Goal: Task Accomplishment & Management: Complete application form

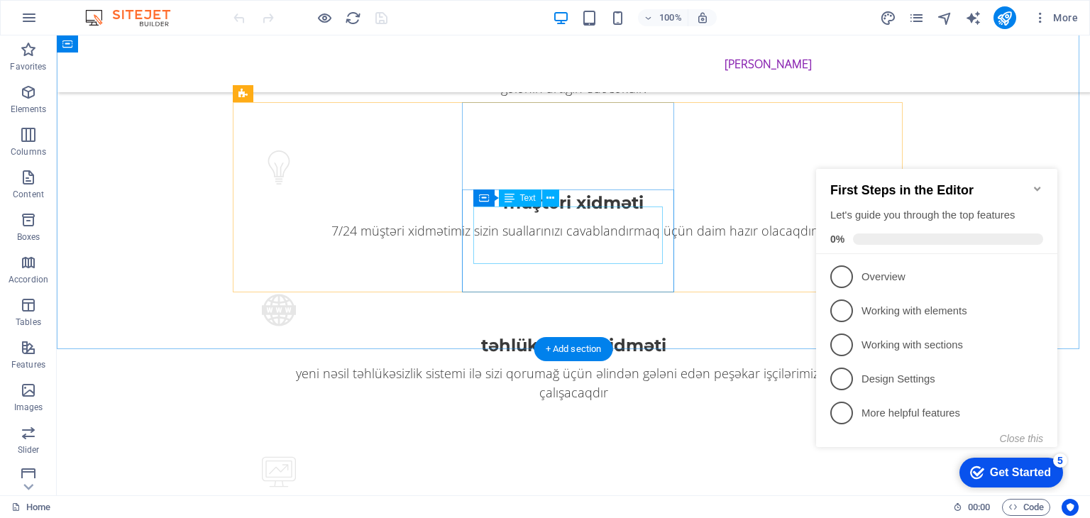
scroll to position [1704, 0]
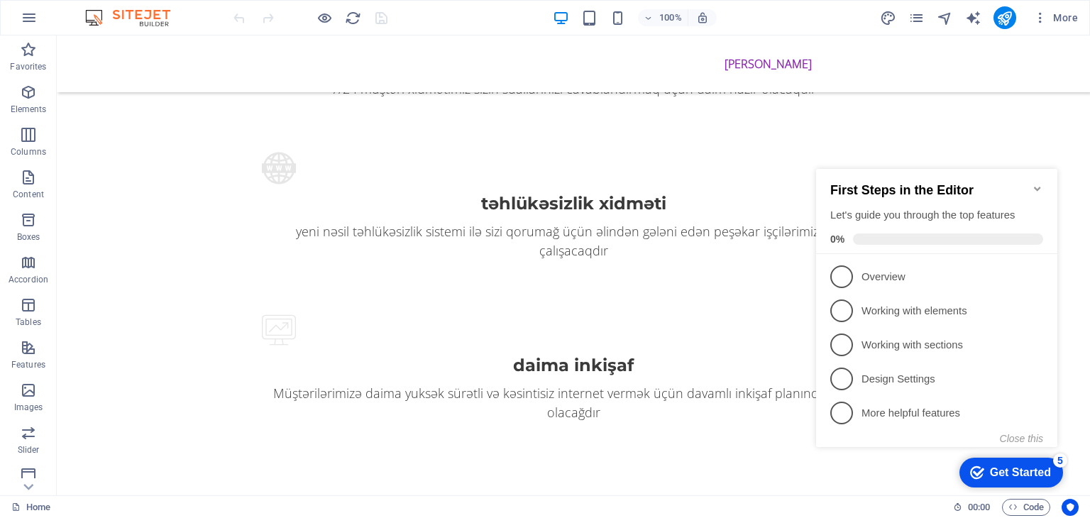
click at [1038, 185] on icon "Minimize checklist" at bounding box center [1037, 188] width 11 height 11
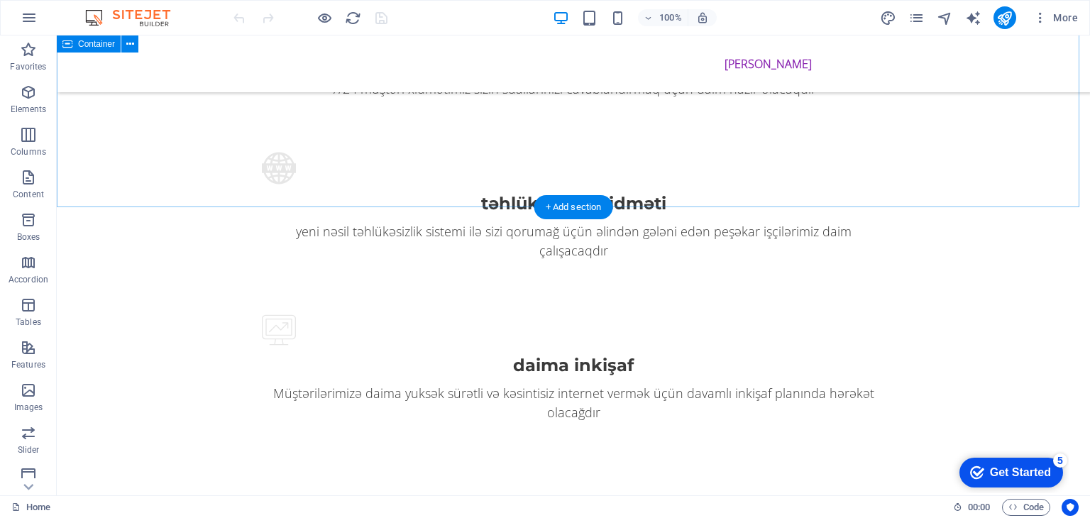
scroll to position [1775, 0]
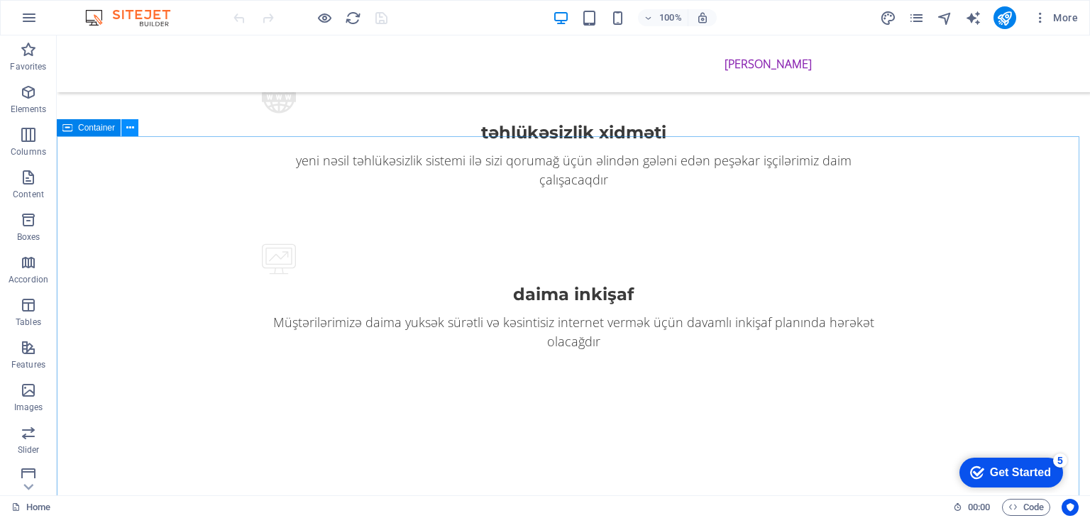
click at [123, 131] on button at bounding box center [129, 127] width 17 height 17
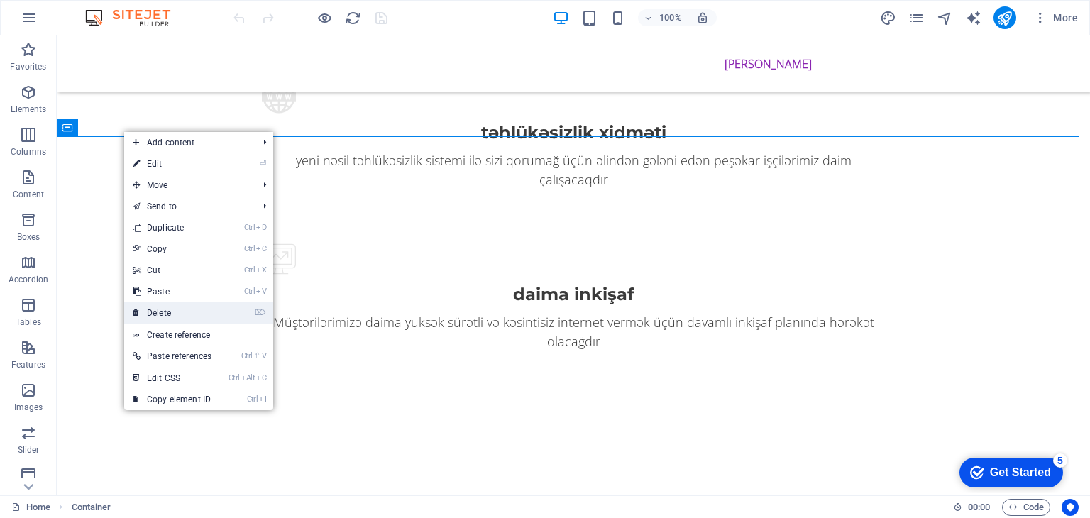
click at [162, 307] on link "⌦ Delete" at bounding box center [172, 312] width 96 height 21
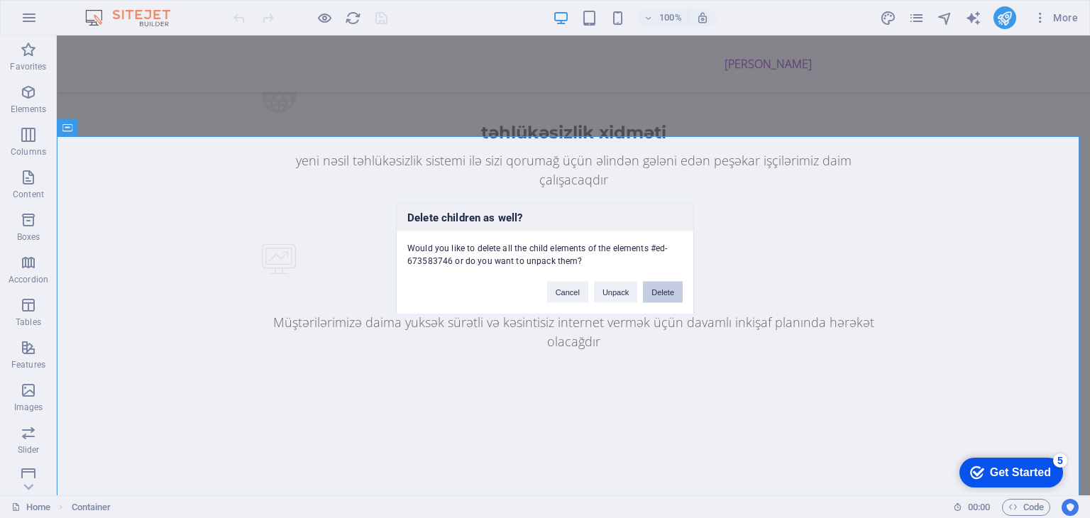
click at [666, 287] on button "Delete" at bounding box center [663, 292] width 40 height 21
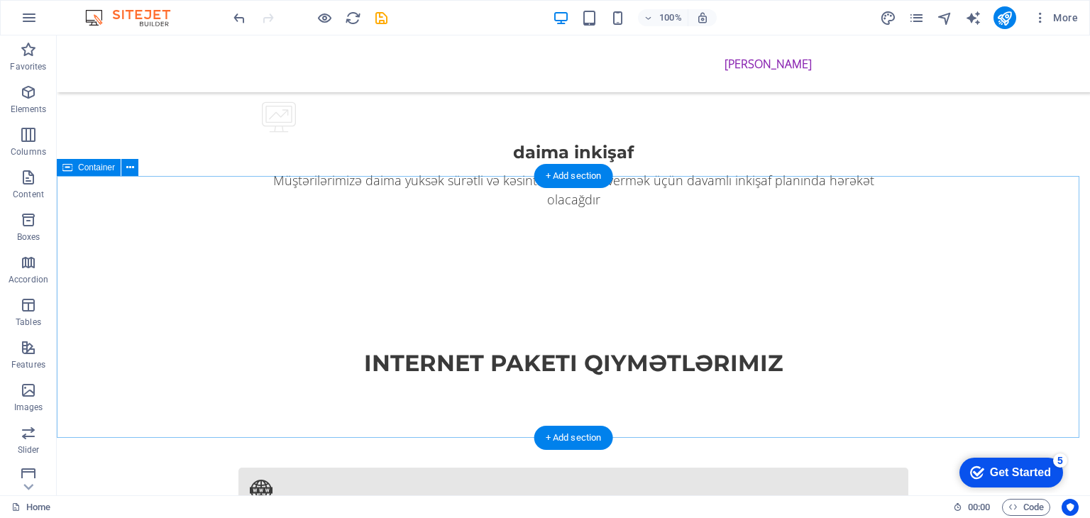
scroll to position [1846, 0]
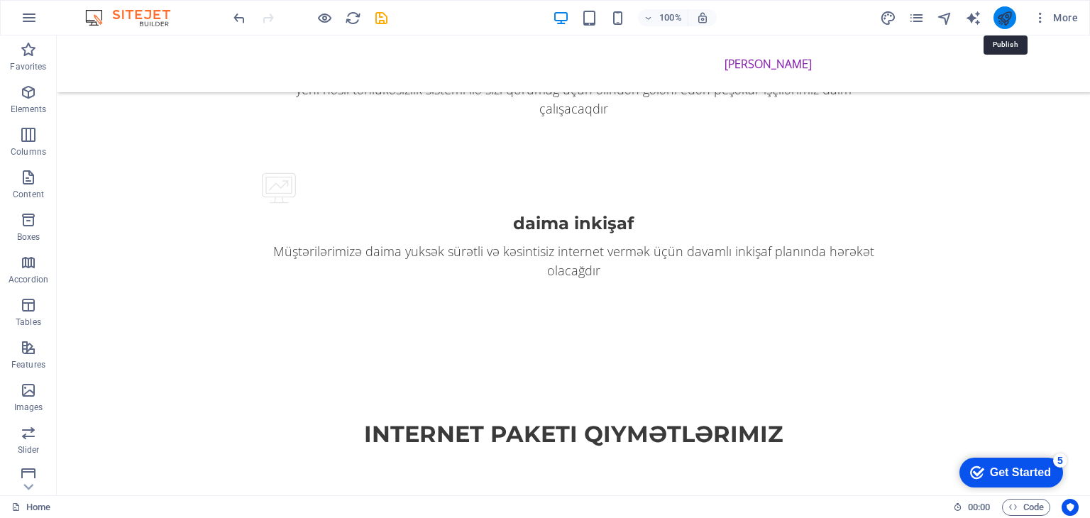
click at [999, 18] on icon "publish" at bounding box center [1005, 18] width 16 height 16
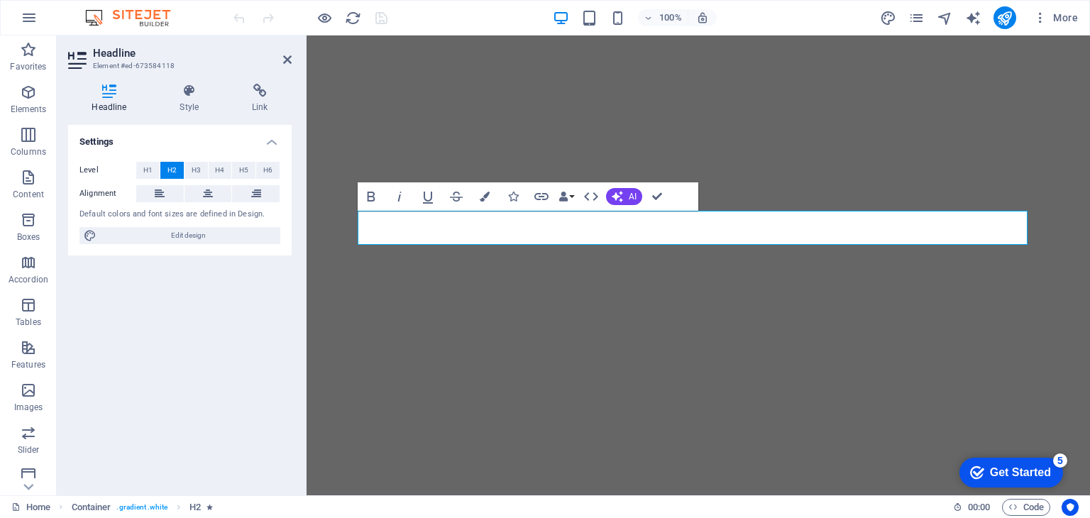
click at [187, 114] on div "Headline Style Link Settings Level H1 H2 H3 H4 H5 H6 Alignment Default colors a…" at bounding box center [180, 284] width 224 height 400
click at [197, 102] on h4 "Style" at bounding box center [192, 99] width 72 height 30
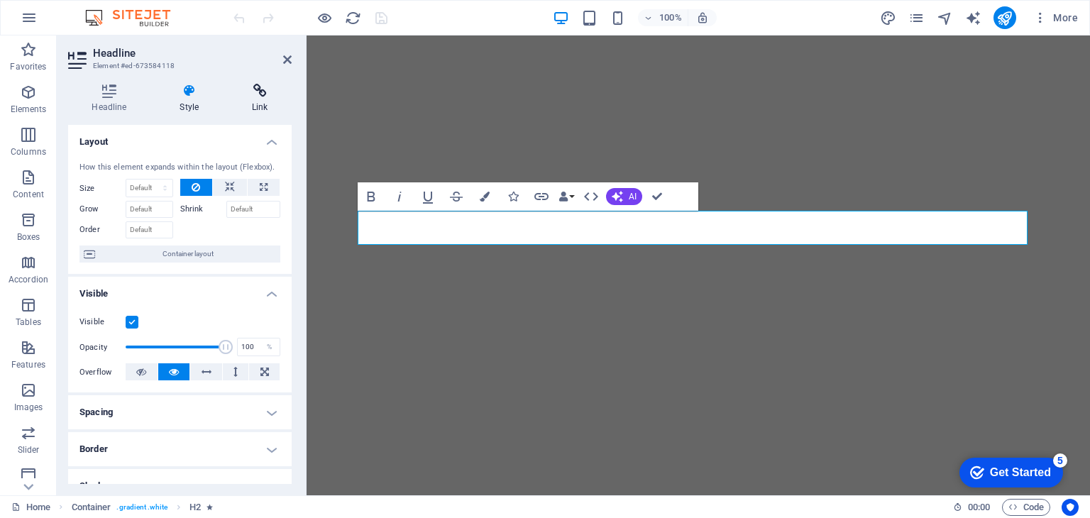
click at [244, 100] on h4 "Link" at bounding box center [260, 99] width 63 height 30
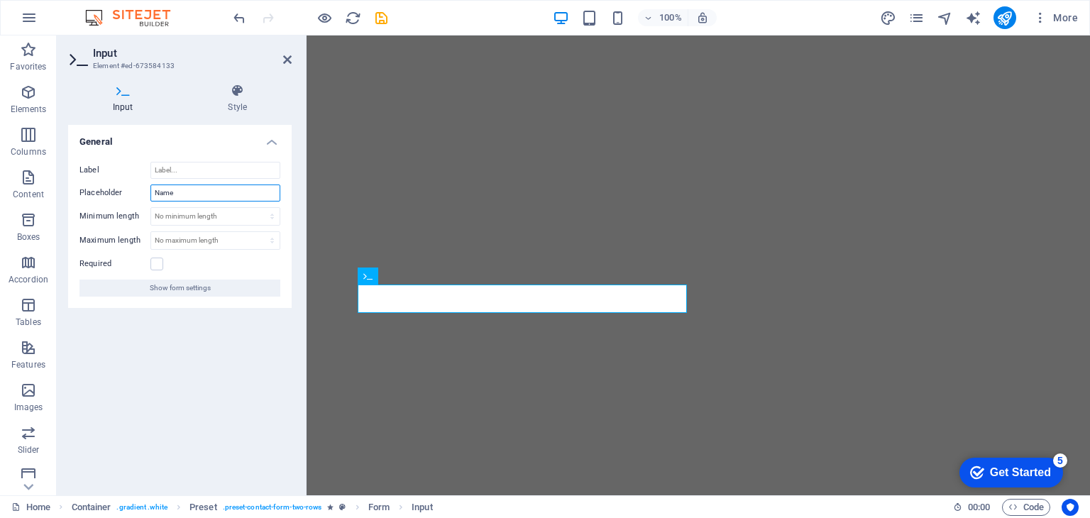
drag, startPoint x: 231, startPoint y: 192, endPoint x: 136, endPoint y: 192, distance: 94.4
click at [136, 192] on div "Placeholder Name" at bounding box center [180, 193] width 201 height 17
type input "Ad"
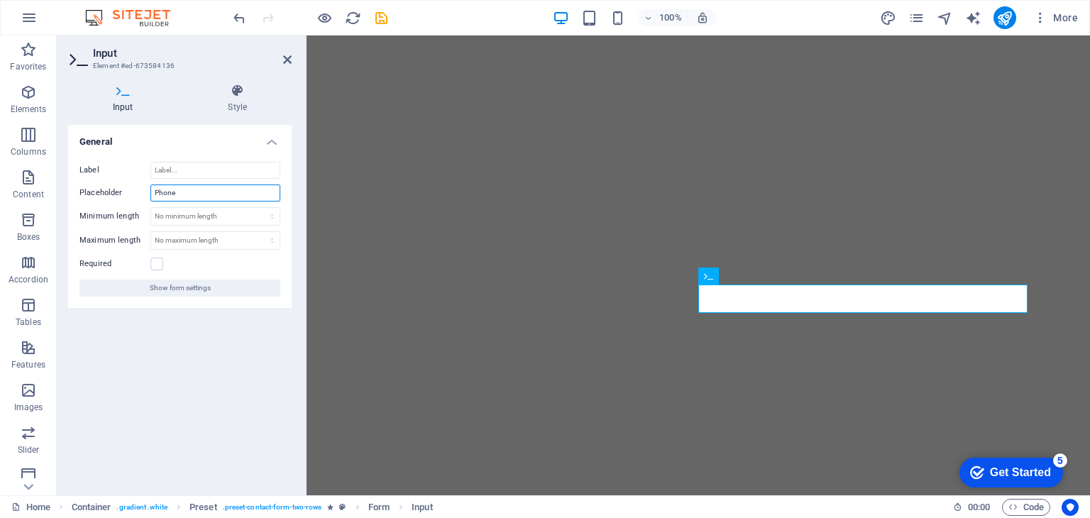
drag, startPoint x: 197, startPoint y: 194, endPoint x: 126, endPoint y: 194, distance: 71.0
click at [126, 194] on div "Placeholder Phone" at bounding box center [180, 193] width 201 height 17
type input "Nömrə"
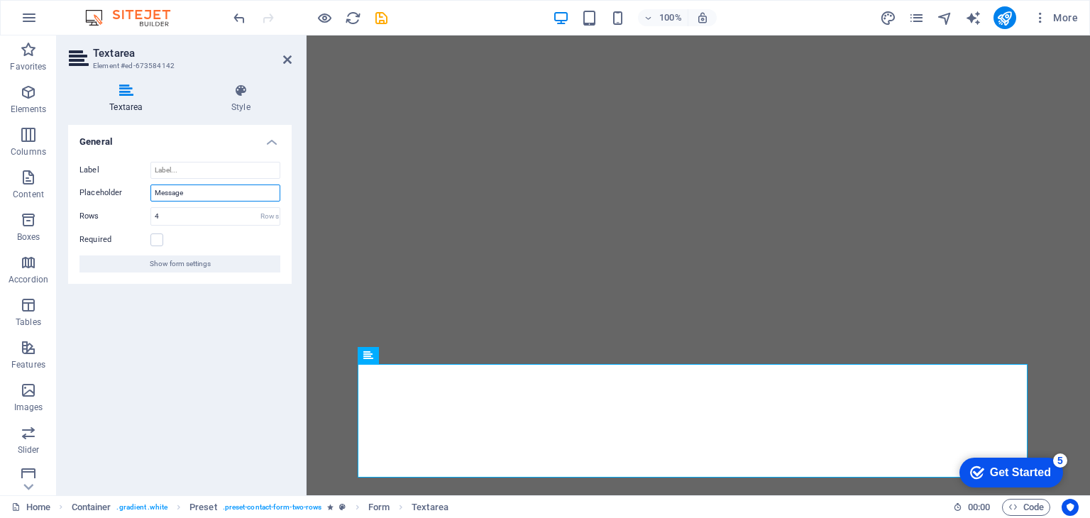
drag, startPoint x: 224, startPoint y: 194, endPoint x: 114, endPoint y: 194, distance: 110.7
click at [114, 194] on div "Placeholder Message" at bounding box center [180, 193] width 201 height 17
type input "Mesaj"
click at [285, 55] on icon at bounding box center [287, 59] width 9 height 11
click at [201, 196] on input "Mesaj" at bounding box center [215, 193] width 130 height 17
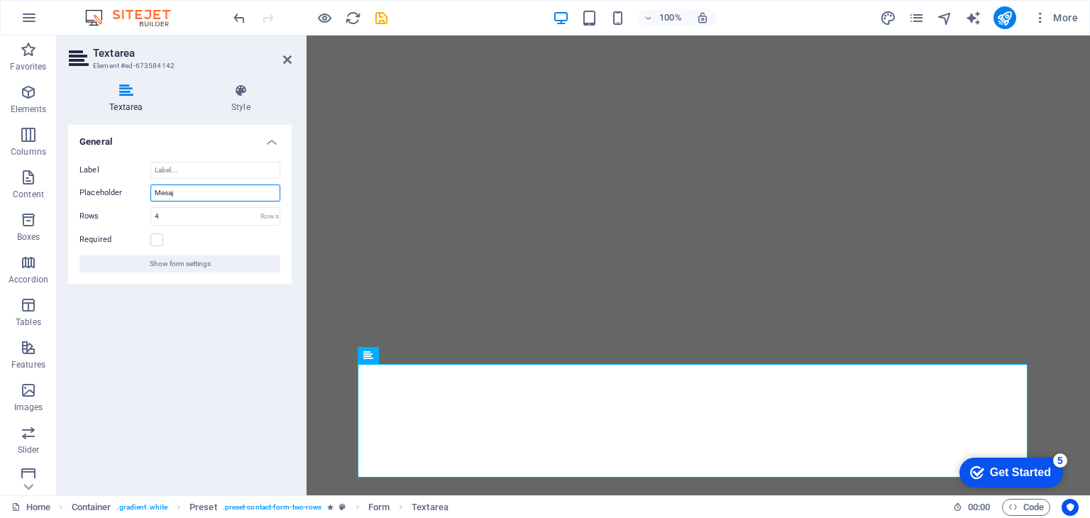
click at [201, 196] on input "Mesaj" at bounding box center [215, 193] width 130 height 17
type input "Message"
click at [204, 344] on div "General Label Placeholder Message Rows 4 Rows Required Show form settings" at bounding box center [180, 304] width 224 height 359
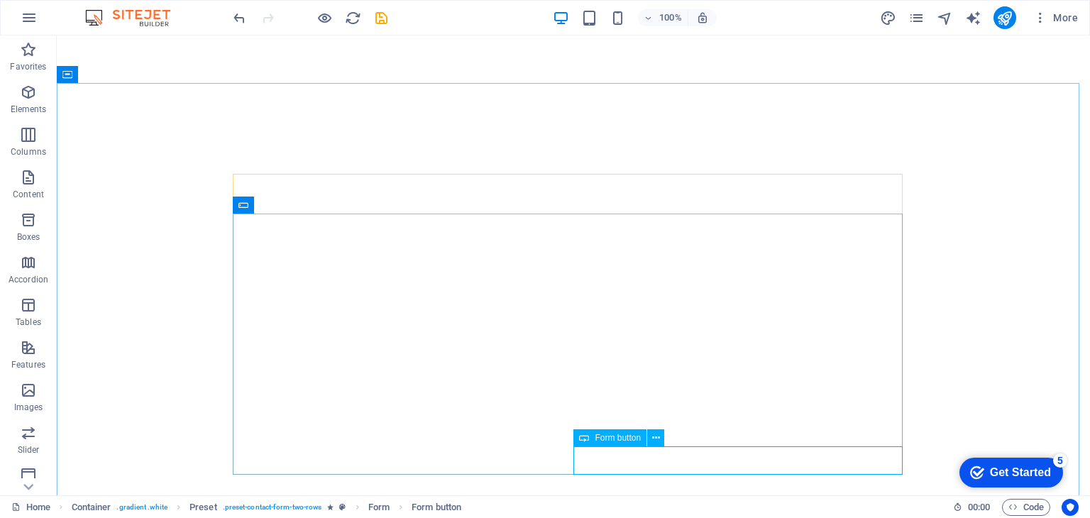
click at [672, 446] on div "Form button" at bounding box center [624, 438] width 100 height 18
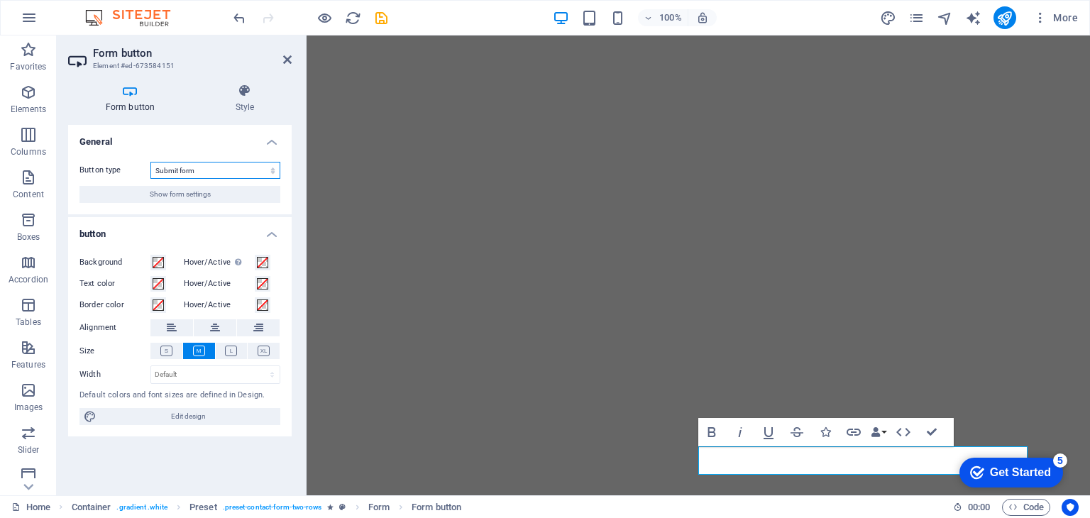
click at [192, 171] on select "Submit form Reset form No action" at bounding box center [215, 170] width 130 height 17
click at [241, 104] on h4 "Style" at bounding box center [245, 99] width 94 height 30
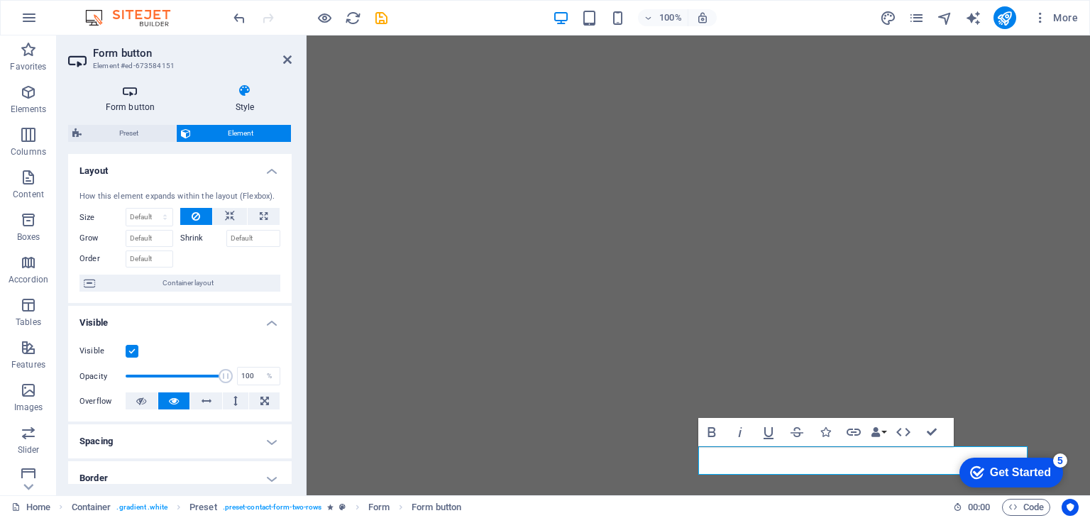
click at [128, 91] on icon at bounding box center [130, 91] width 124 height 14
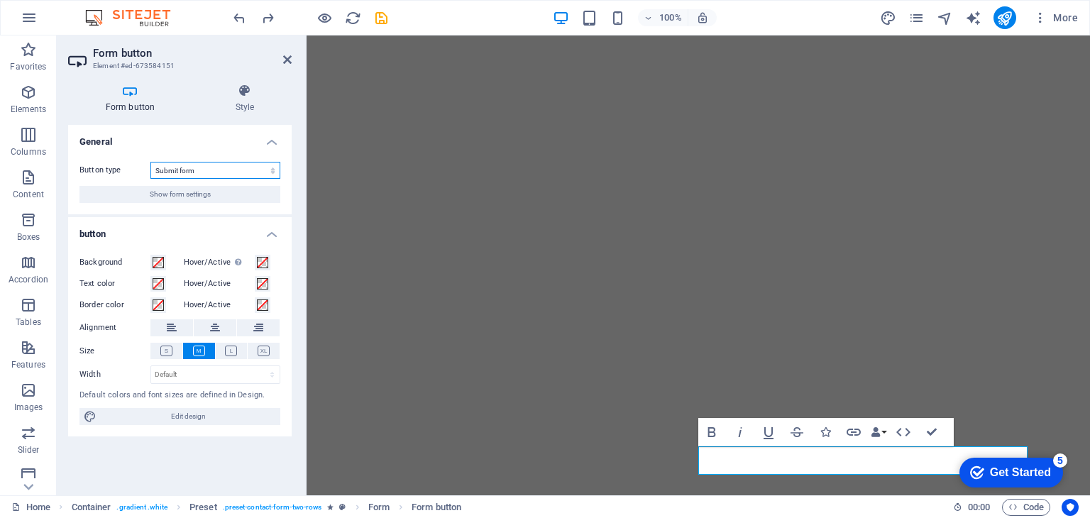
click at [228, 170] on select "Submit form Reset form No action" at bounding box center [215, 170] width 130 height 17
click at [166, 197] on span "Show form settings" at bounding box center [180, 194] width 61 height 17
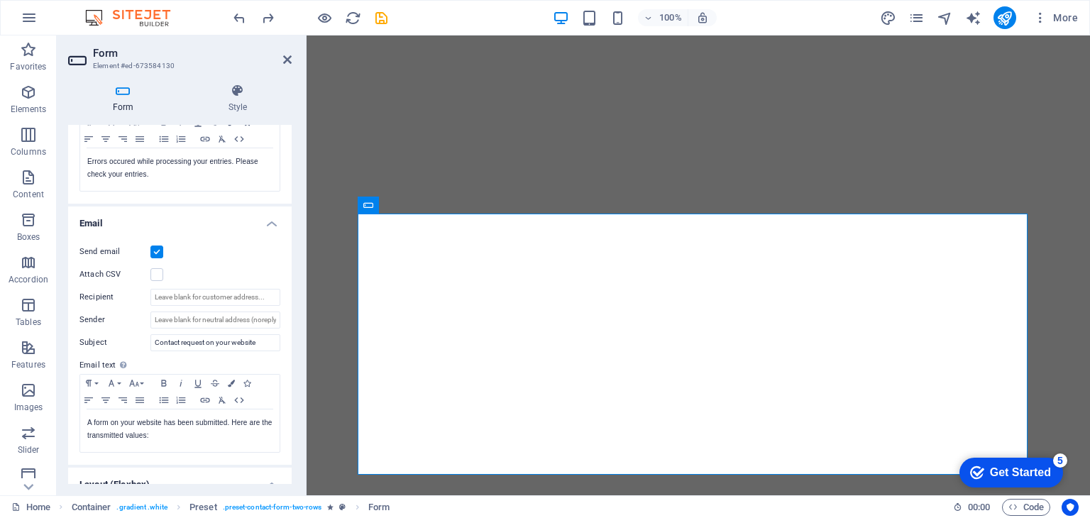
scroll to position [424, 0]
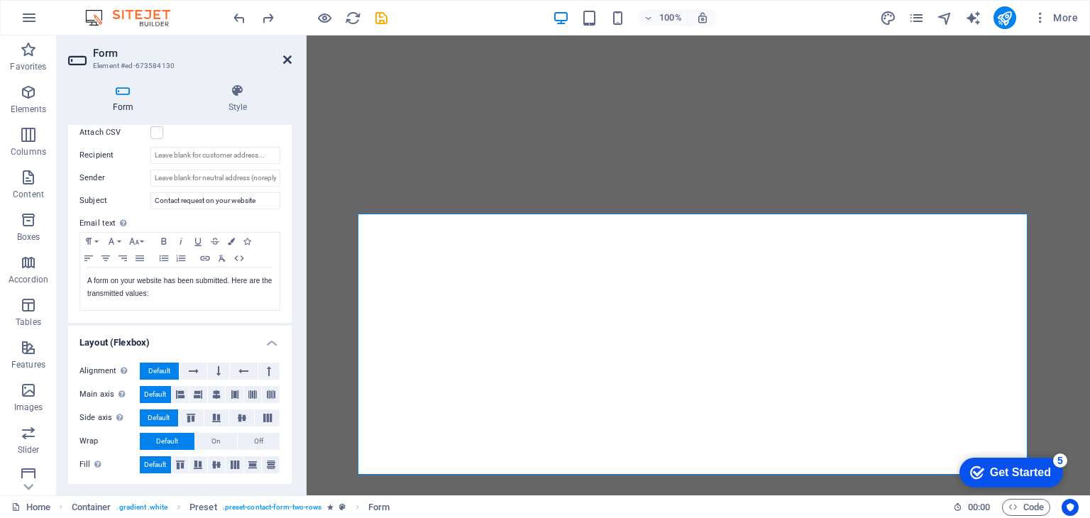
click at [290, 65] on icon at bounding box center [287, 59] width 9 height 11
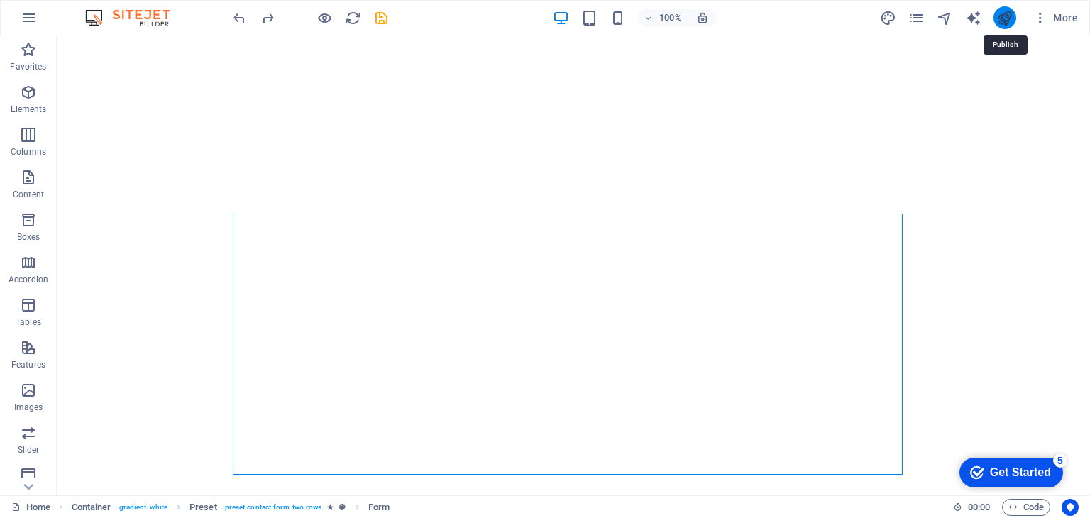
click at [1006, 10] on icon "publish" at bounding box center [1005, 18] width 16 height 16
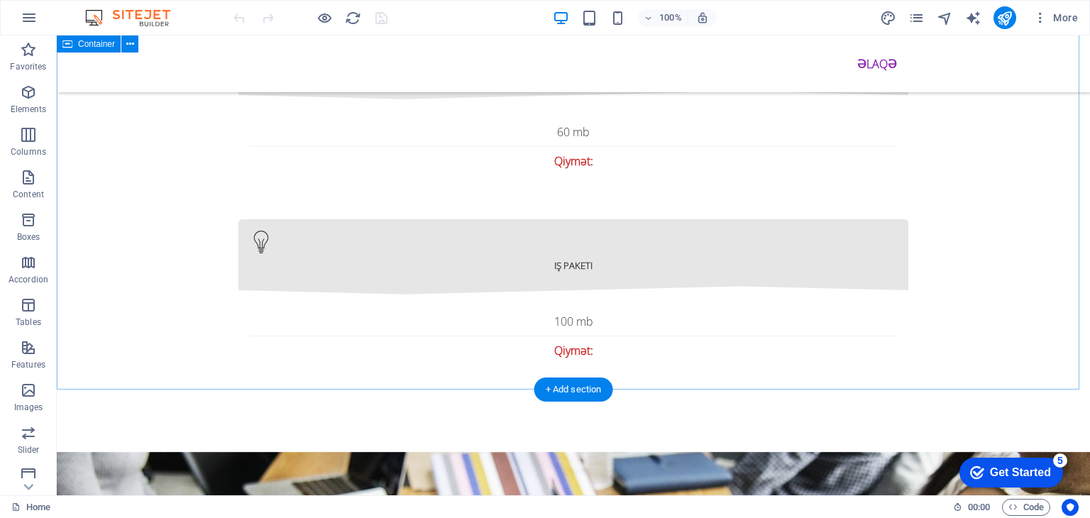
scroll to position [2342, 0]
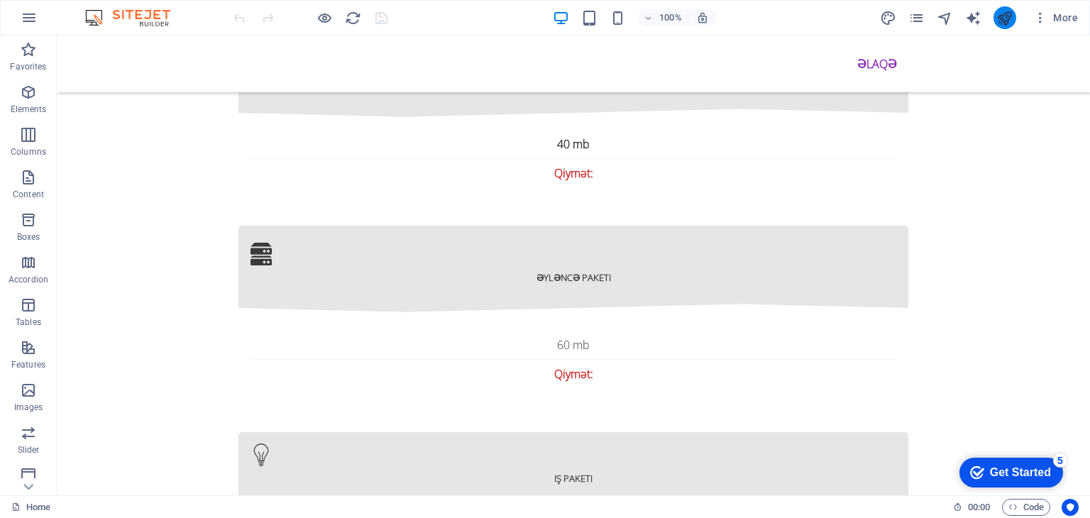
click at [1009, 14] on icon "publish" at bounding box center [1005, 18] width 16 height 16
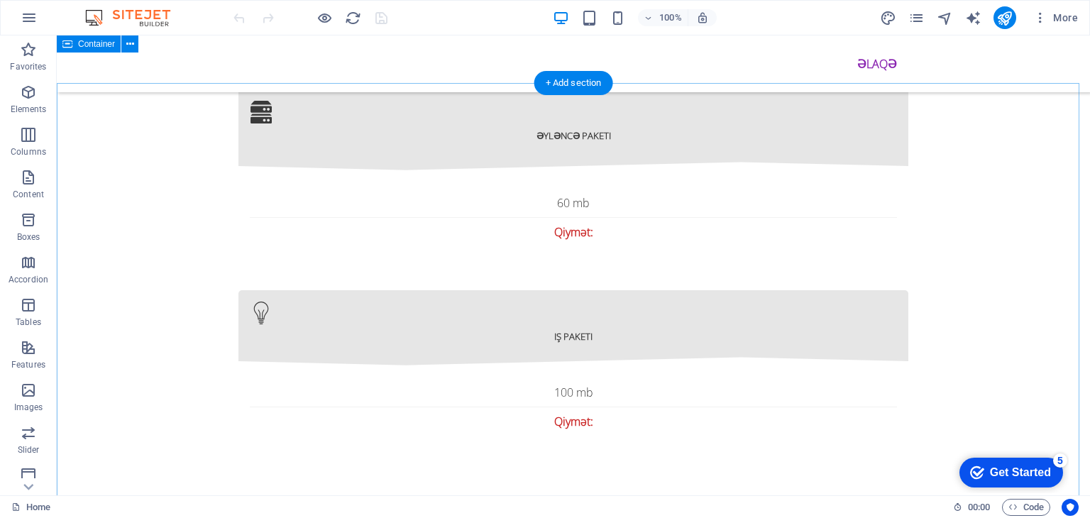
scroll to position [2413, 0]
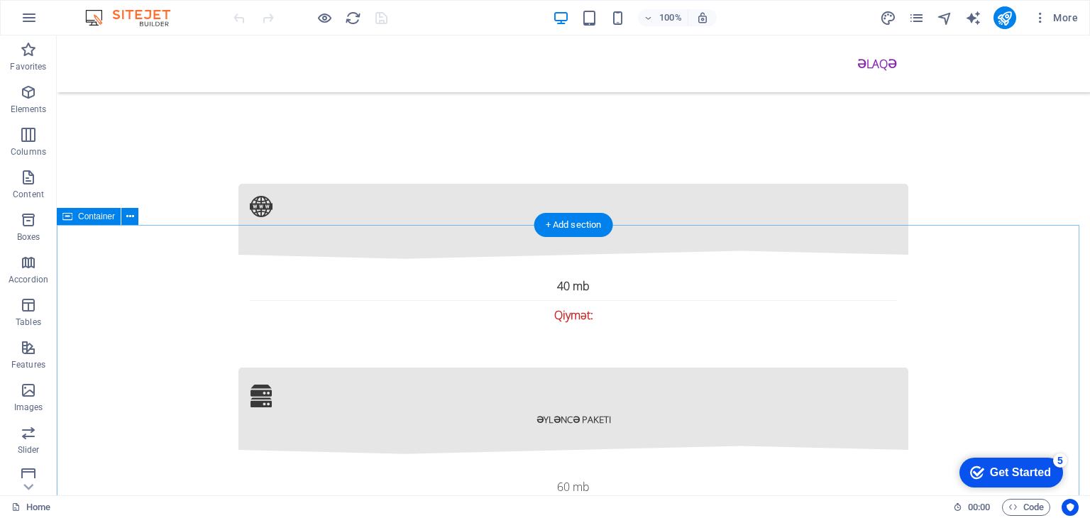
scroll to position [2484, 0]
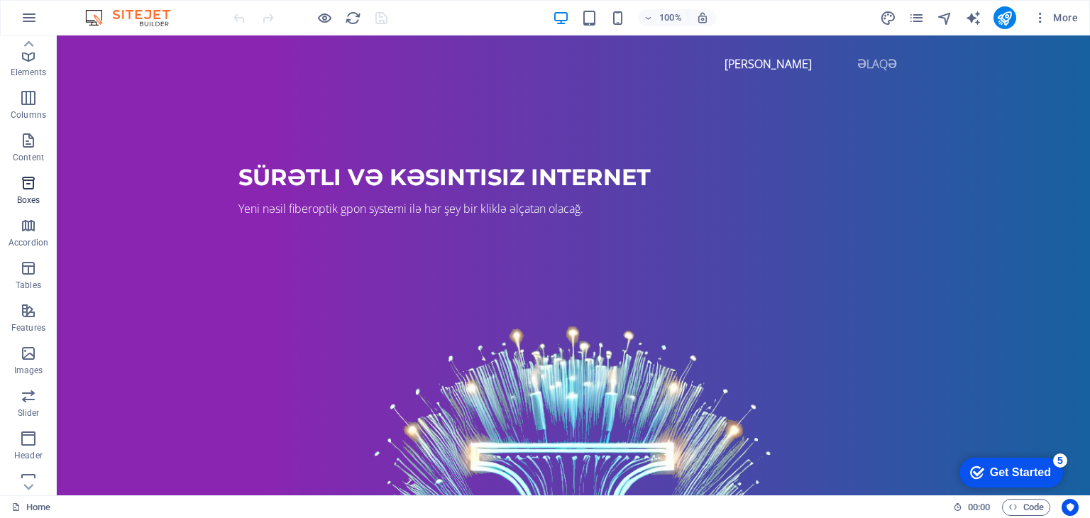
scroll to position [0, 0]
click at [0, 0] on icon "button" at bounding box center [0, 0] width 0 height 0
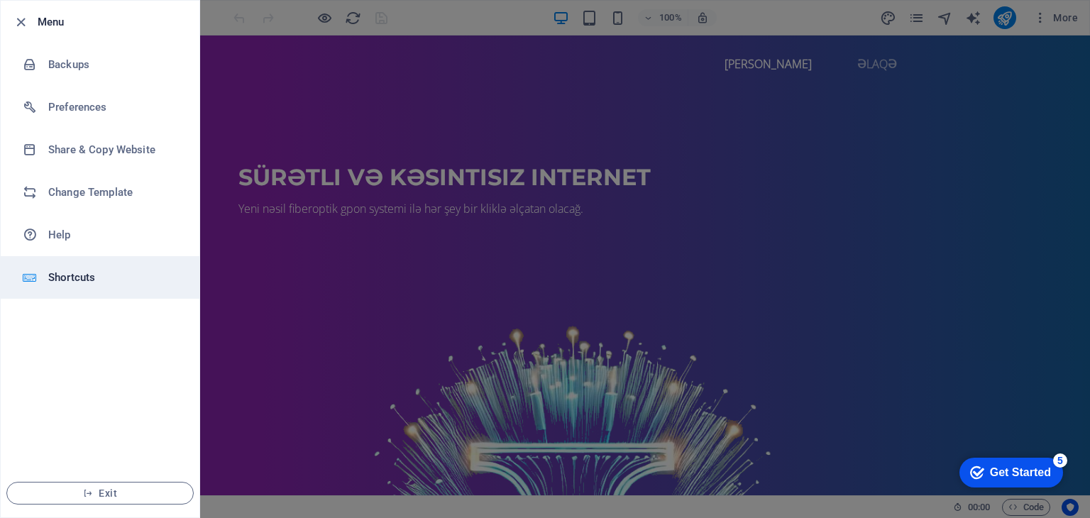
click at [85, 283] on h6 "Shortcuts" at bounding box center [113, 277] width 131 height 17
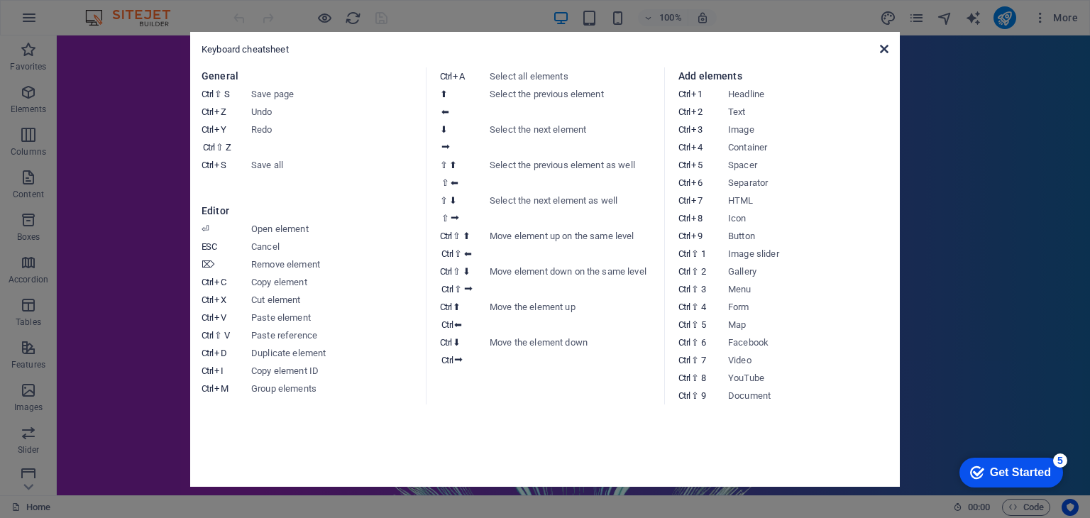
click at [880, 50] on icon at bounding box center [884, 48] width 9 height 11
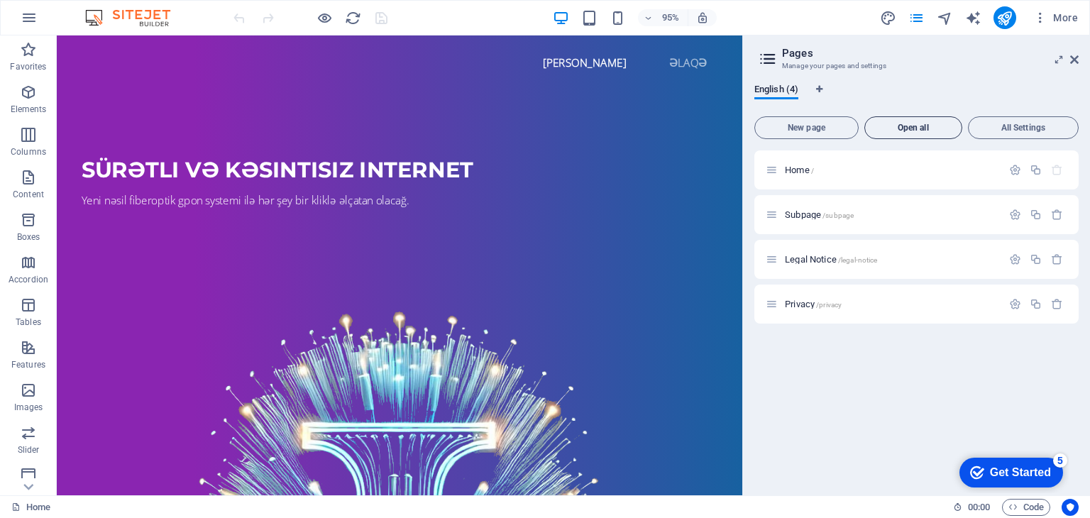
click at [920, 132] on span "Open all" at bounding box center [913, 128] width 85 height 9
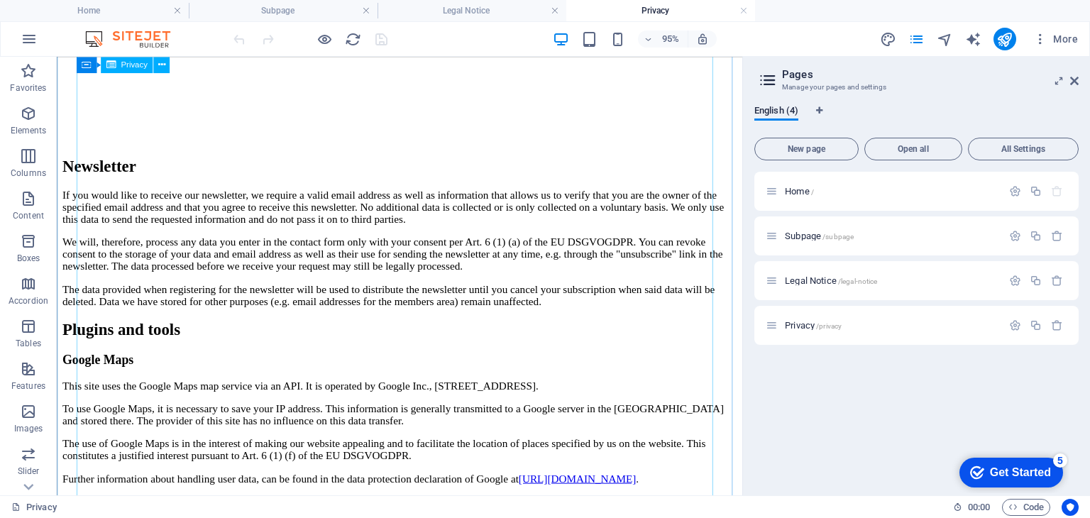
scroll to position [3194, 0]
click at [804, 316] on div "Privacy /privacy" at bounding box center [917, 325] width 324 height 39
click at [902, 151] on span "Open all" at bounding box center [913, 149] width 85 height 9
click at [816, 152] on span "New page" at bounding box center [807, 149] width 92 height 9
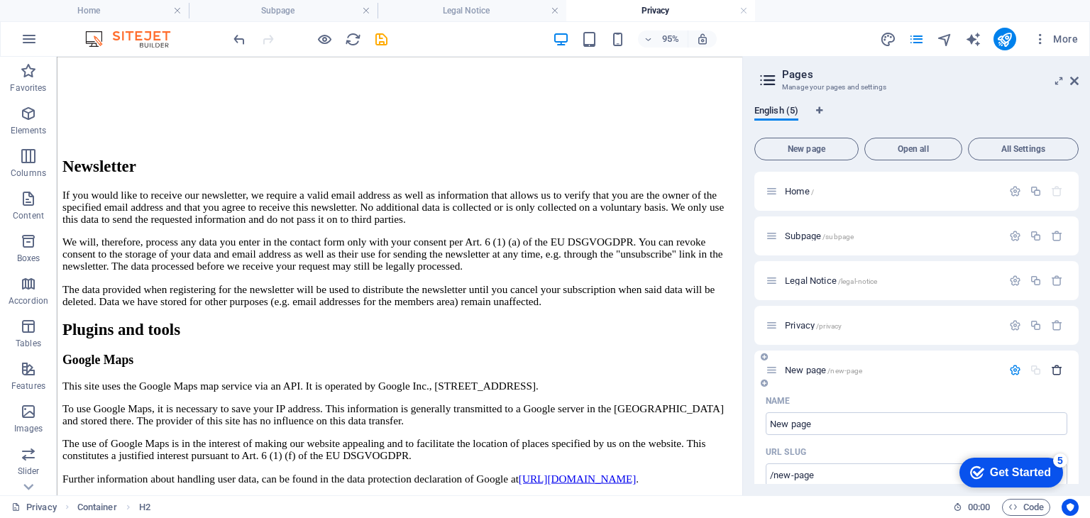
click at [1055, 375] on icon "button" at bounding box center [1057, 370] width 12 height 12
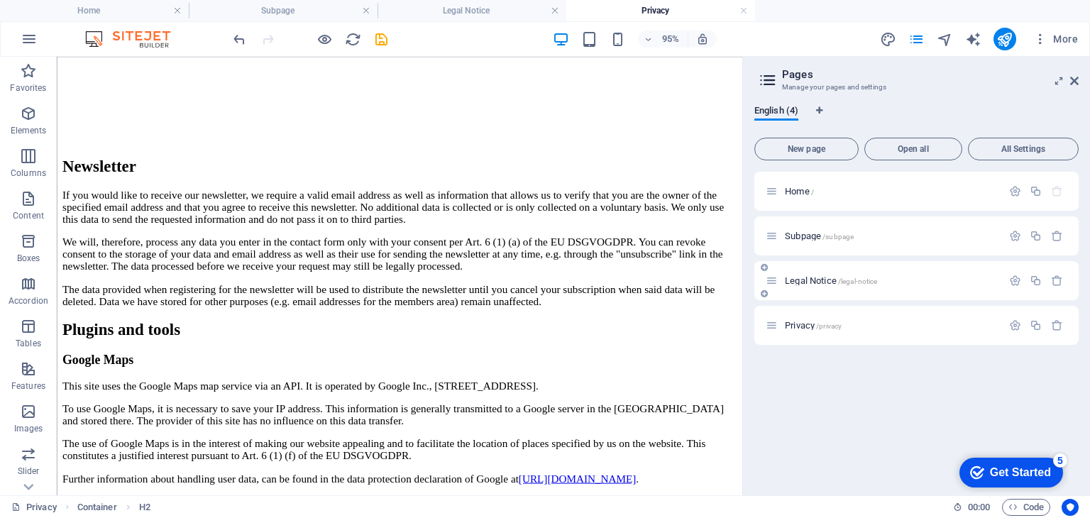
click at [842, 281] on span "/legal-notice" at bounding box center [858, 282] width 40 height 8
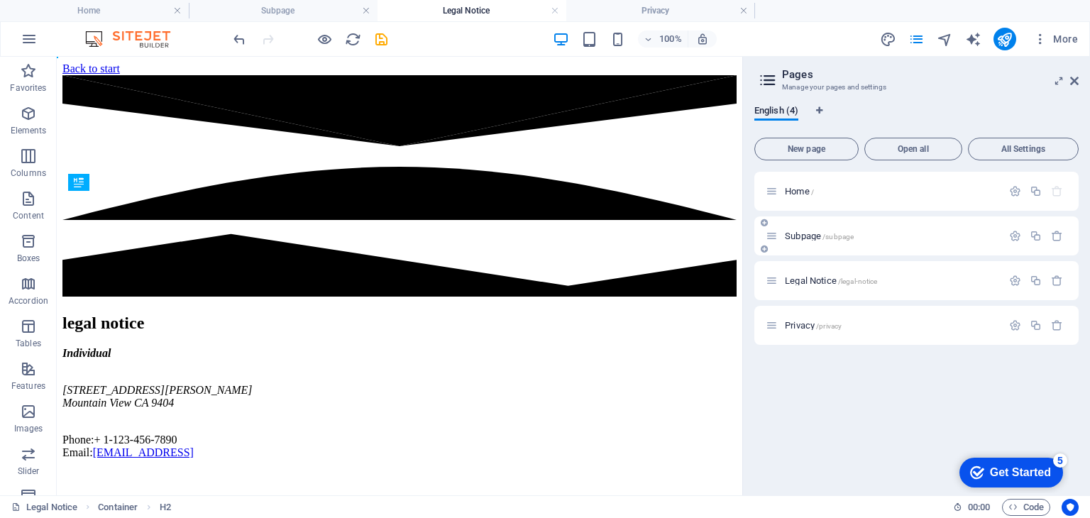
click at [826, 241] on div "Subpage /subpage" at bounding box center [884, 236] width 236 height 16
click at [839, 233] on span "/subpage" at bounding box center [838, 237] width 31 height 8
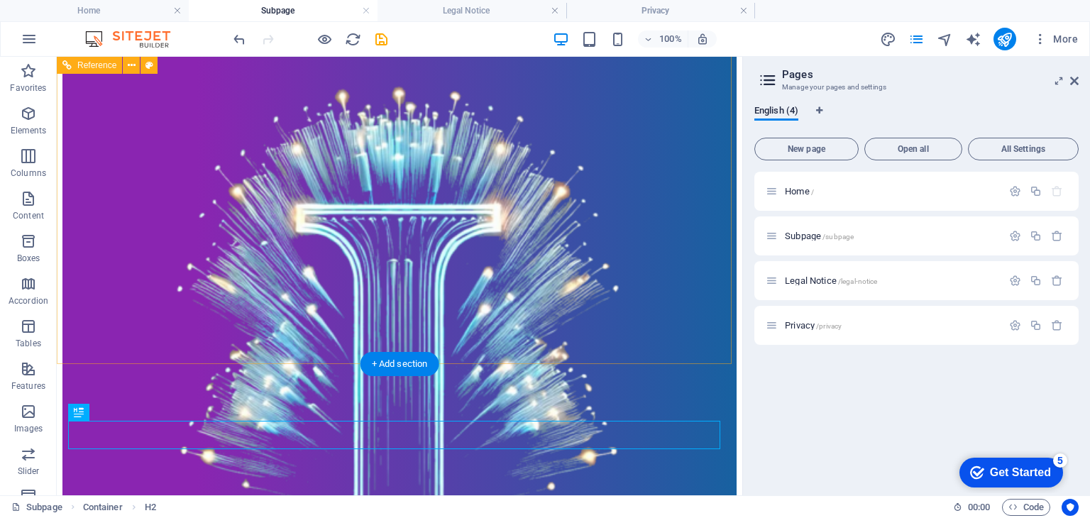
scroll to position [71, 0]
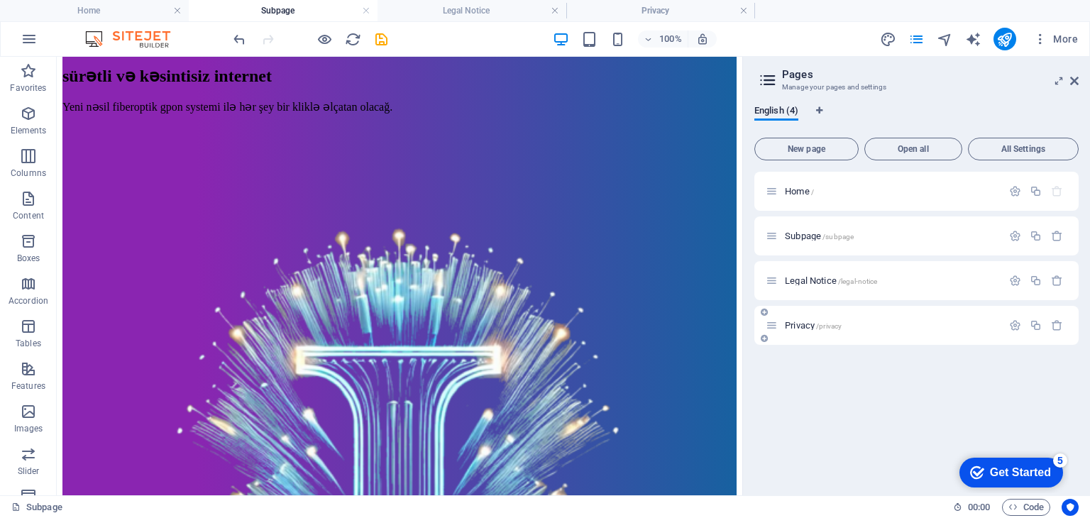
click at [812, 323] on span "Privacy /privacy" at bounding box center [813, 325] width 57 height 11
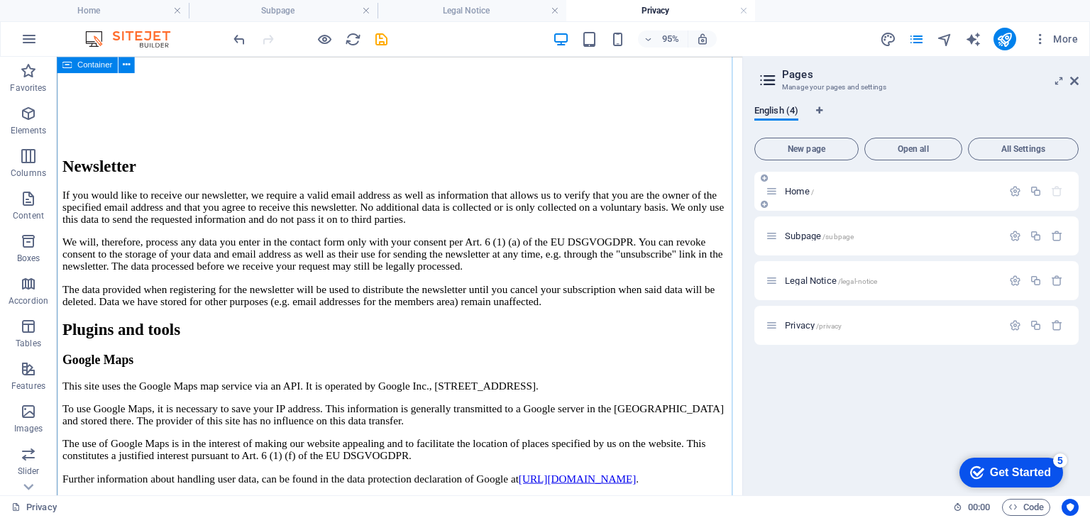
scroll to position [3407, 0]
click at [1009, 150] on span "All Settings" at bounding box center [1024, 149] width 98 height 9
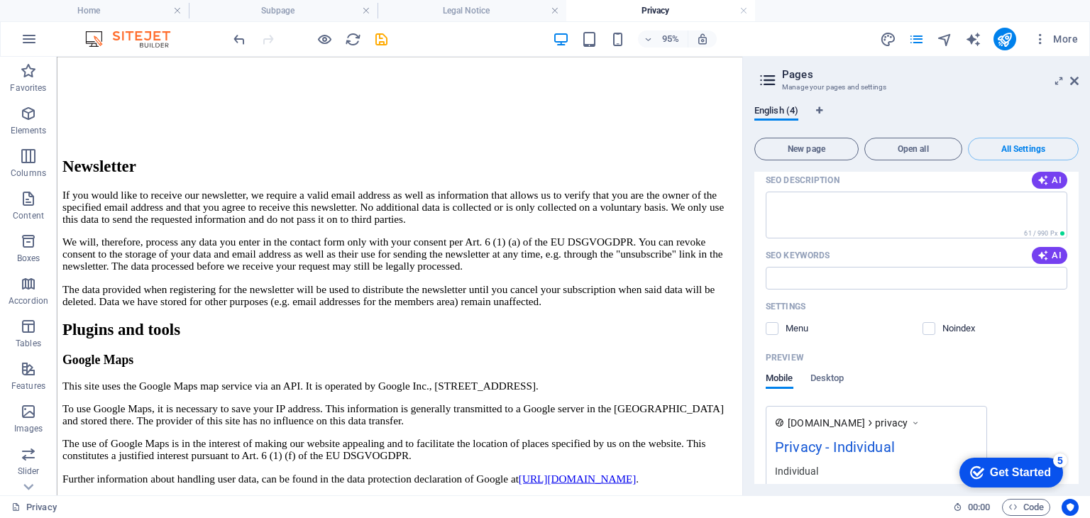
scroll to position [1982, 0]
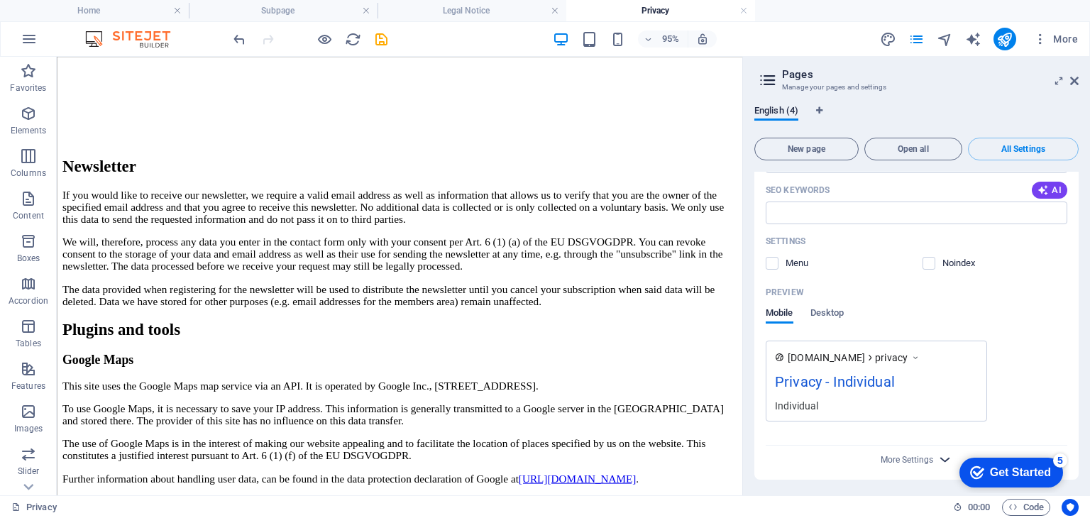
click at [911, 466] on span "More Settings" at bounding box center [917, 459] width 17 height 16
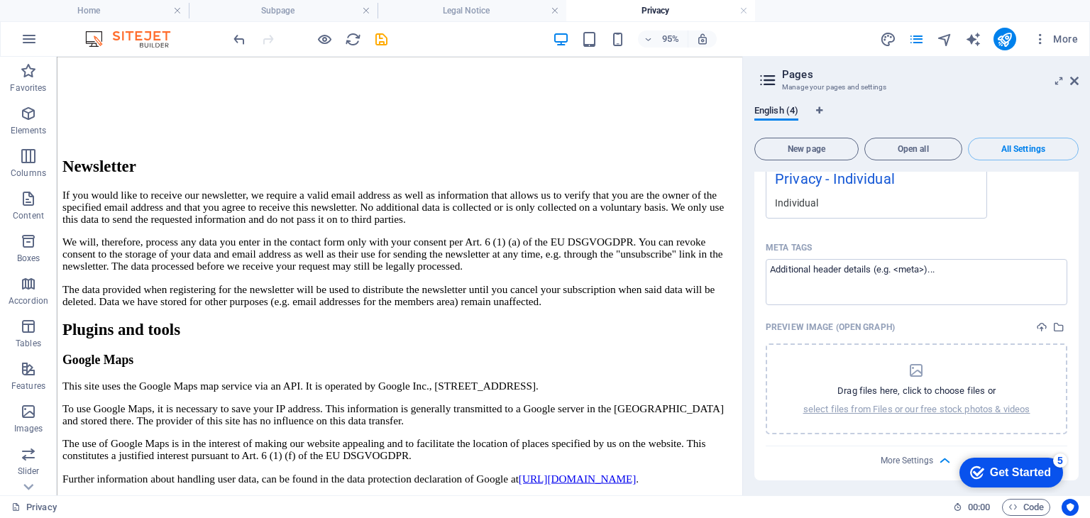
click at [1082, 78] on aside "Pages Manage your pages and settings English (4) New page Open all All Settings…" at bounding box center [916, 276] width 348 height 439
drag, startPoint x: 1074, startPoint y: 78, endPoint x: 991, endPoint y: 26, distance: 97.9
click at [1074, 78] on icon at bounding box center [1074, 80] width 9 height 11
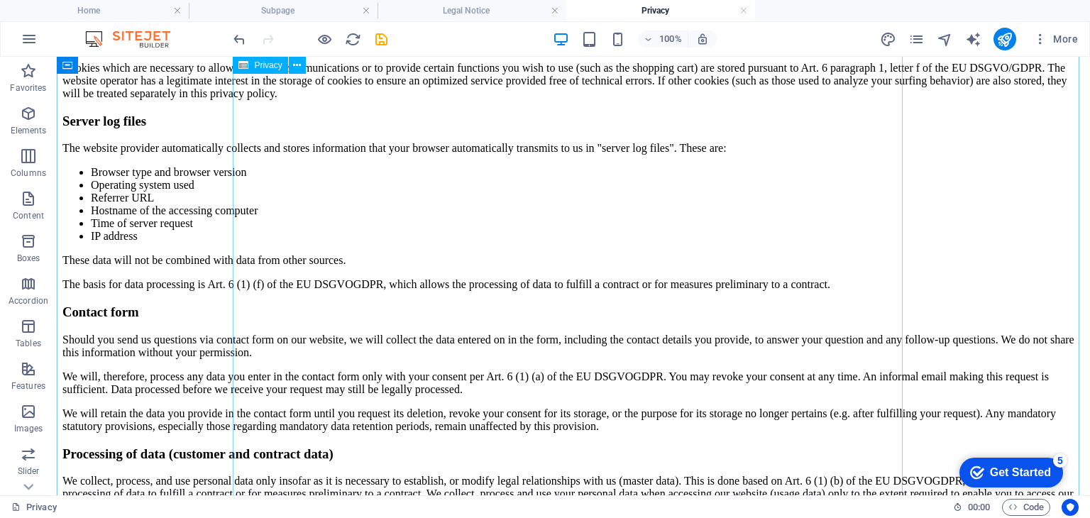
scroll to position [1420, 0]
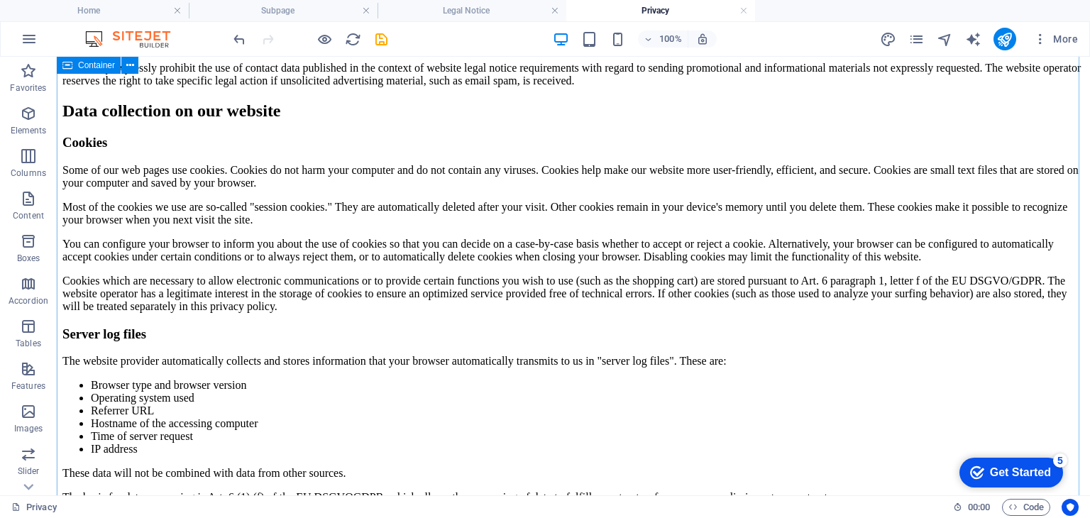
scroll to position [1349, 0]
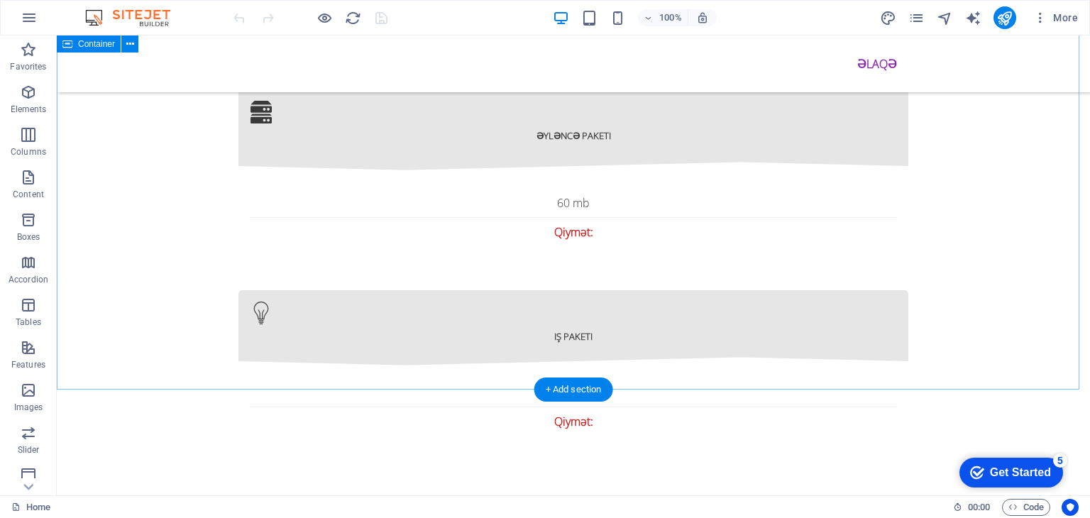
scroll to position [2555, 0]
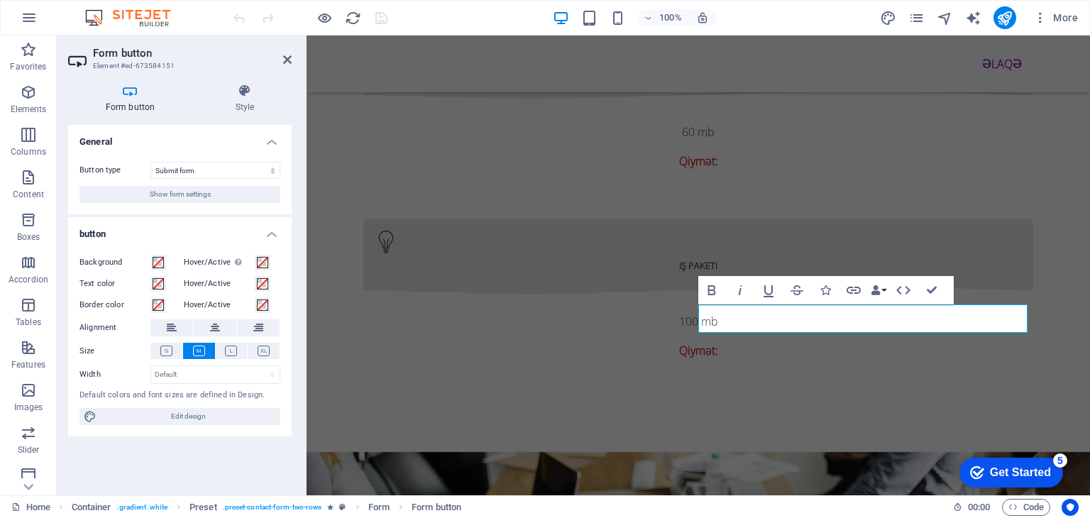
click at [187, 179] on div "Button type Submit form Reset form No action Show form settings" at bounding box center [180, 182] width 224 height 64
click at [189, 168] on select "Submit form Reset form No action" at bounding box center [215, 170] width 130 height 17
click at [179, 193] on span "Show form settings" at bounding box center [180, 194] width 61 height 17
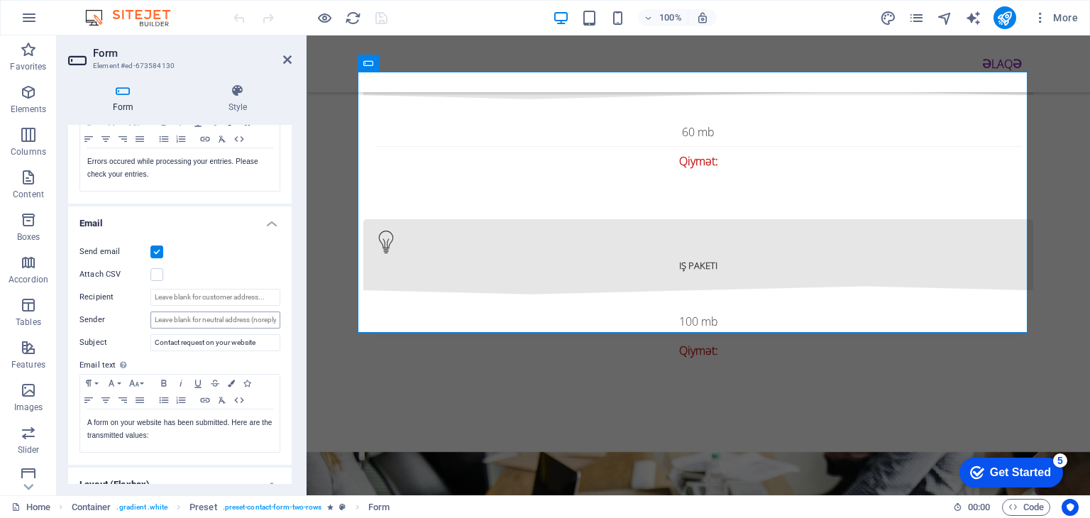
scroll to position [69, 0]
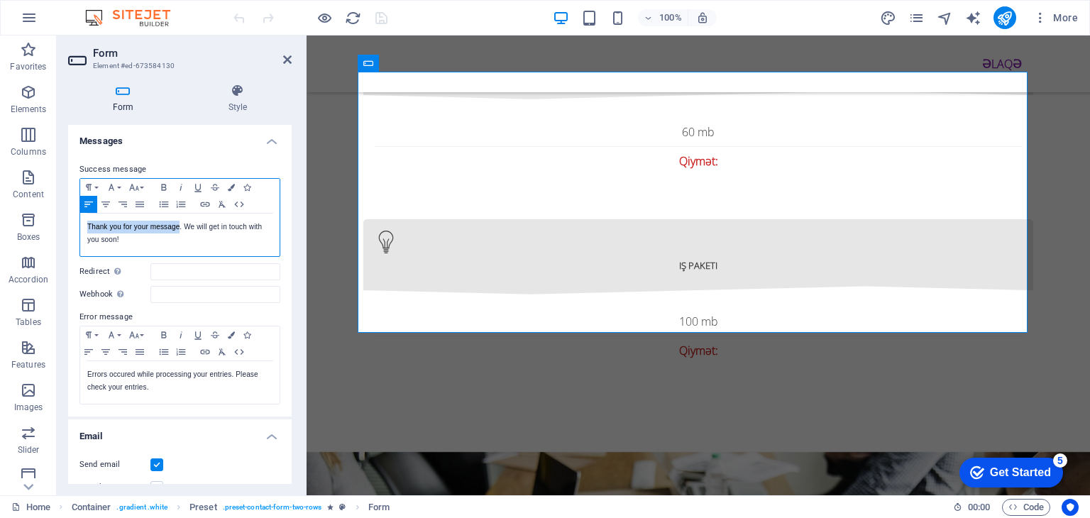
drag, startPoint x: 87, startPoint y: 226, endPoint x: 180, endPoint y: 229, distance: 93.0
click at [180, 229] on p "Thank you for your message. We will get in touch with you soon!" at bounding box center [179, 234] width 185 height 26
click at [200, 228] on p "Müraciətiniz üçün təşəkkür edirik . We will get in touch with you soon!" at bounding box center [179, 234] width 185 height 26
click at [201, 221] on p "Müraciətiniz üçün təşəkkür edirik . We will get in touch with you soon!" at bounding box center [179, 234] width 185 height 26
drag, startPoint x: 199, startPoint y: 222, endPoint x: 131, endPoint y: 243, distance: 71.2
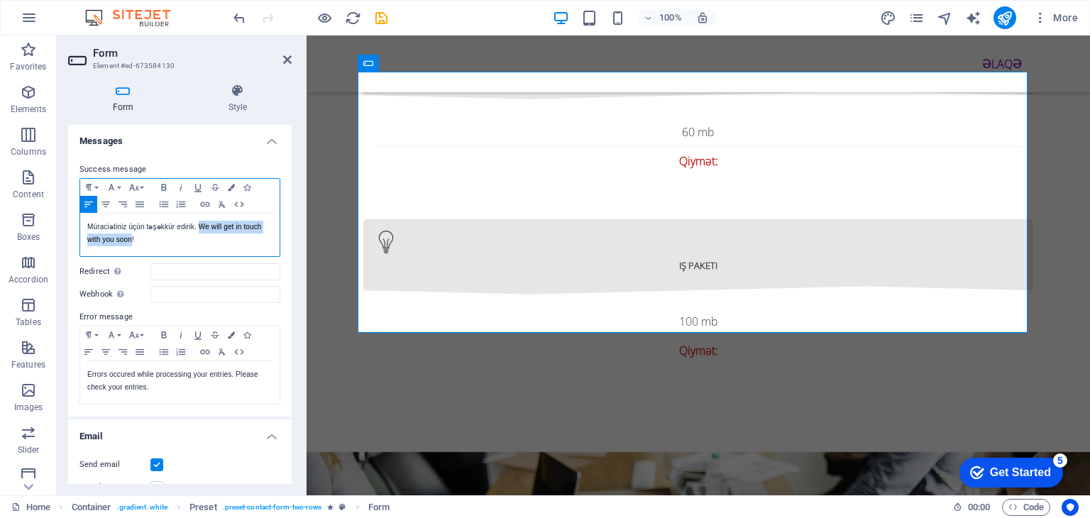
click at [131, 243] on p "Müraciətiniz üçün təşəkkür edirik . We will get in touch with you soon!" at bounding box center [179, 234] width 185 height 26
click at [202, 226] on p "Müraciətiniz üçün təşəkkür edirik. ən qısa zamanda sizə geri dönüş ediləcək !" at bounding box center [179, 234] width 185 height 26
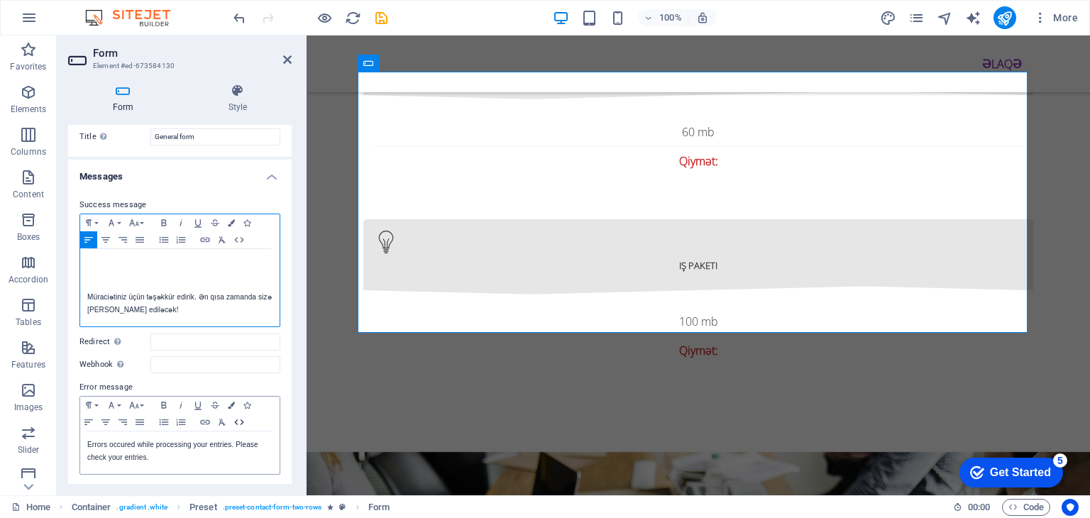
scroll to position [0, 0]
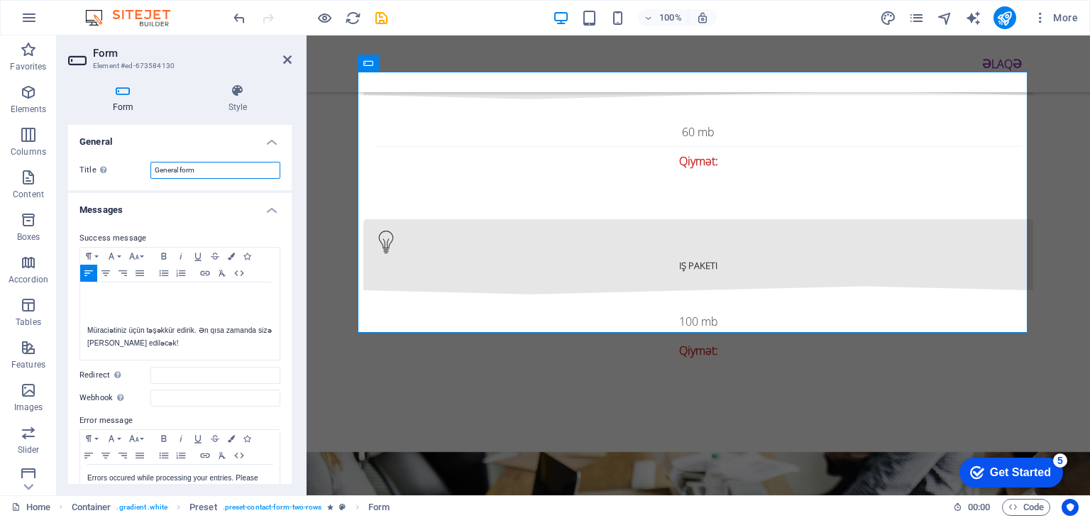
click at [209, 177] on input "General form" at bounding box center [215, 170] width 130 height 17
click at [137, 299] on div at bounding box center [179, 300] width 199 height 35
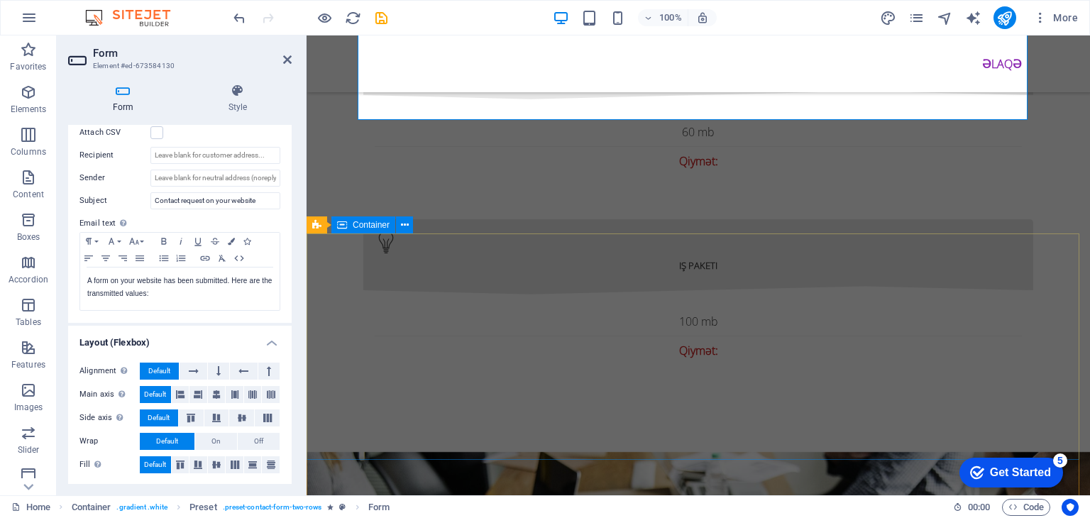
scroll to position [2768, 0]
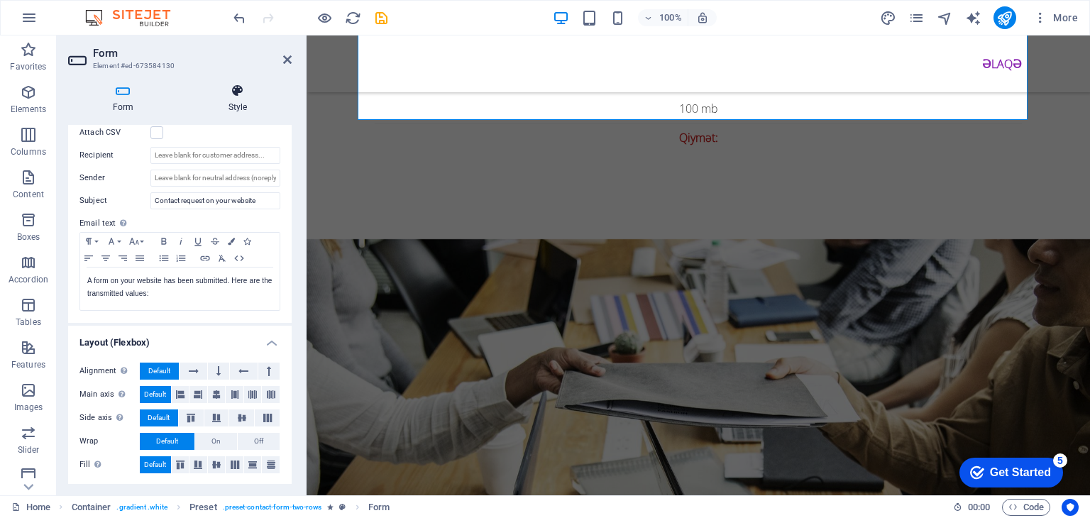
click at [239, 95] on icon at bounding box center [238, 91] width 108 height 14
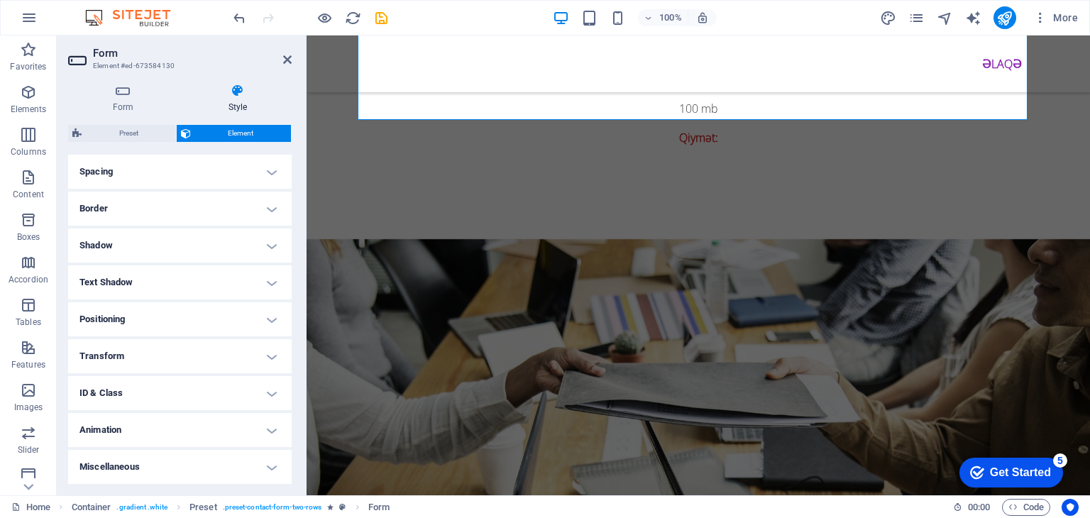
scroll to position [57, 0]
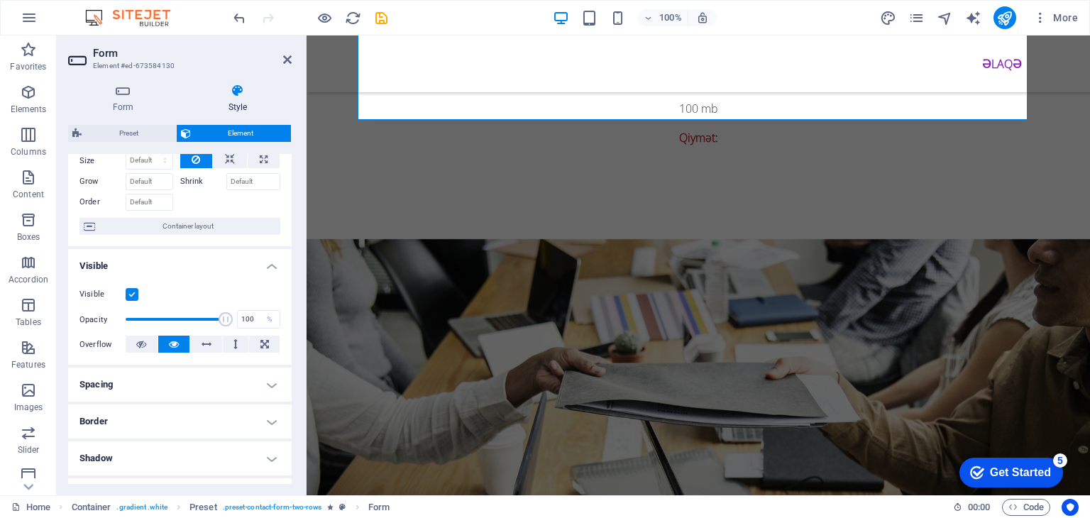
click at [208, 393] on h4 "Spacing" at bounding box center [180, 385] width 224 height 34
click at [218, 378] on h4 "Spacing" at bounding box center [180, 381] width 224 height 26
click at [216, 410] on h4 "Border" at bounding box center [180, 422] width 224 height 34
click at [216, 410] on h4 "Border" at bounding box center [180, 418] width 224 height 26
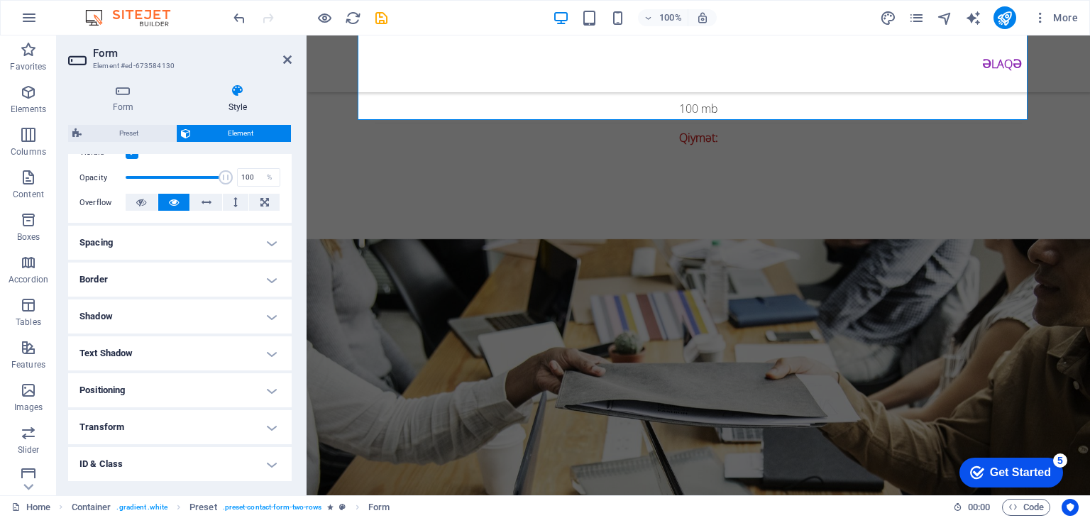
click at [209, 347] on h4 "Text Shadow" at bounding box center [180, 353] width 224 height 34
click at [209, 347] on h4 "Text Shadow" at bounding box center [180, 349] width 224 height 26
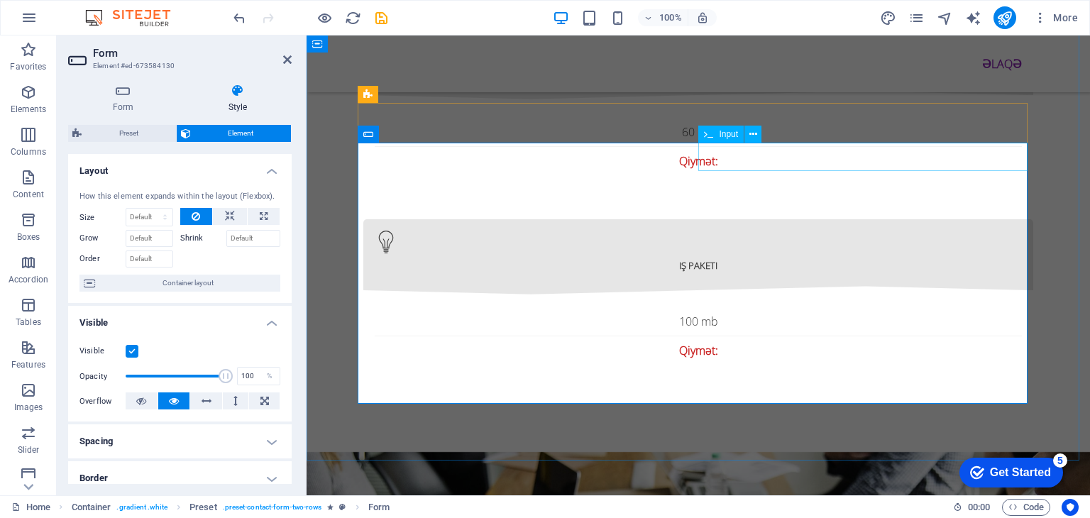
scroll to position [2484, 0]
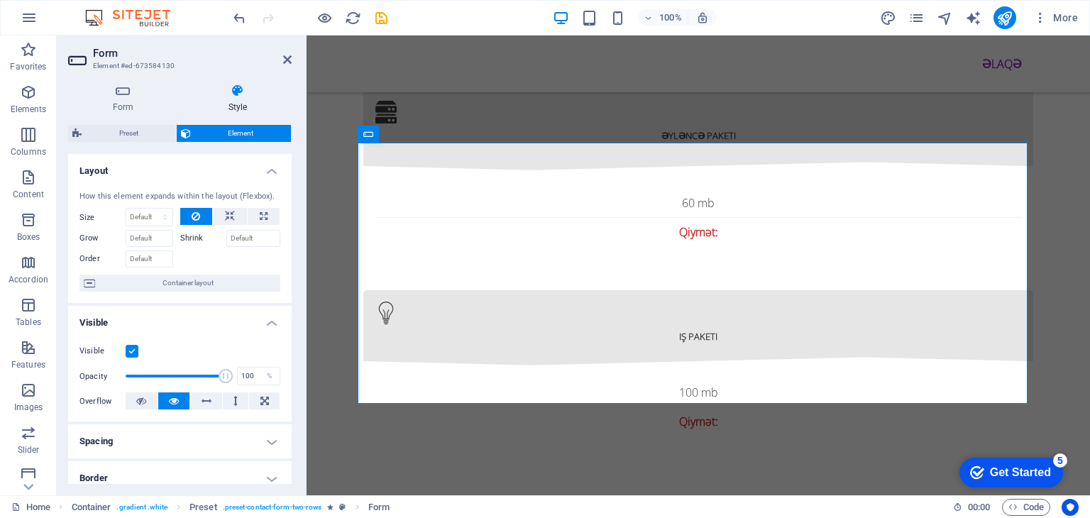
click at [1016, 473] on div "Get Started" at bounding box center [1020, 472] width 61 height 13
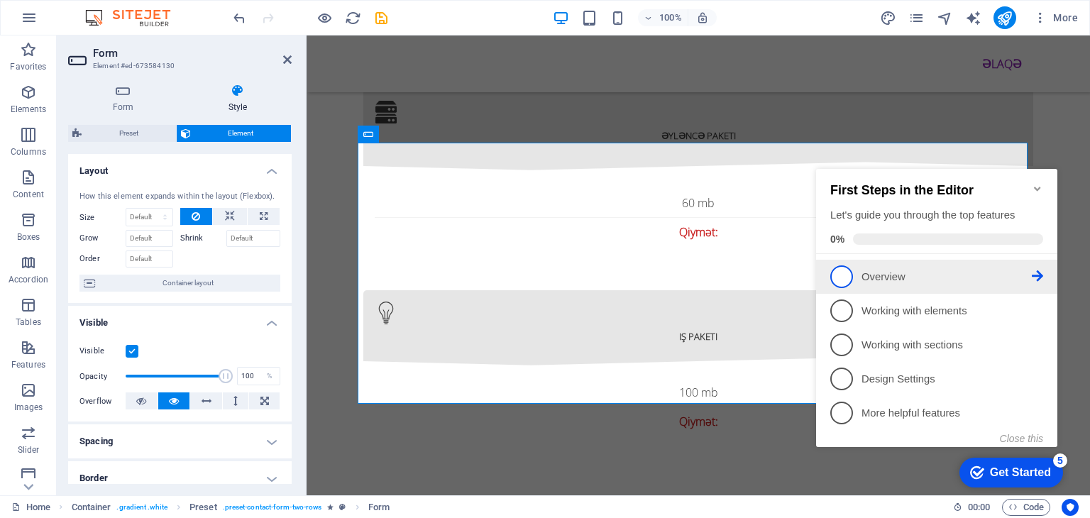
click at [905, 265] on link "1 Overview - incomplete" at bounding box center [936, 276] width 213 height 23
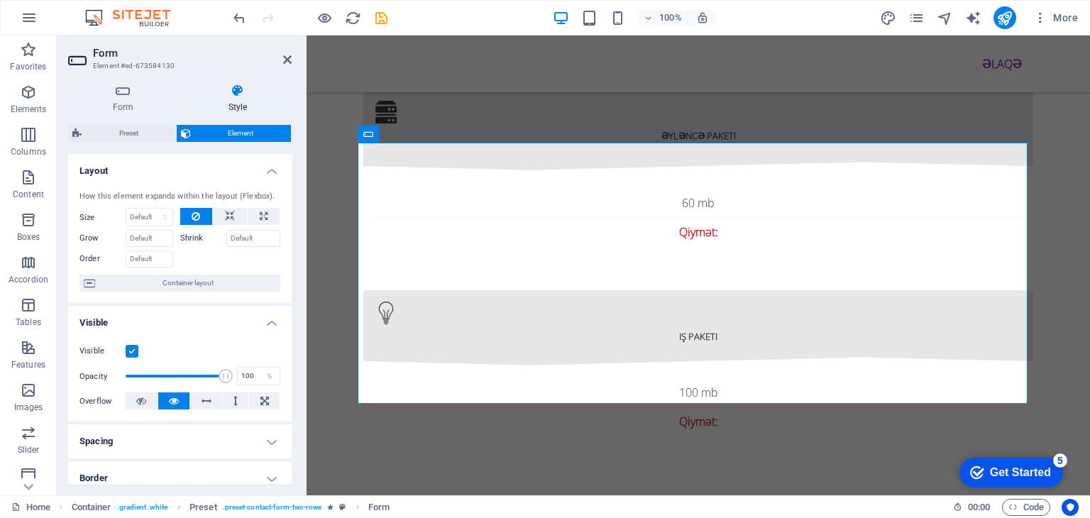
click at [992, 468] on div "Get Started" at bounding box center [1020, 472] width 61 height 13
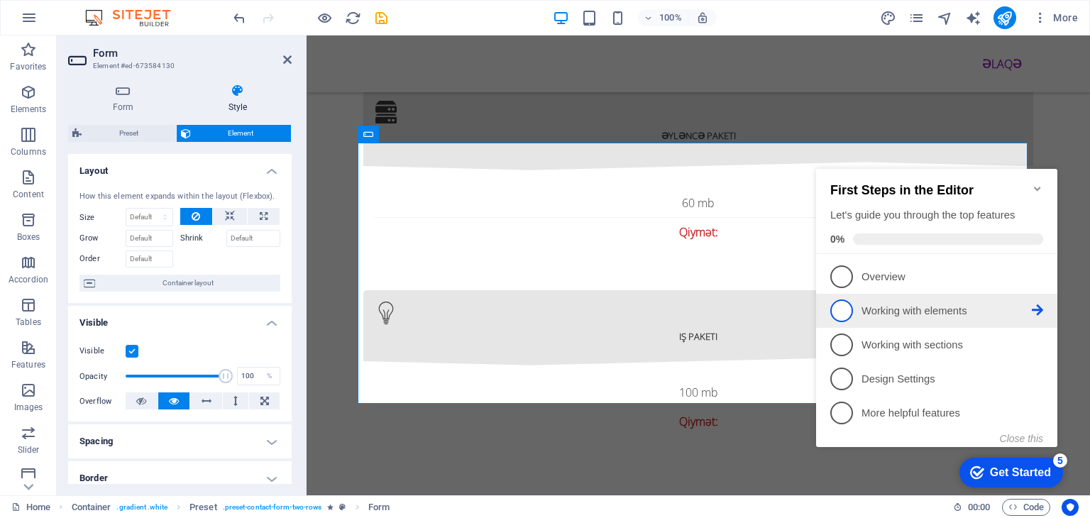
click at [897, 294] on li "2 Working with elements - incomplete" at bounding box center [936, 311] width 241 height 34
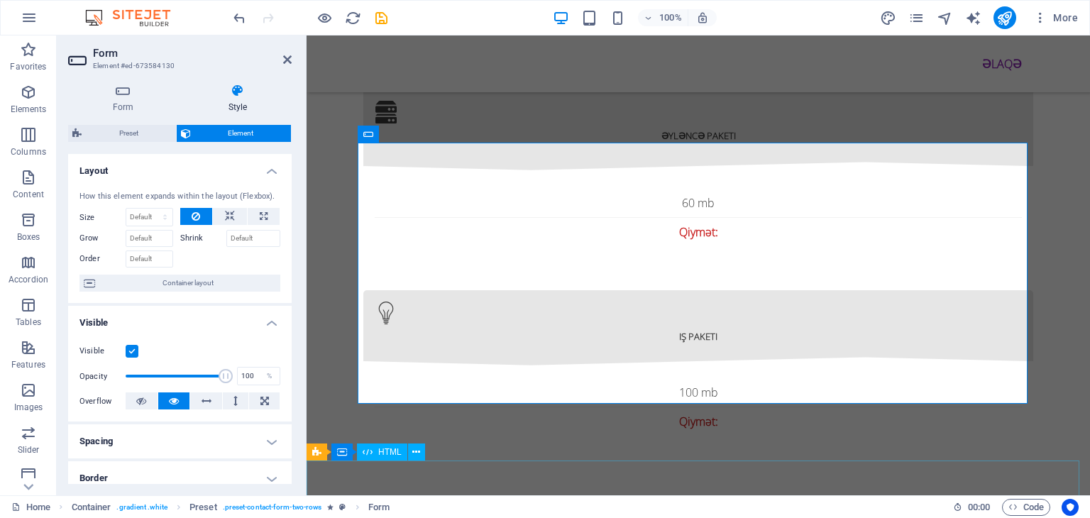
scroll to position [0, 0]
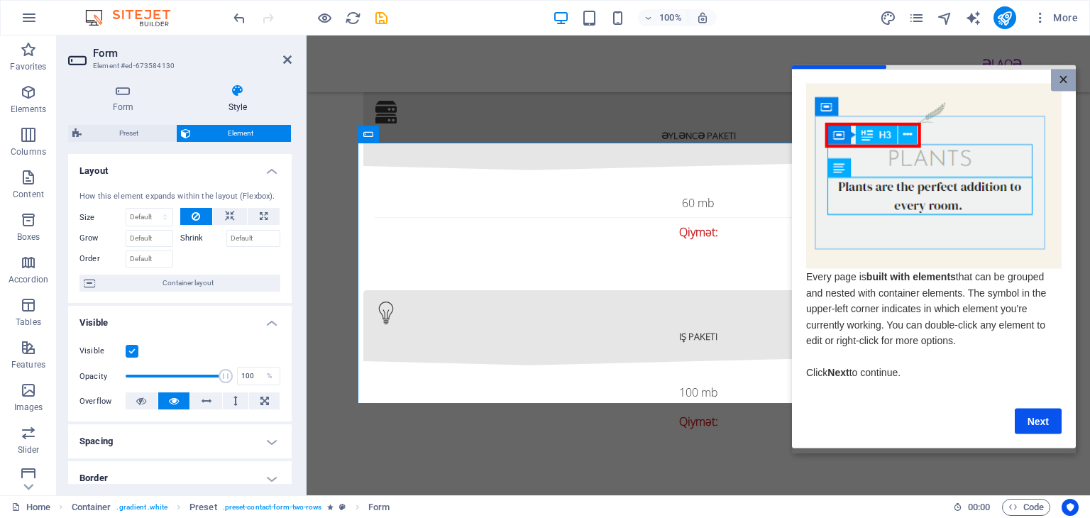
click at [1058, 84] on link "×" at bounding box center [1063, 80] width 25 height 22
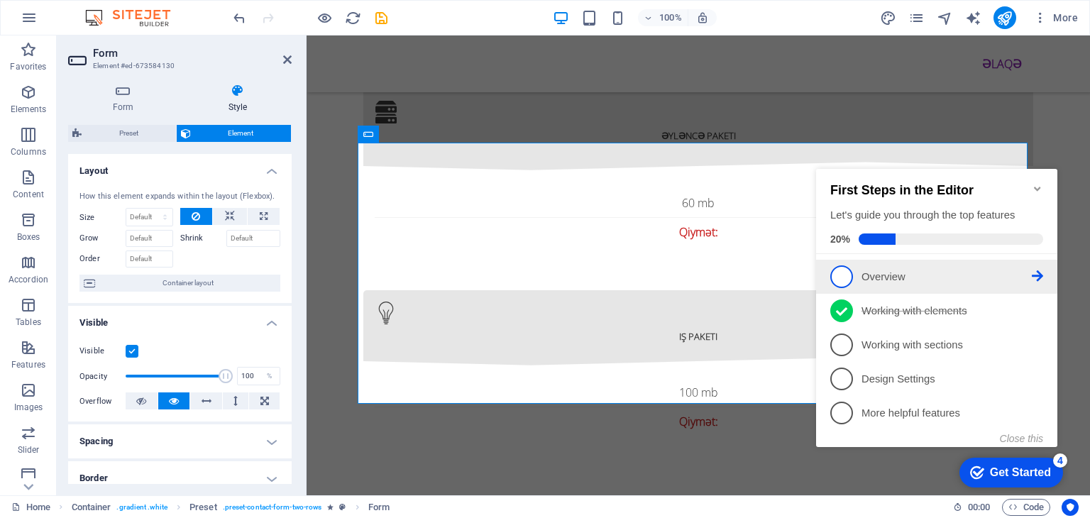
click at [892, 260] on li "1 Overview - incomplete" at bounding box center [936, 277] width 241 height 34
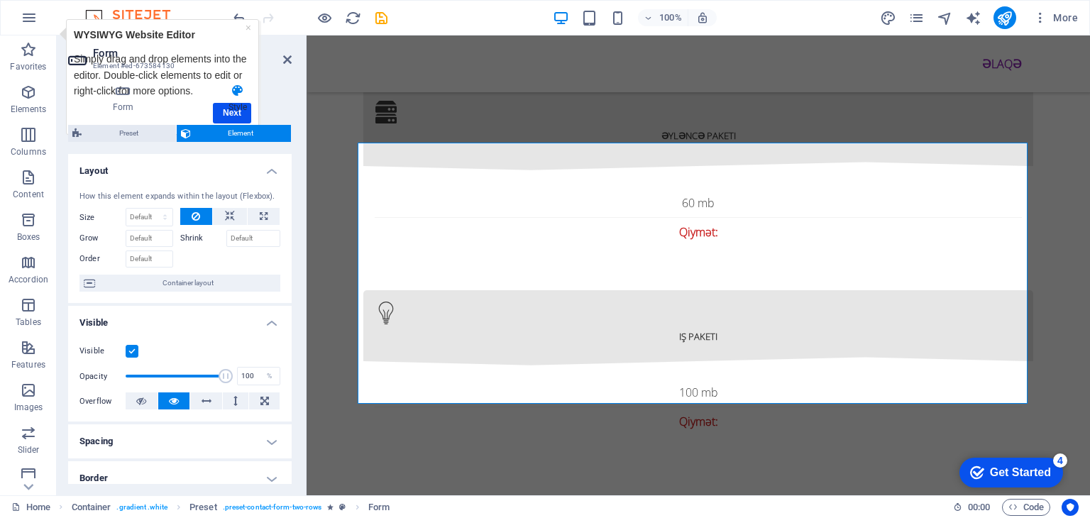
click at [234, 102] on h4 "Style" at bounding box center [238, 99] width 108 height 30
click at [239, 109] on h4 "Style" at bounding box center [238, 99] width 108 height 30
click at [248, 28] on link "×" at bounding box center [249, 26] width 6 height 11
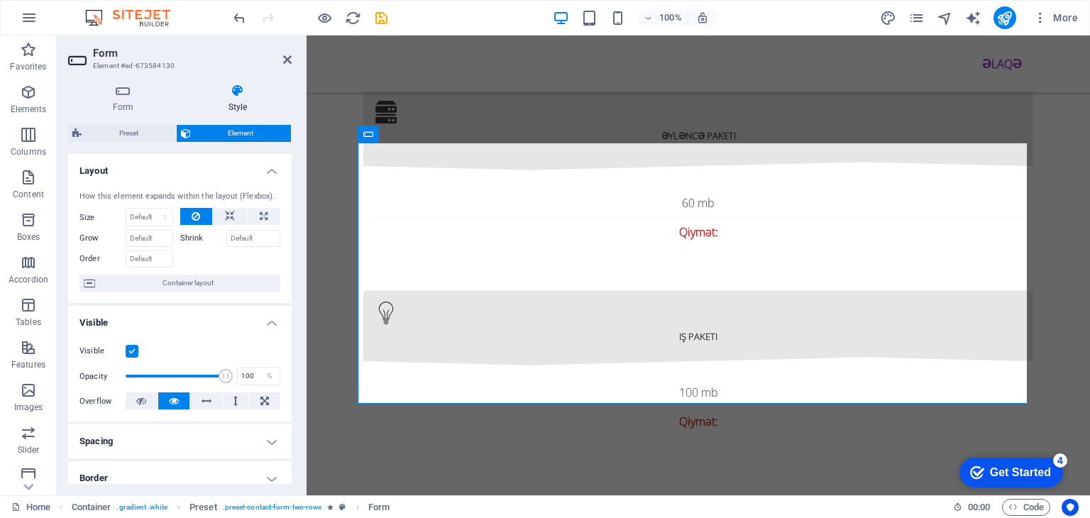
click at [1009, 466] on div "Get Started" at bounding box center [1020, 472] width 61 height 13
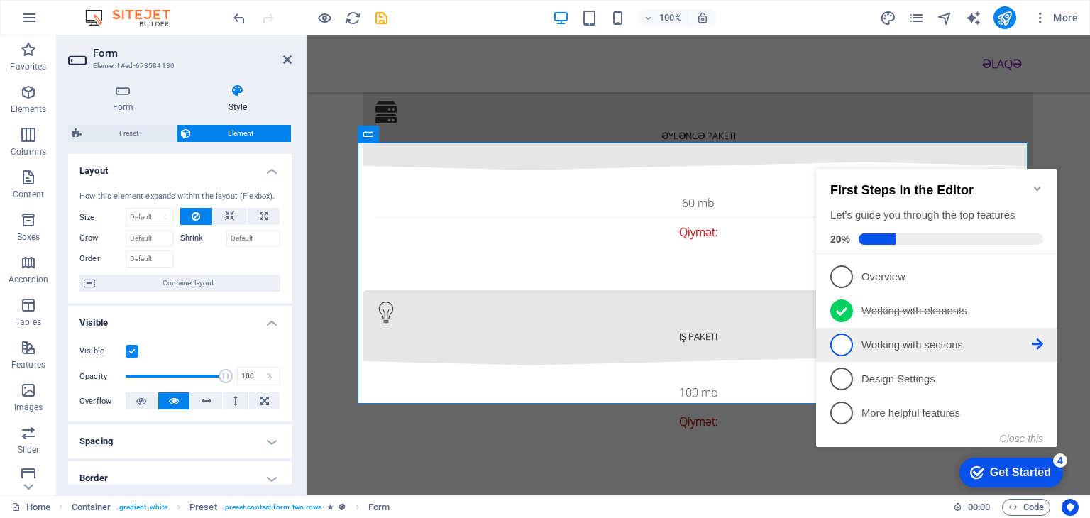
click at [887, 341] on p "Working with sections - incomplete" at bounding box center [947, 345] width 170 height 15
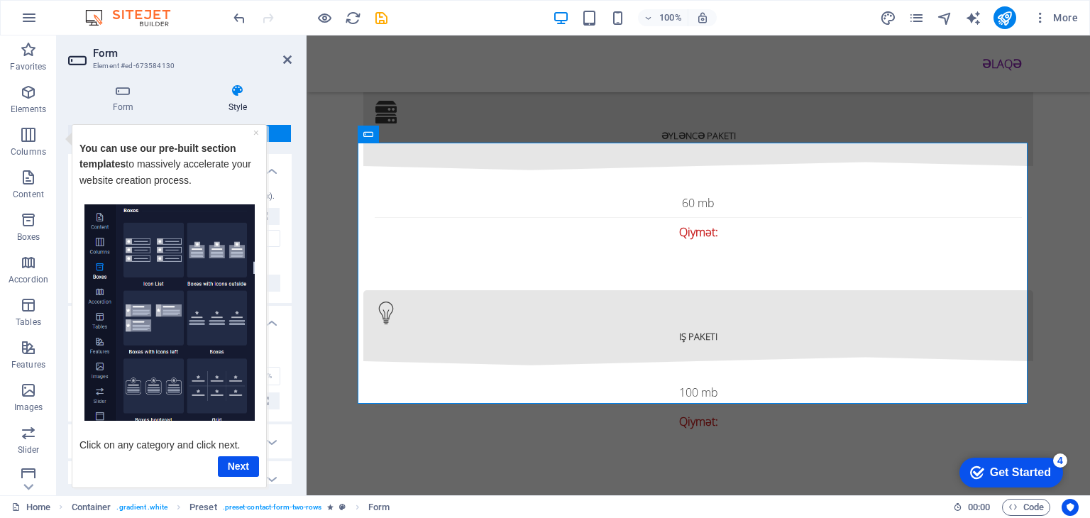
click at [262, 120] on div "Form Style General Title Define a name for the form. General form Messages Succ…" at bounding box center [180, 284] width 224 height 400
click at [259, 130] on div "× You can use our pre-built section templates to massively accelerate your webs…" at bounding box center [169, 306] width 187 height 356
click at [256, 133] on link "×" at bounding box center [256, 131] width 6 height 11
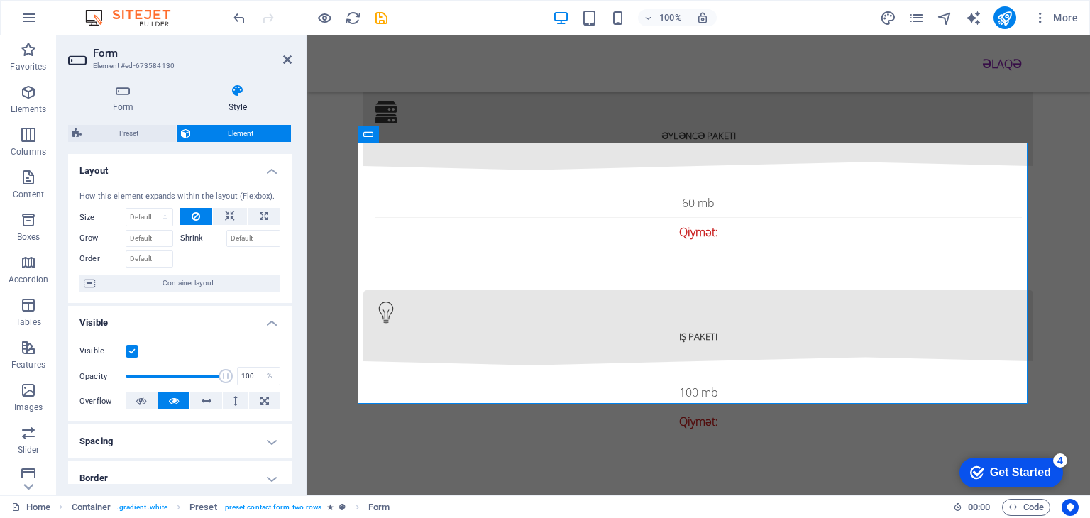
drag, startPoint x: 1041, startPoint y: 485, endPoint x: 1163, endPoint y: 774, distance: 314.0
click at [1039, 484] on div "checkmark Get Started 4" at bounding box center [1012, 473] width 104 height 30
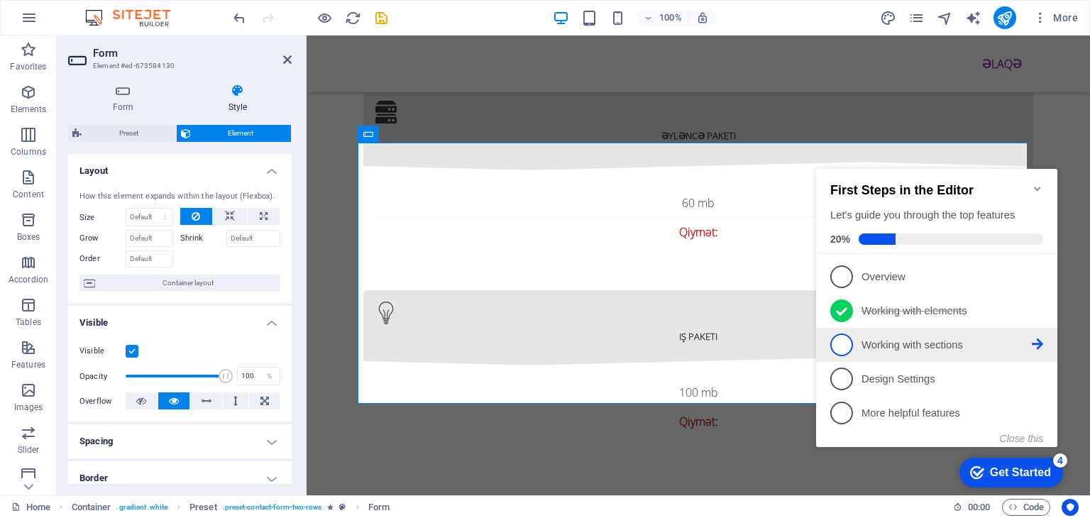
click at [899, 353] on link "3 Working with sections - incomplete" at bounding box center [936, 345] width 213 height 23
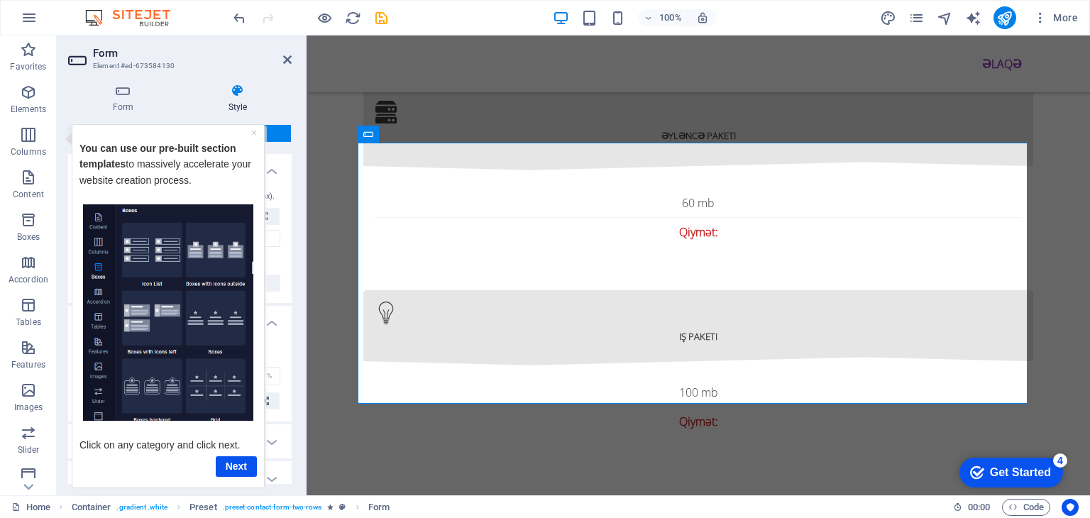
click at [177, 287] on img "Tooltip" at bounding box center [168, 312] width 170 height 217
click at [97, 285] on img "Tooltip" at bounding box center [168, 312] width 170 height 217
click at [253, 131] on link "×" at bounding box center [254, 131] width 6 height 11
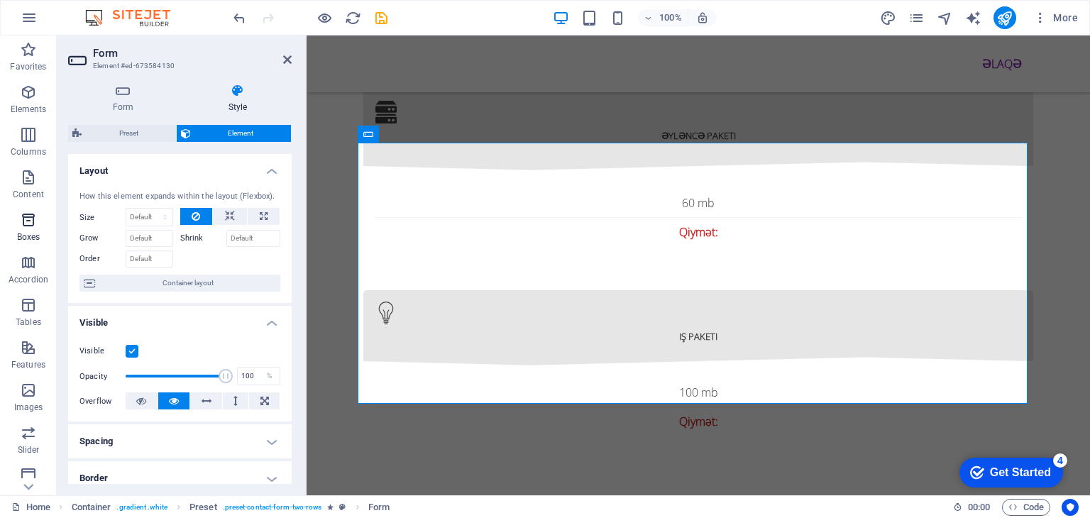
drag, startPoint x: 48, startPoint y: 209, endPoint x: 38, endPoint y: 219, distance: 14.1
click at [43, 211] on button "Boxes" at bounding box center [28, 227] width 57 height 43
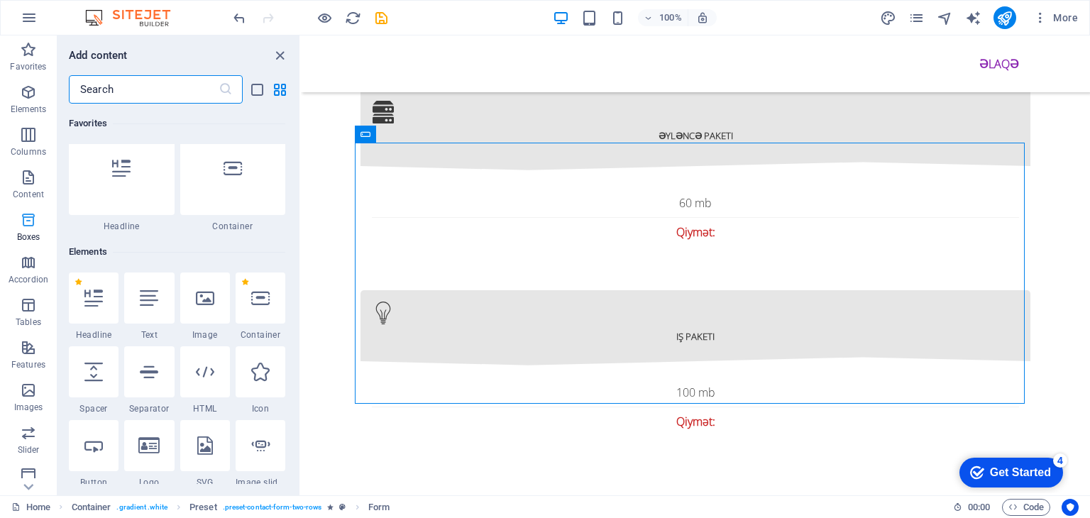
click at [38, 219] on span "Boxes" at bounding box center [28, 229] width 57 height 34
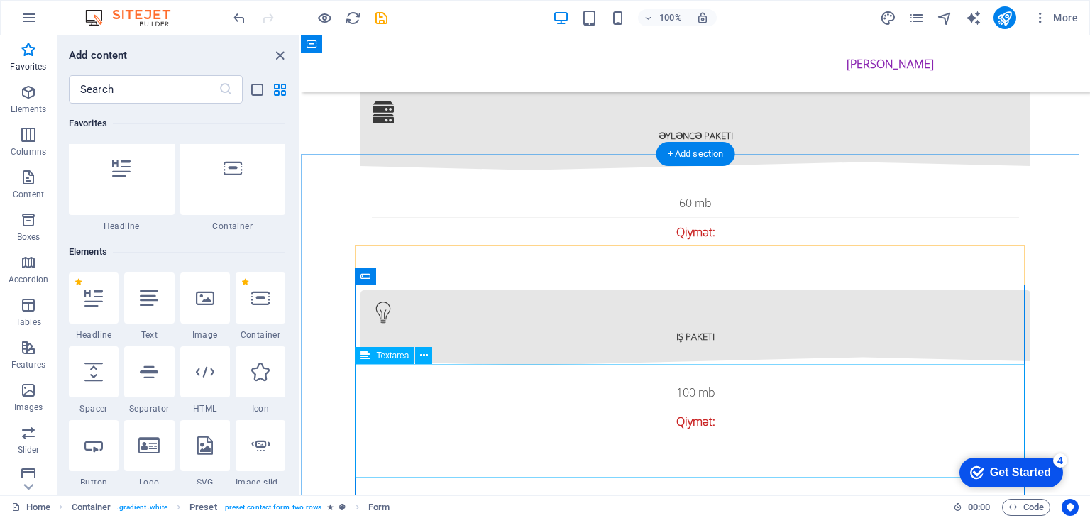
scroll to position [2271, 0]
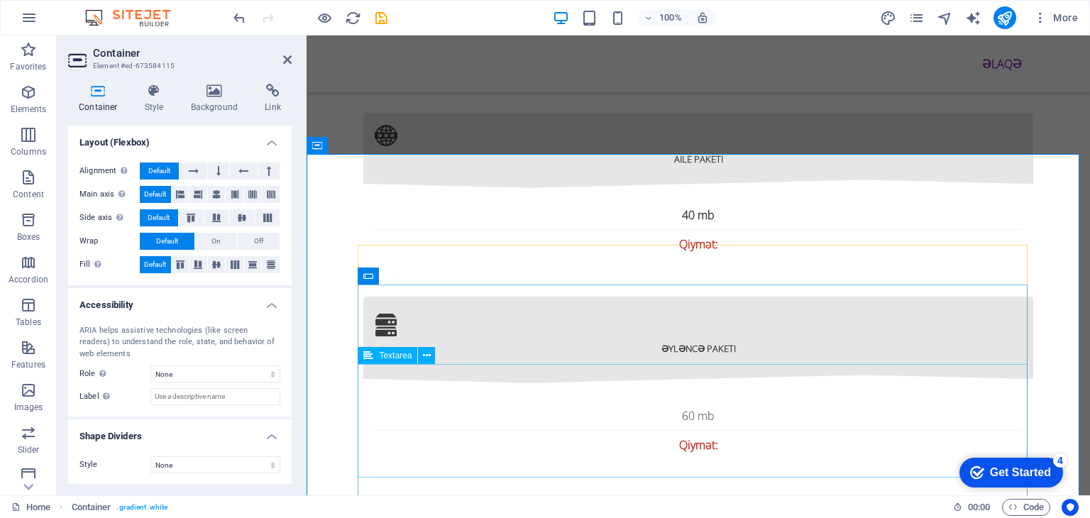
scroll to position [2484, 0]
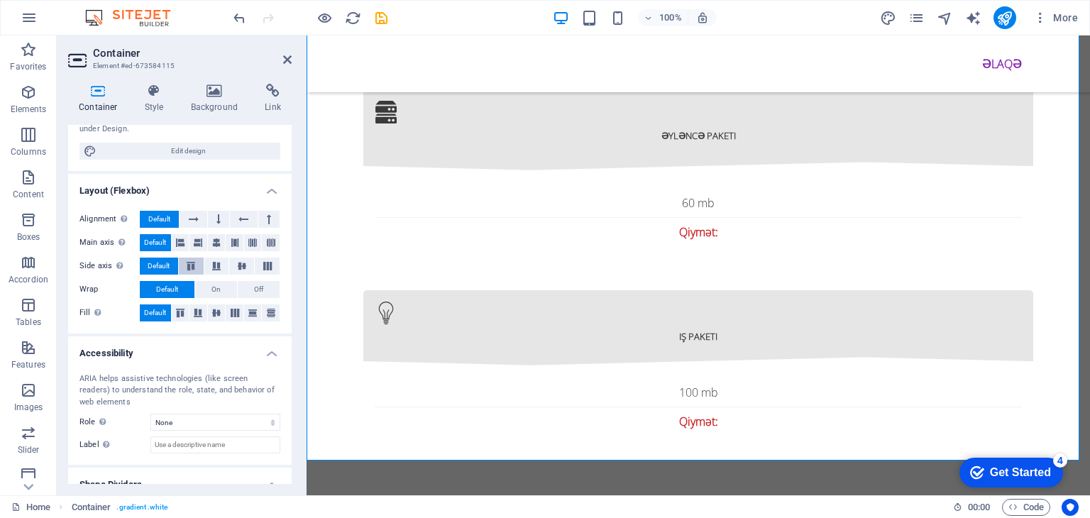
scroll to position [190, 0]
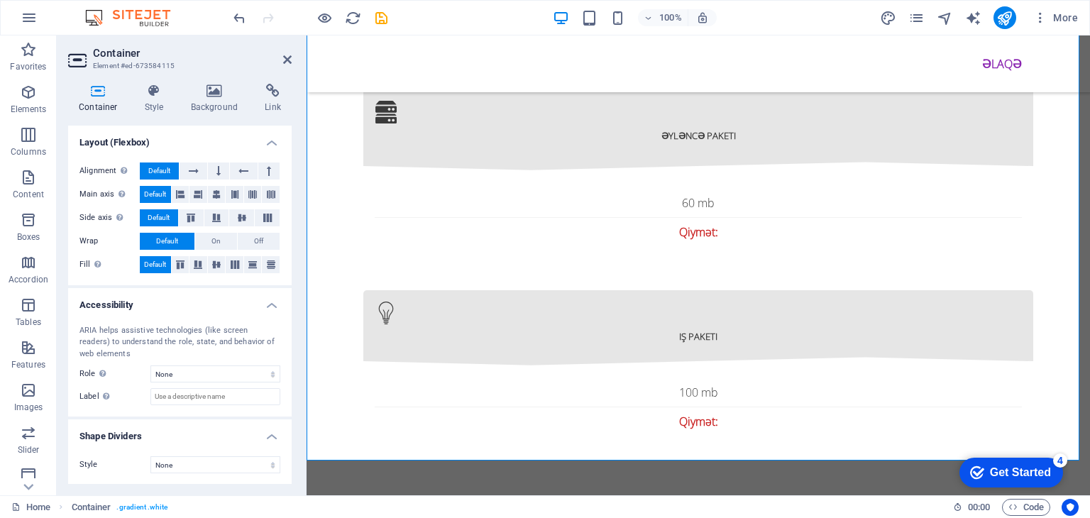
click at [150, 80] on div "Container Style Background Link Size Height Default px rem % vh vw Min. height …" at bounding box center [180, 283] width 246 height 423
click at [153, 95] on icon at bounding box center [154, 91] width 40 height 14
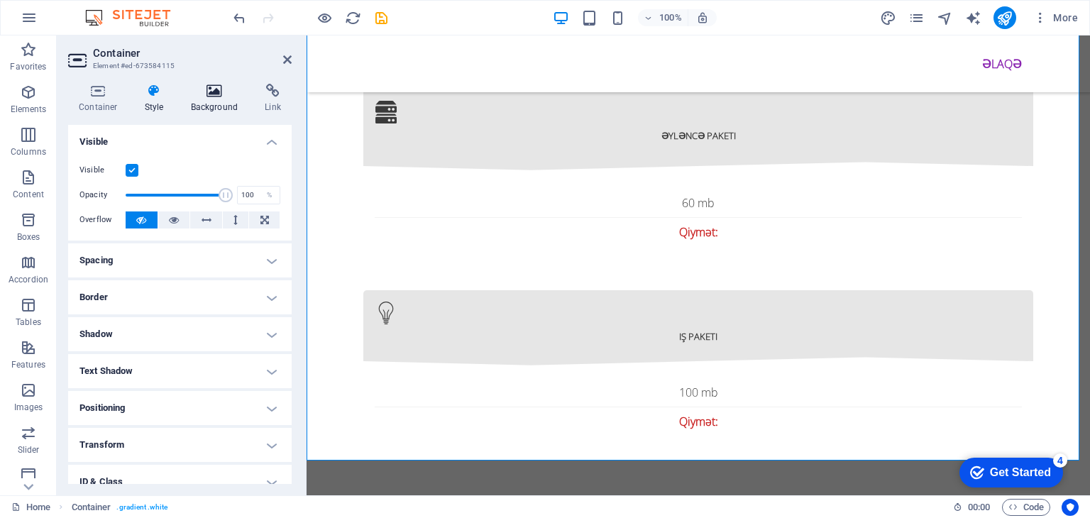
click at [216, 89] on icon at bounding box center [214, 91] width 69 height 14
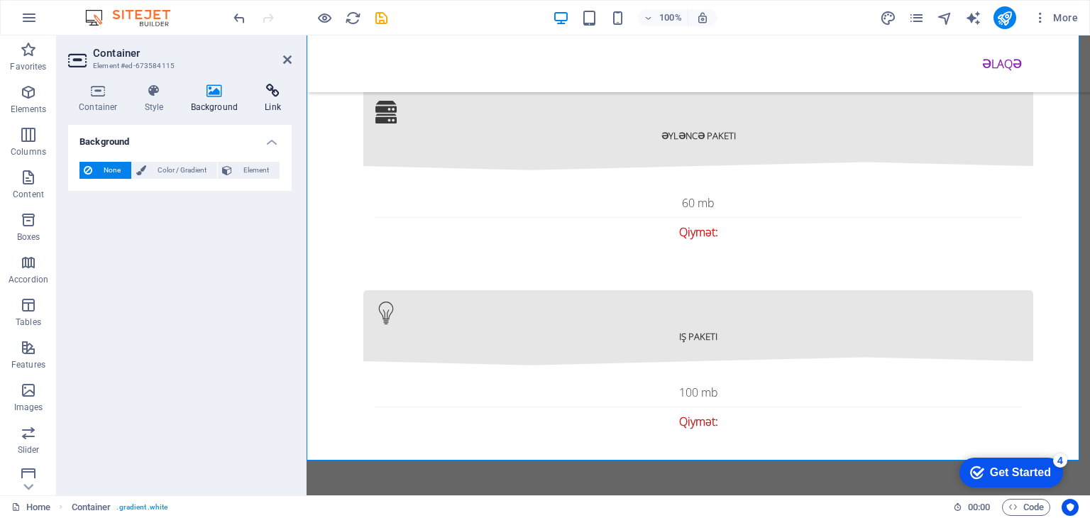
click at [273, 98] on h4 "Link" at bounding box center [273, 99] width 38 height 30
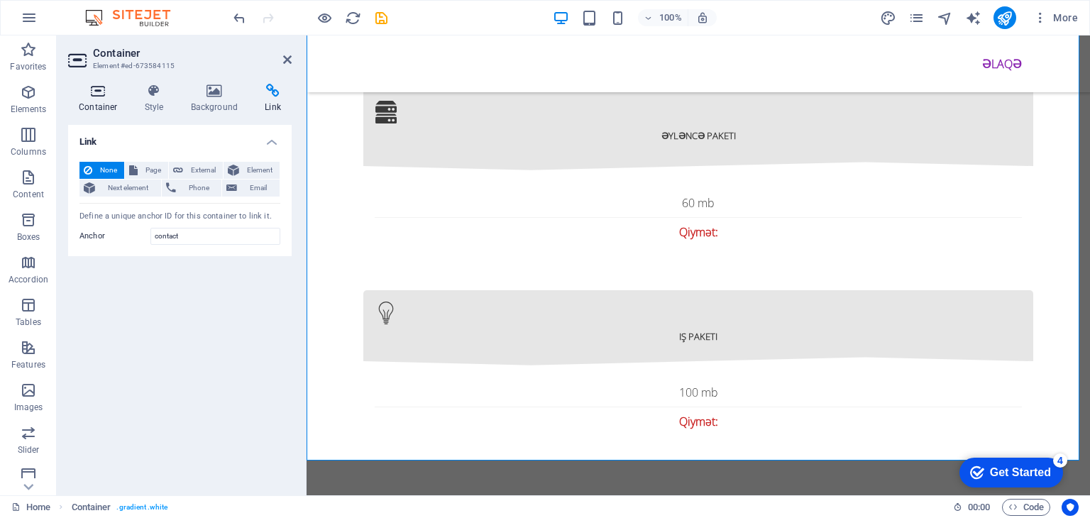
click at [86, 102] on h4 "Container" at bounding box center [101, 99] width 66 height 30
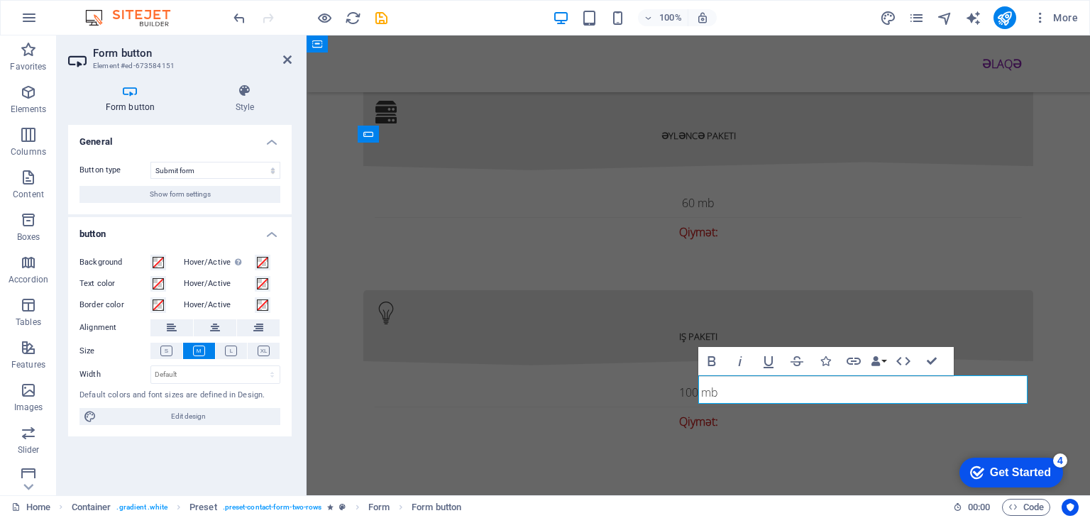
click at [239, 107] on h4 "Style" at bounding box center [245, 99] width 94 height 30
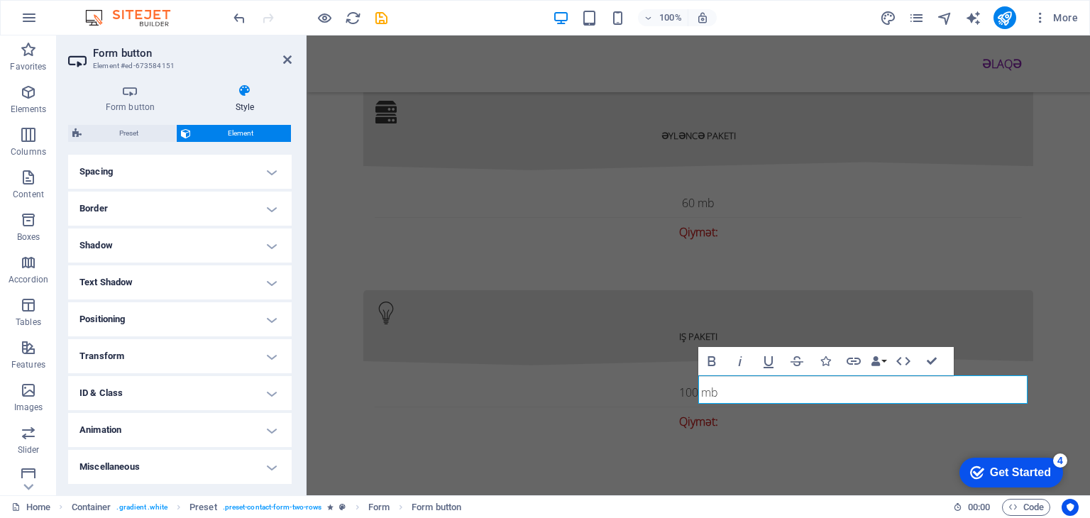
scroll to position [57, 0]
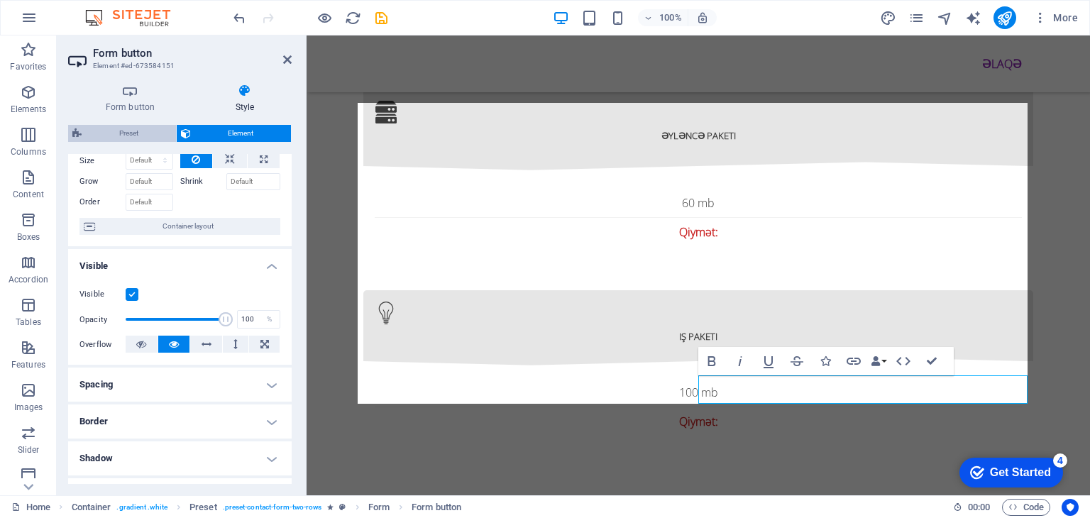
click at [142, 138] on span "Preset" at bounding box center [129, 133] width 86 height 17
select select "px"
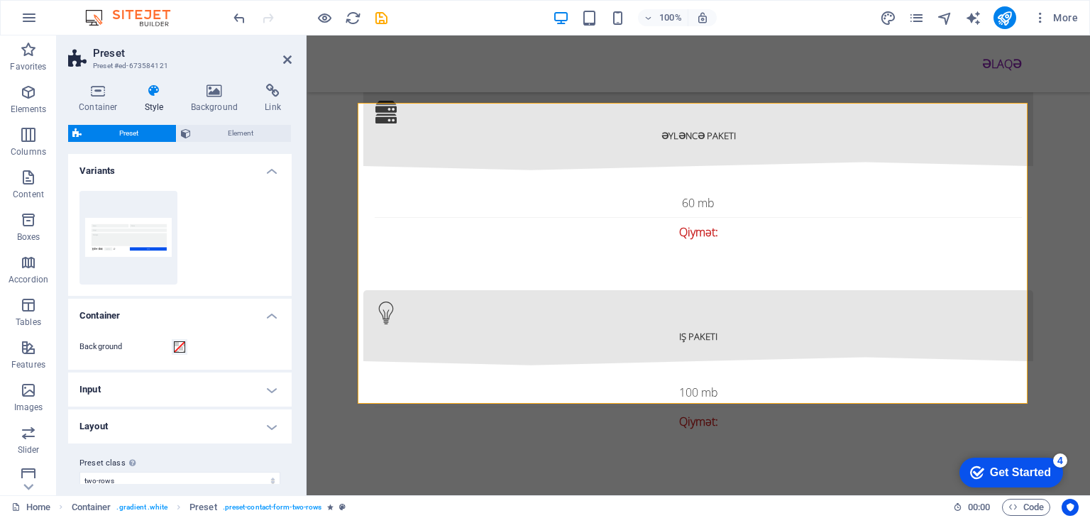
scroll to position [16, 0]
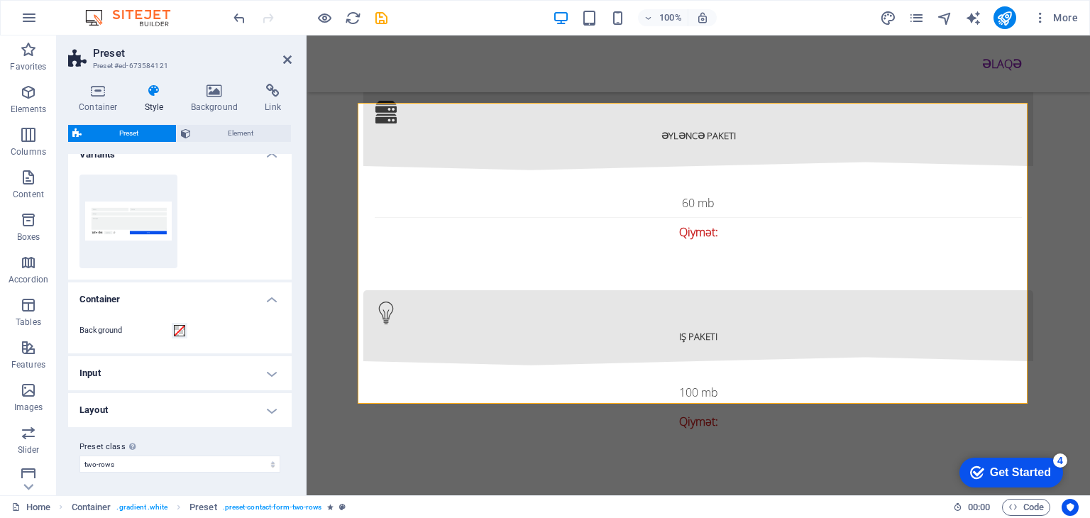
click at [136, 358] on h4 "Input" at bounding box center [180, 373] width 224 height 34
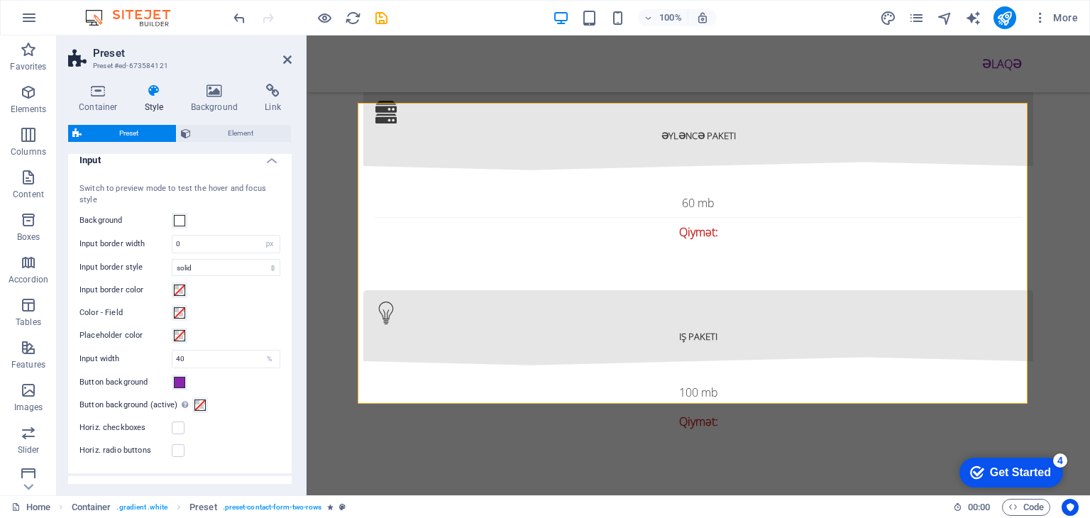
scroll to position [158, 0]
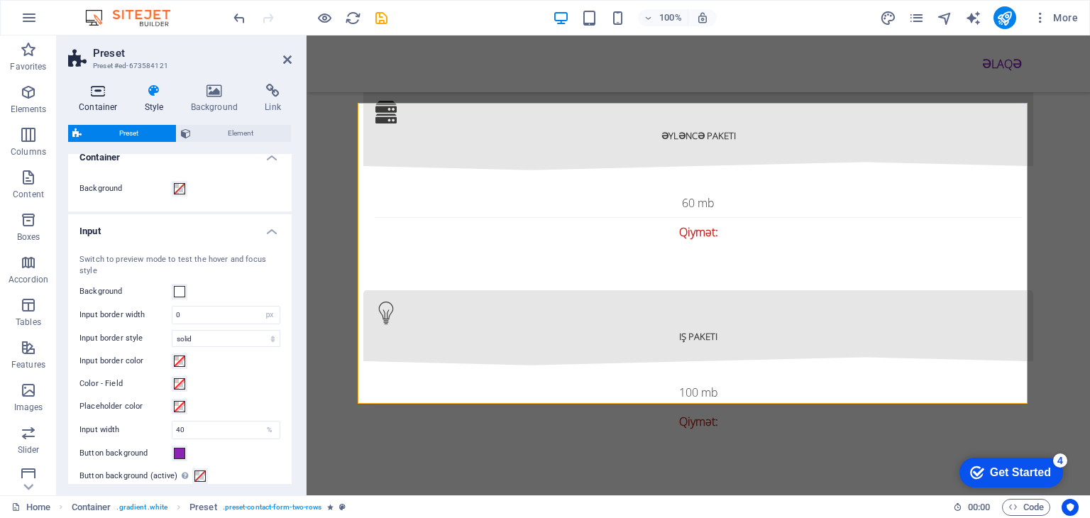
click at [99, 109] on h4 "Container" at bounding box center [101, 99] width 66 height 30
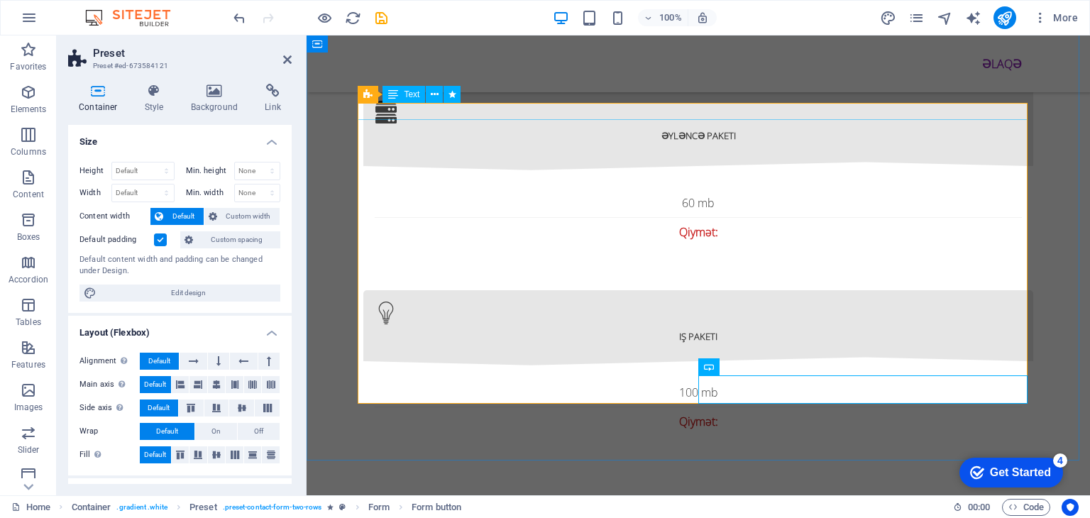
click at [400, 92] on div "Text" at bounding box center [404, 94] width 43 height 17
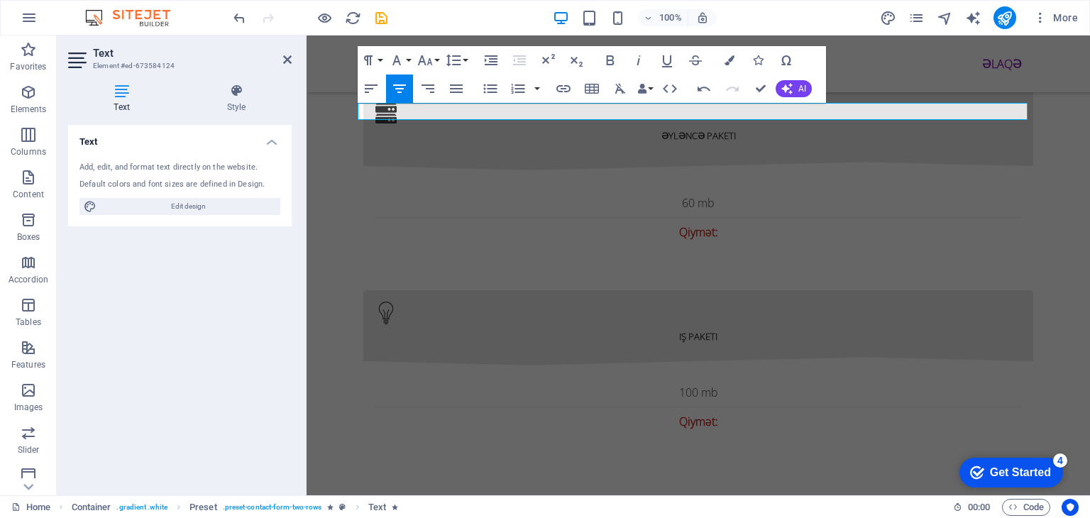
click at [202, 261] on div "Text Add, edit, and format text directly on the website. Default colors and fon…" at bounding box center [180, 304] width 224 height 359
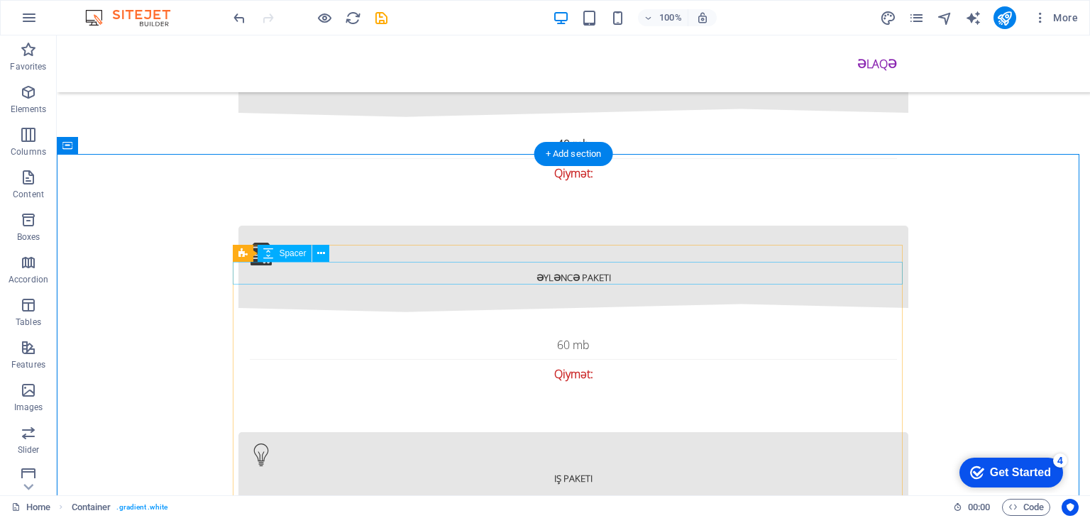
scroll to position [2555, 0]
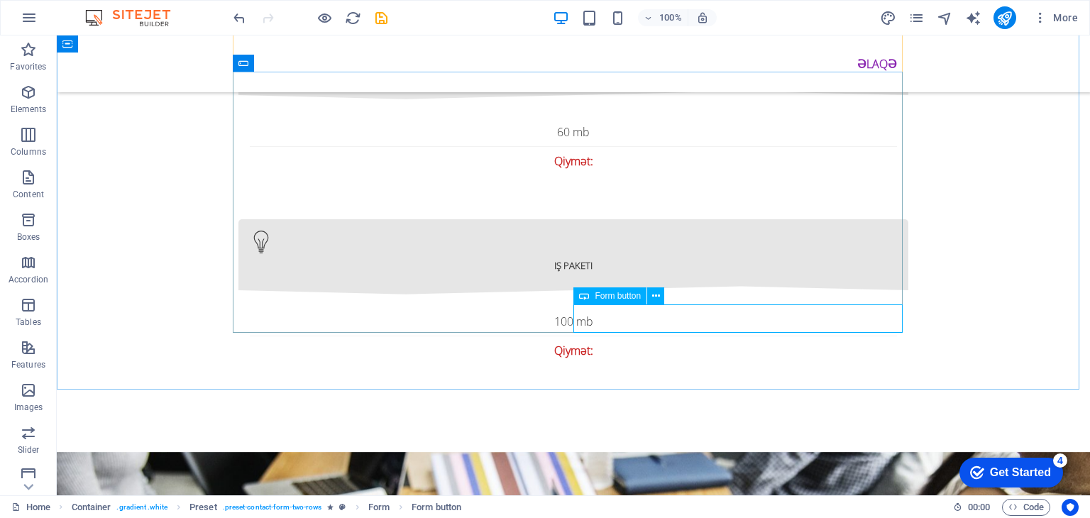
click at [618, 293] on span "Form button" at bounding box center [618, 296] width 46 height 9
click at [651, 296] on button at bounding box center [655, 295] width 17 height 17
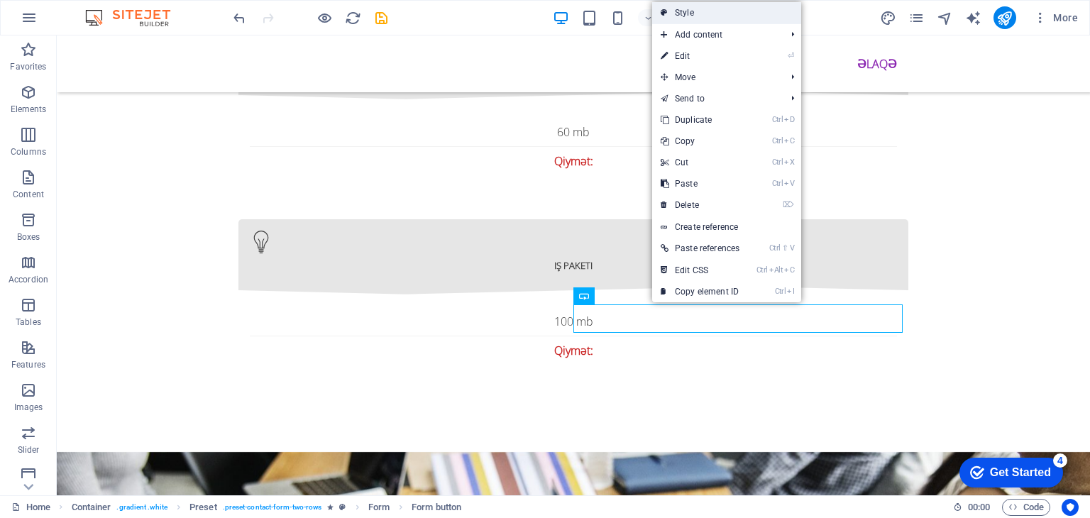
click at [683, 16] on link "Style" at bounding box center [726, 12] width 149 height 21
select select "px"
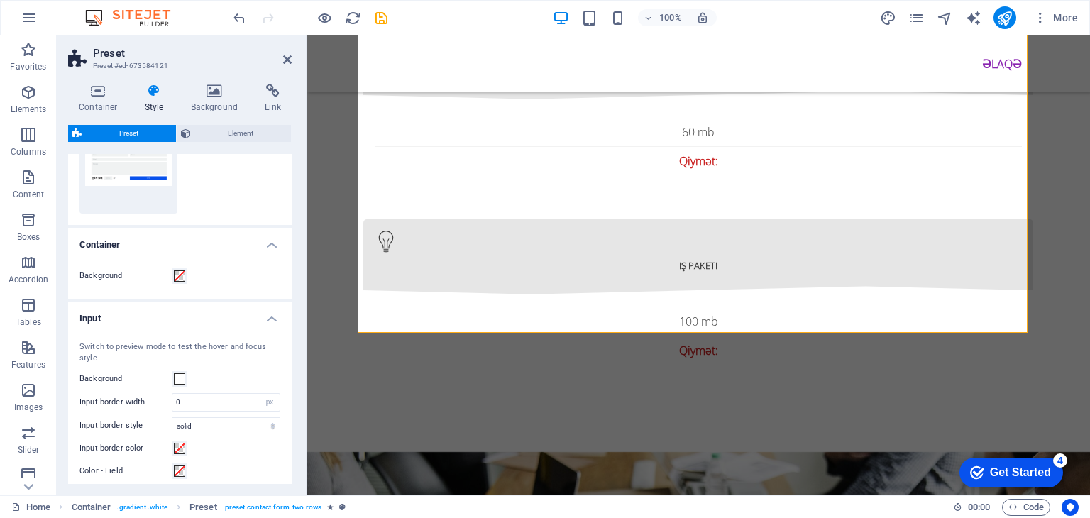
scroll to position [213, 0]
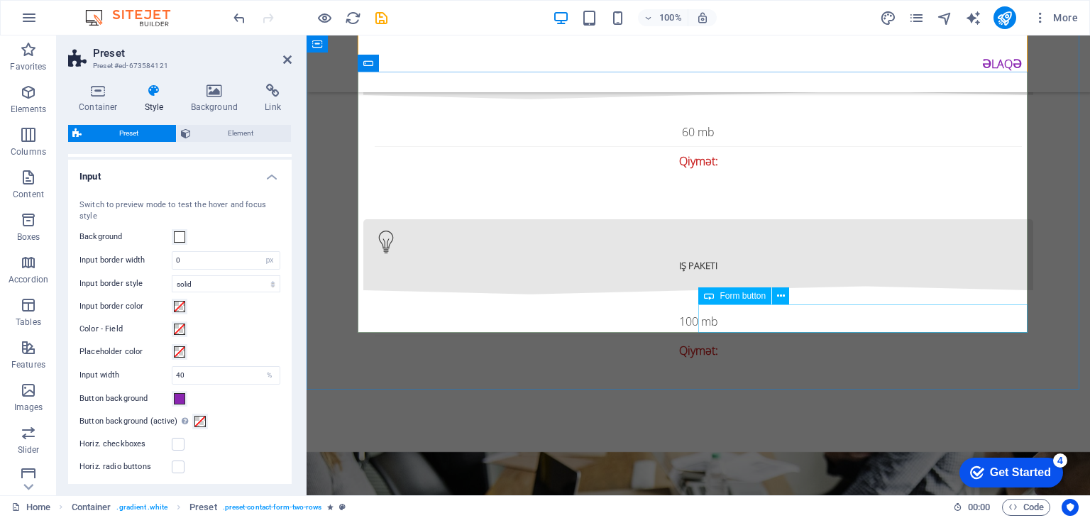
click at [728, 292] on span "Form button" at bounding box center [743, 296] width 46 height 9
click at [728, 295] on span "Form button" at bounding box center [743, 296] width 46 height 9
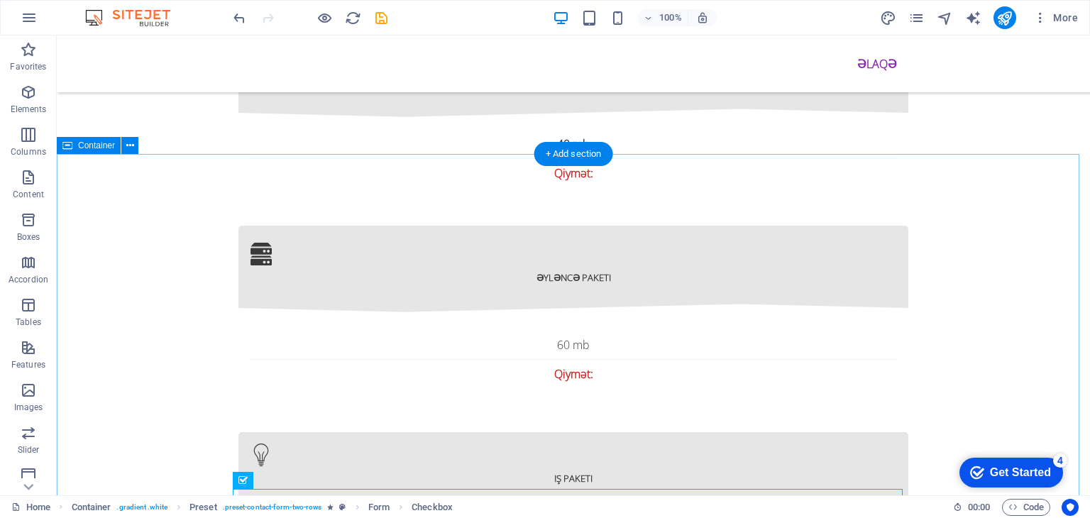
scroll to position [2555, 0]
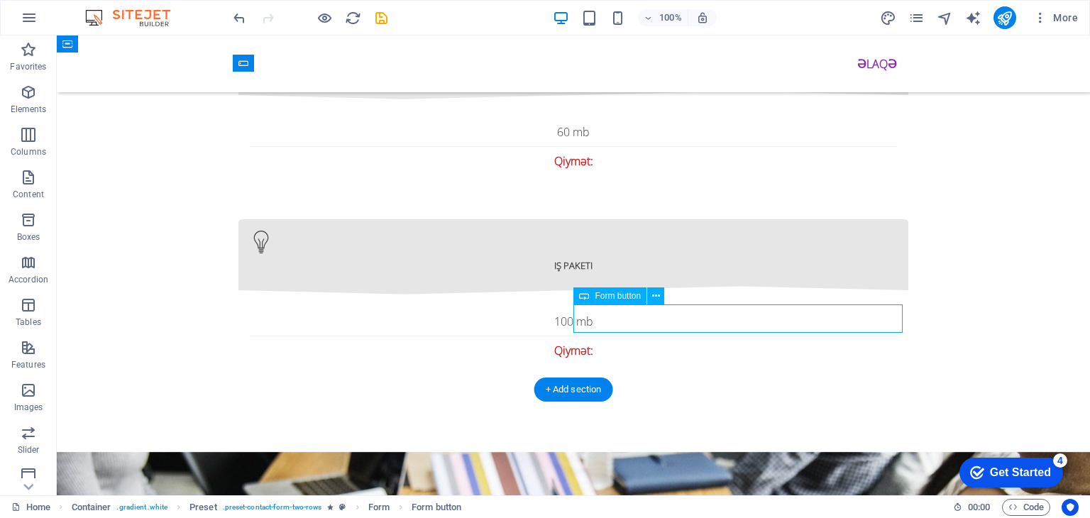
drag, startPoint x: 720, startPoint y: 318, endPoint x: 718, endPoint y: 339, distance: 20.7
click at [660, 297] on button at bounding box center [655, 295] width 17 height 17
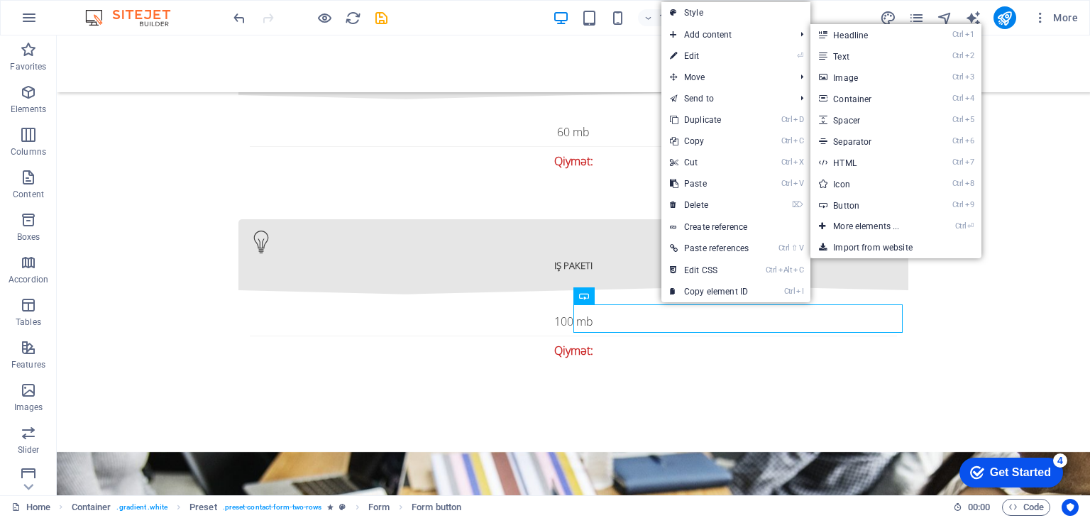
scroll to position [2342, 0]
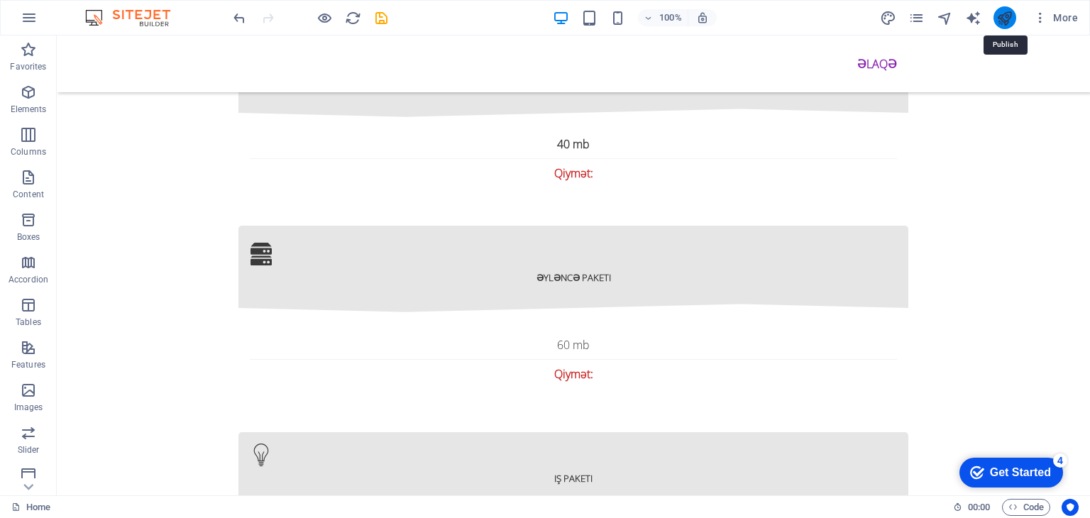
click at [1011, 10] on icon "publish" at bounding box center [1005, 18] width 16 height 16
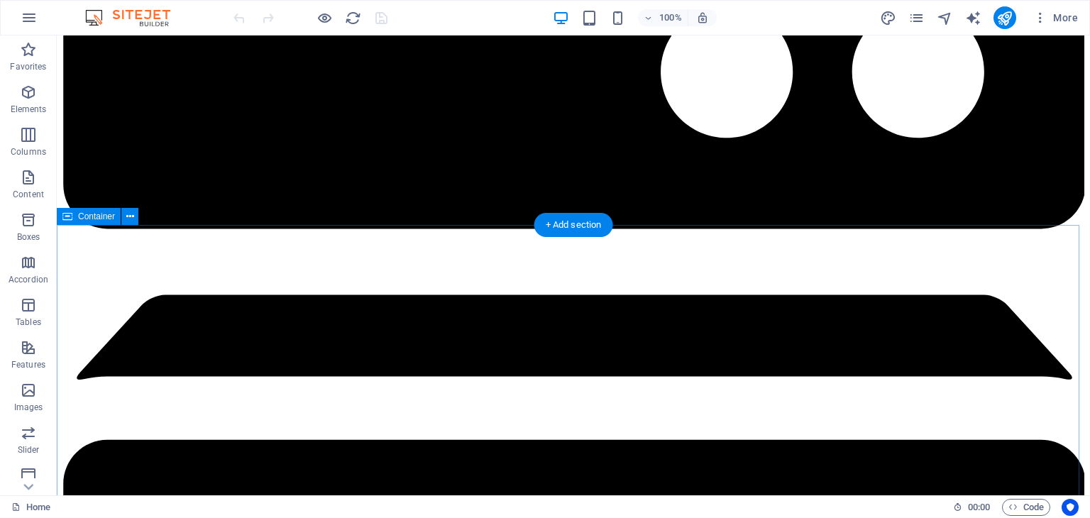
scroll to position [2626, 0]
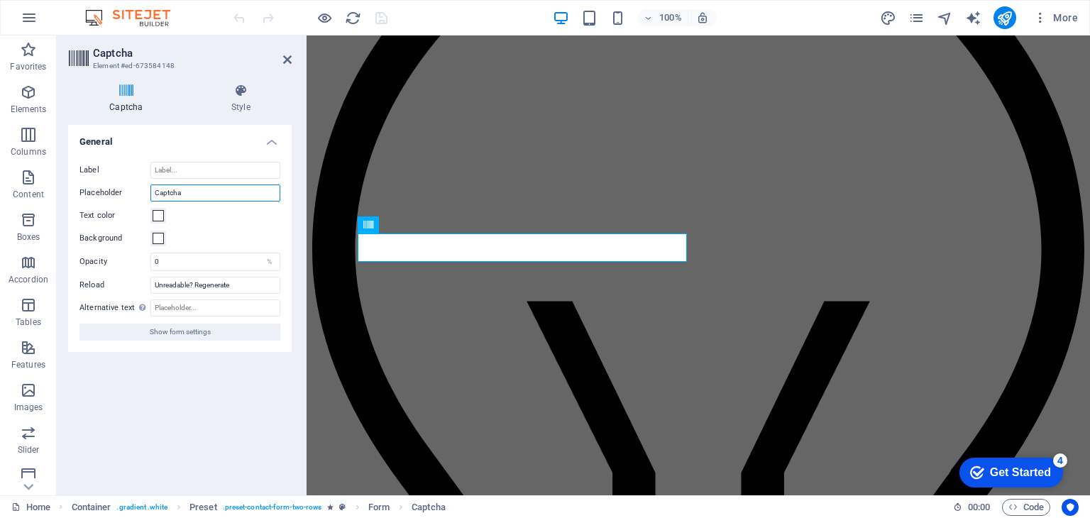
scroll to position [0, 0]
drag, startPoint x: 229, startPoint y: 189, endPoint x: 136, endPoint y: 191, distance: 93.7
click at [136, 191] on div "Placeholder Captcha" at bounding box center [180, 193] width 201 height 17
type input "s"
type input "."
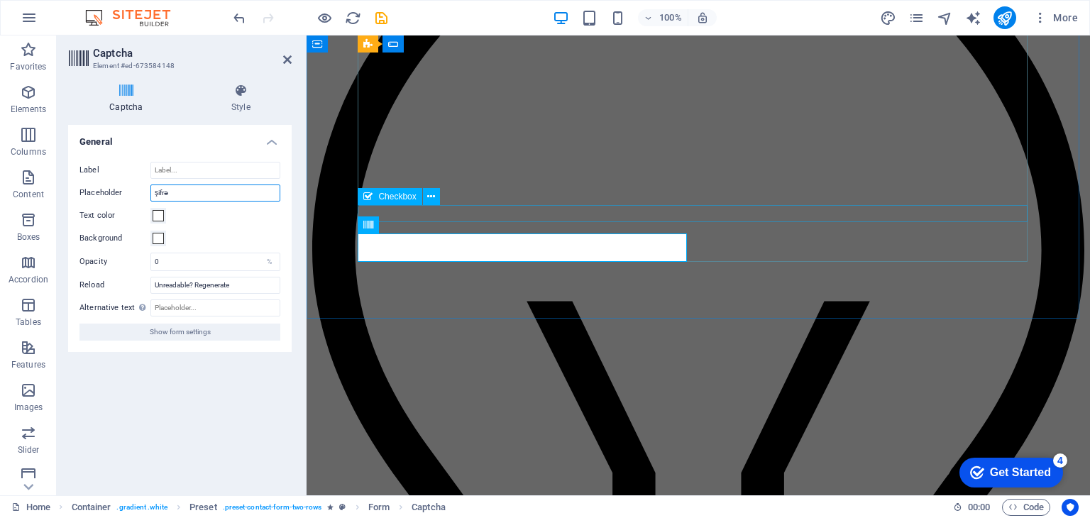
type input "şifrə"
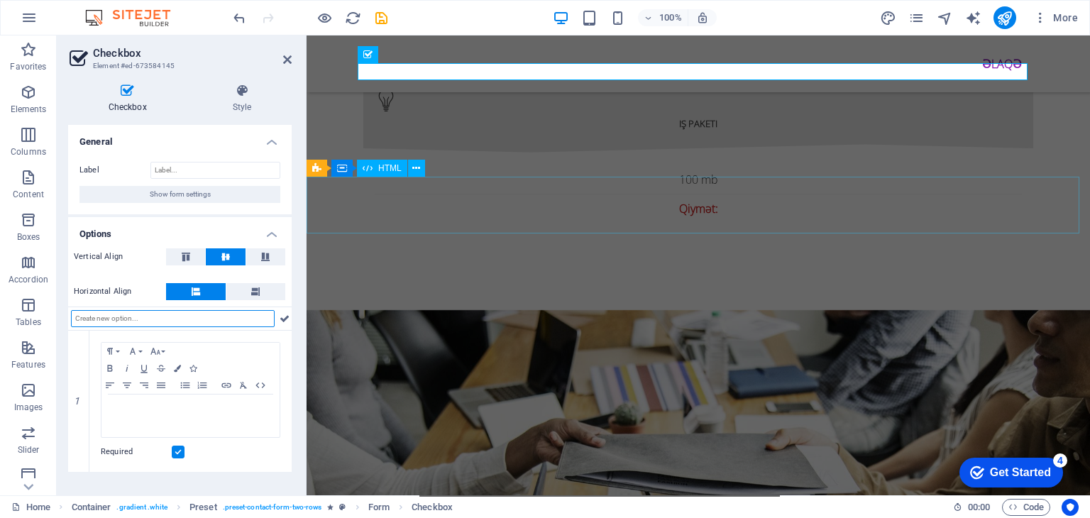
scroll to position [2626, 0]
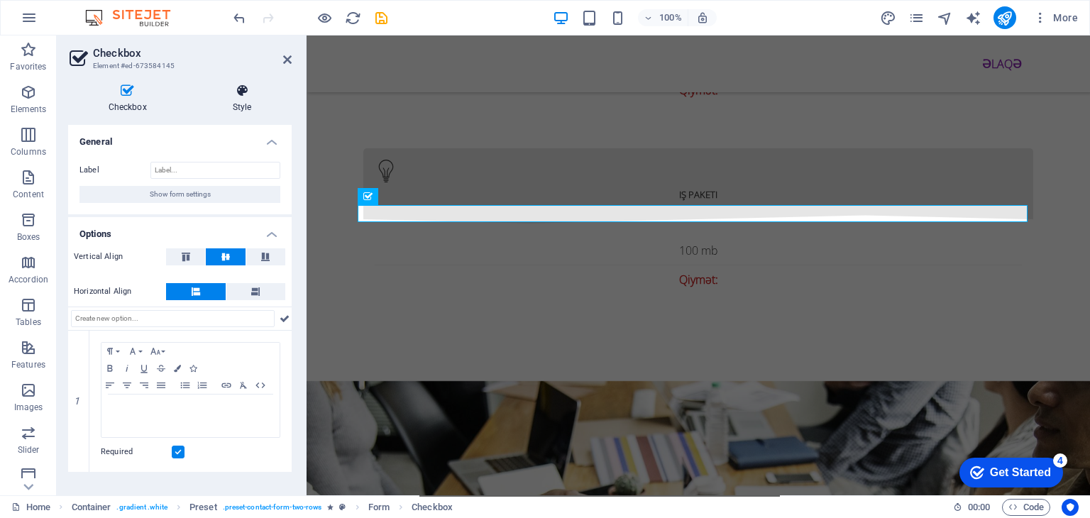
click at [261, 94] on icon at bounding box center [241, 91] width 99 height 14
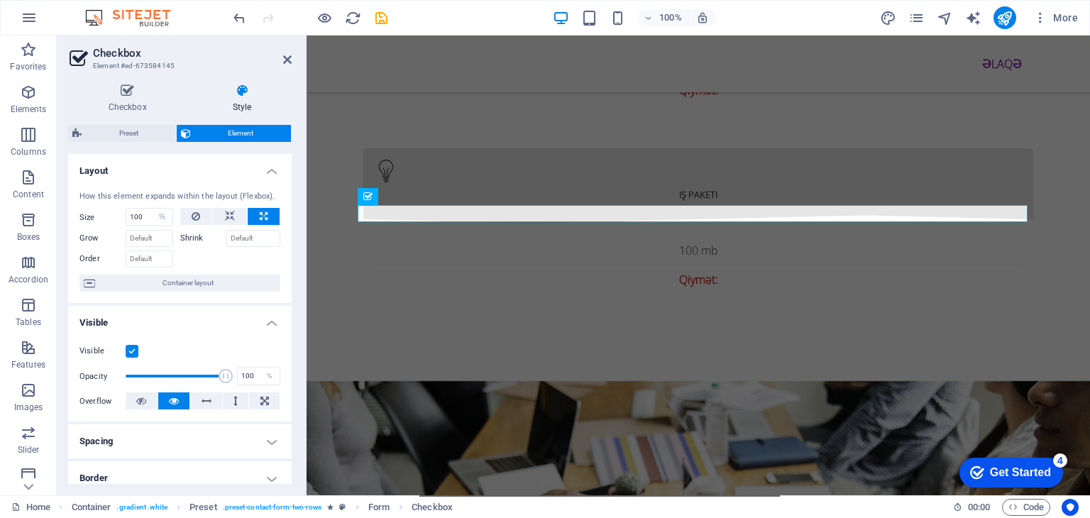
scroll to position [213, 0]
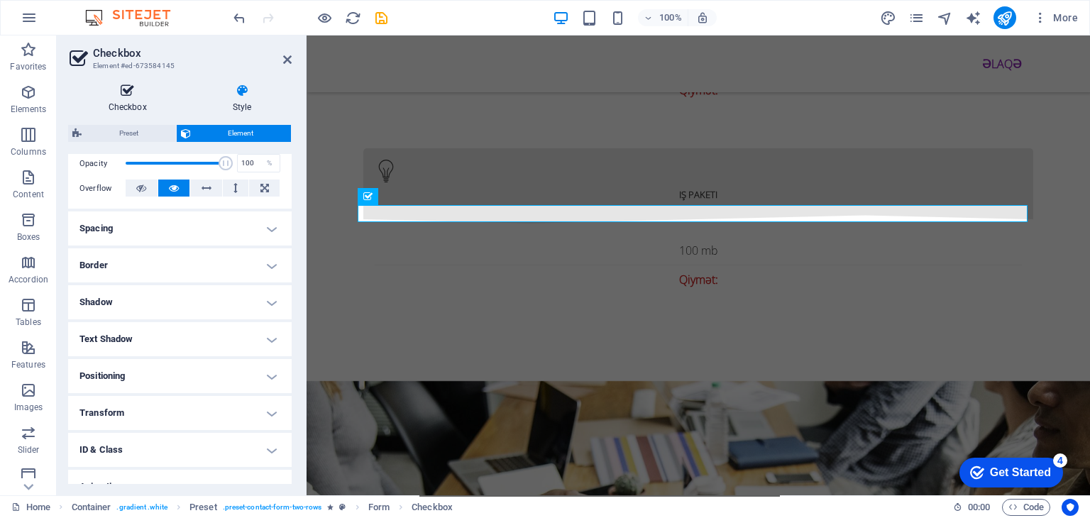
click at [131, 98] on h4 "Checkbox" at bounding box center [130, 99] width 124 height 30
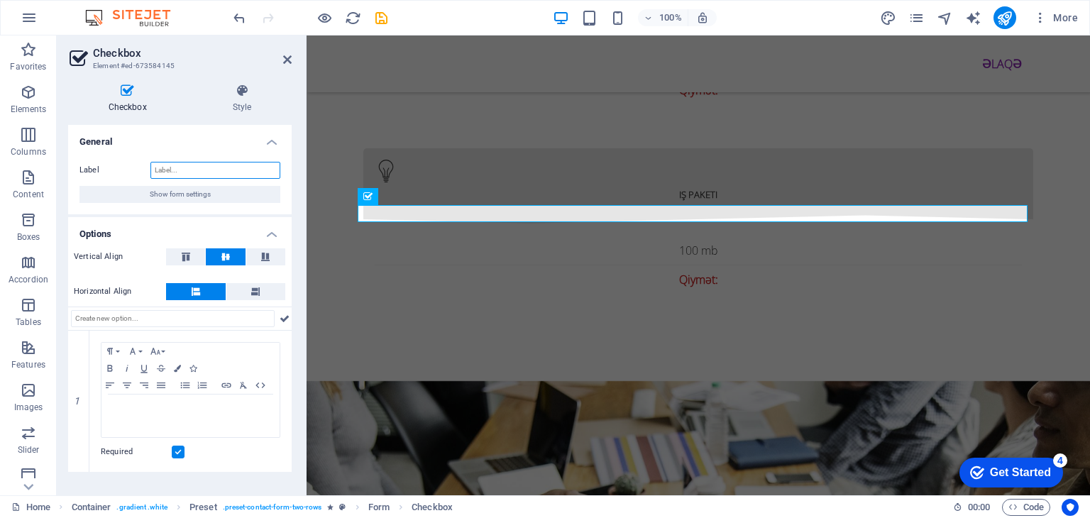
click at [199, 167] on input "Label" at bounding box center [215, 170] width 130 height 17
click at [193, 194] on span "Show form settings" at bounding box center [180, 194] width 61 height 17
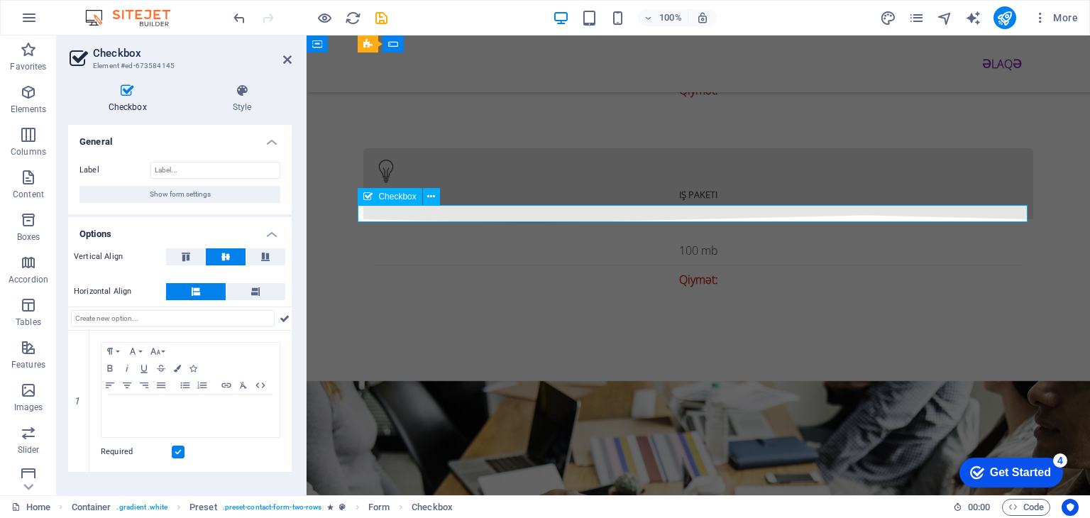
click at [428, 195] on icon at bounding box center [431, 197] width 8 height 15
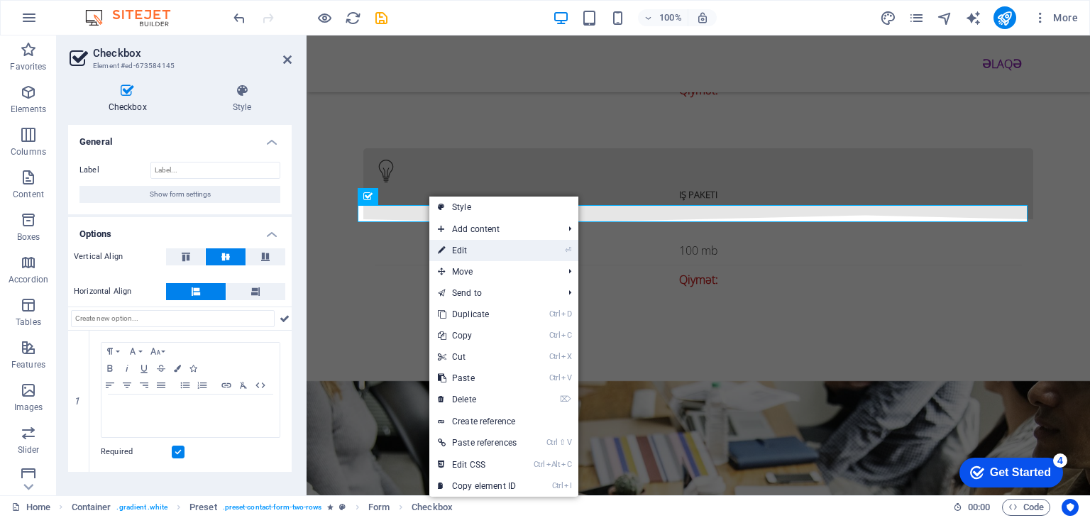
click at [463, 249] on link "⏎ Edit" at bounding box center [477, 250] width 96 height 21
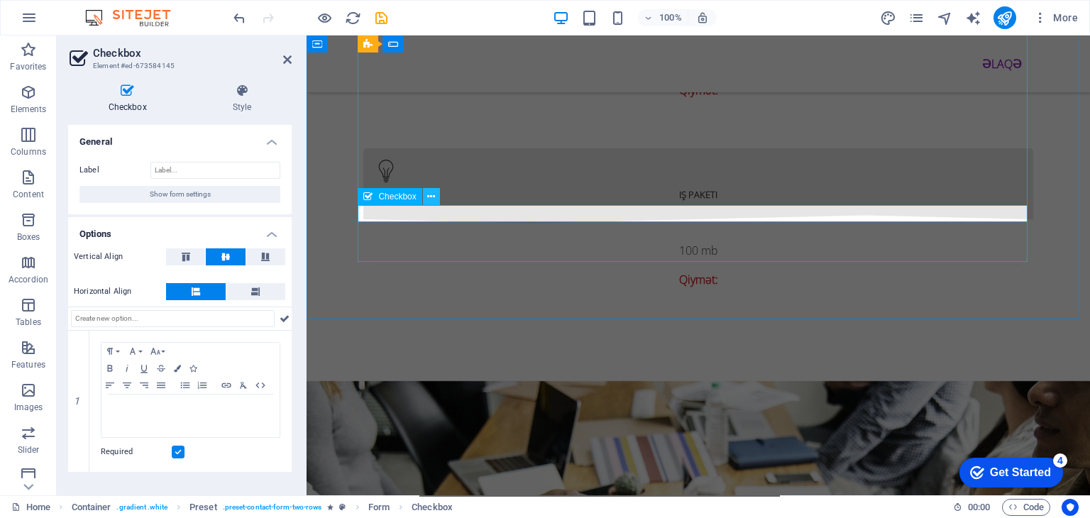
click at [427, 197] on icon at bounding box center [431, 197] width 8 height 15
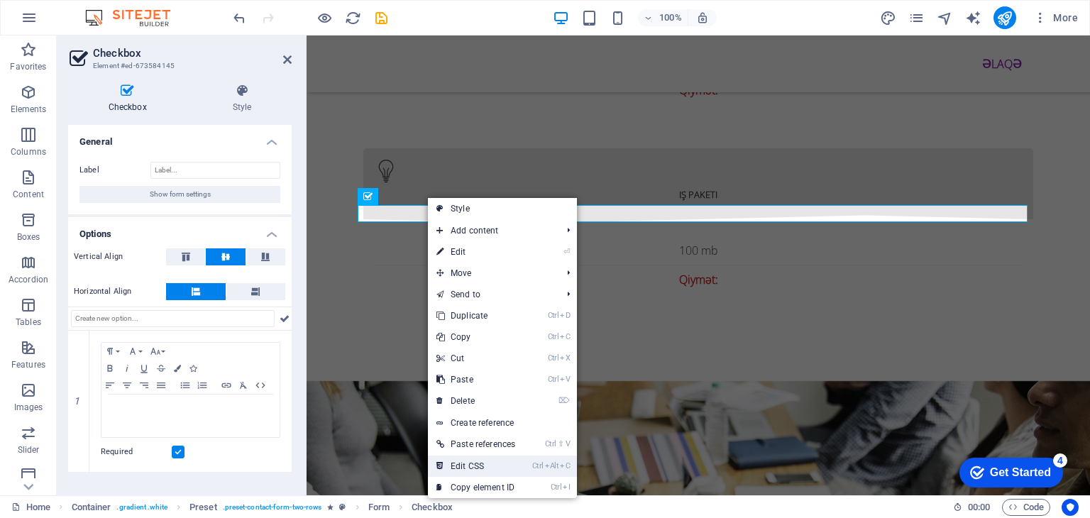
click at [527, 471] on li "Ctrl Alt C Edit CSS" at bounding box center [502, 466] width 149 height 21
click at [528, 459] on li "Ctrl Alt C Edit CSS" at bounding box center [502, 466] width 149 height 21
click at [500, 466] on link "Ctrl Alt C Edit CSS" at bounding box center [476, 466] width 96 height 21
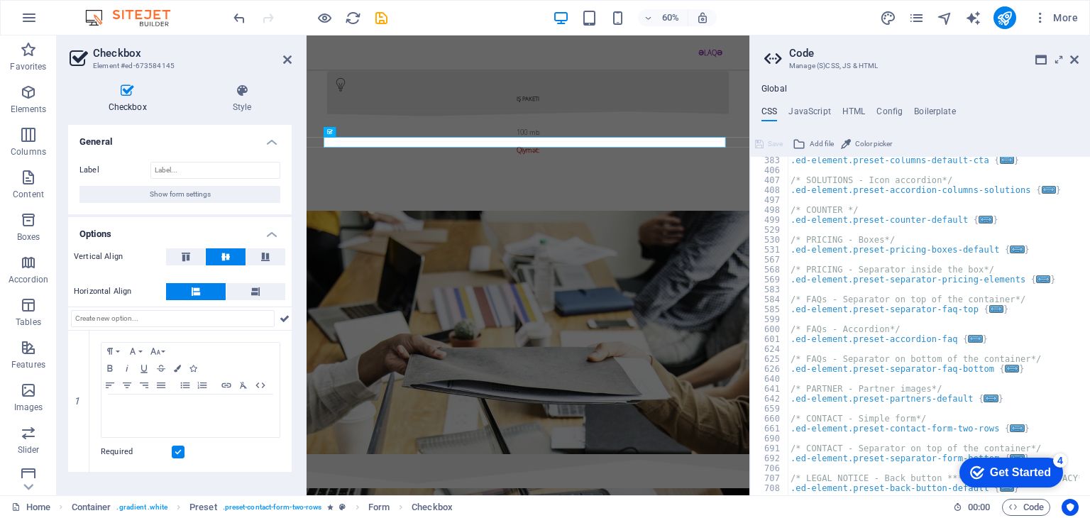
scroll to position [1431, 0]
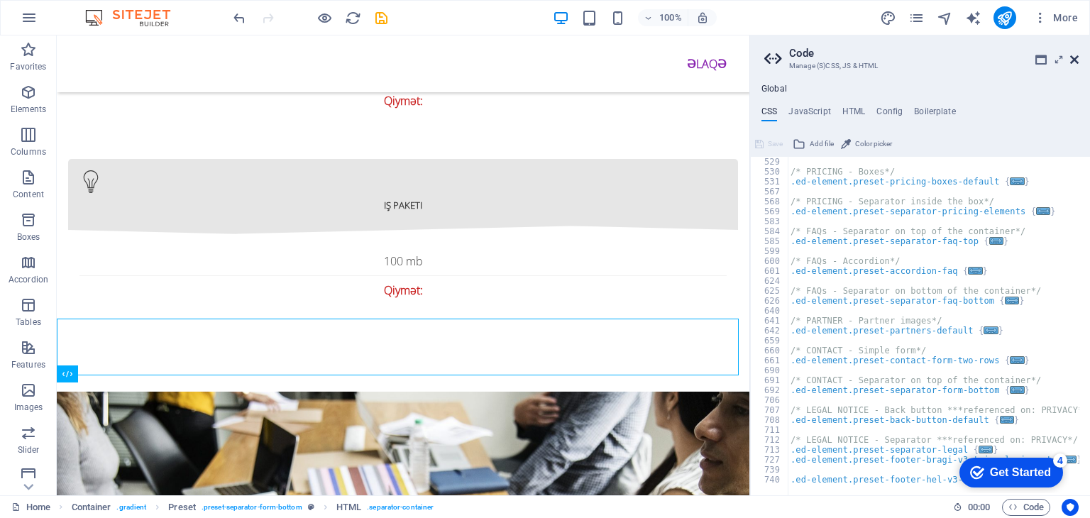
click at [1073, 58] on icon at bounding box center [1074, 59] width 9 height 11
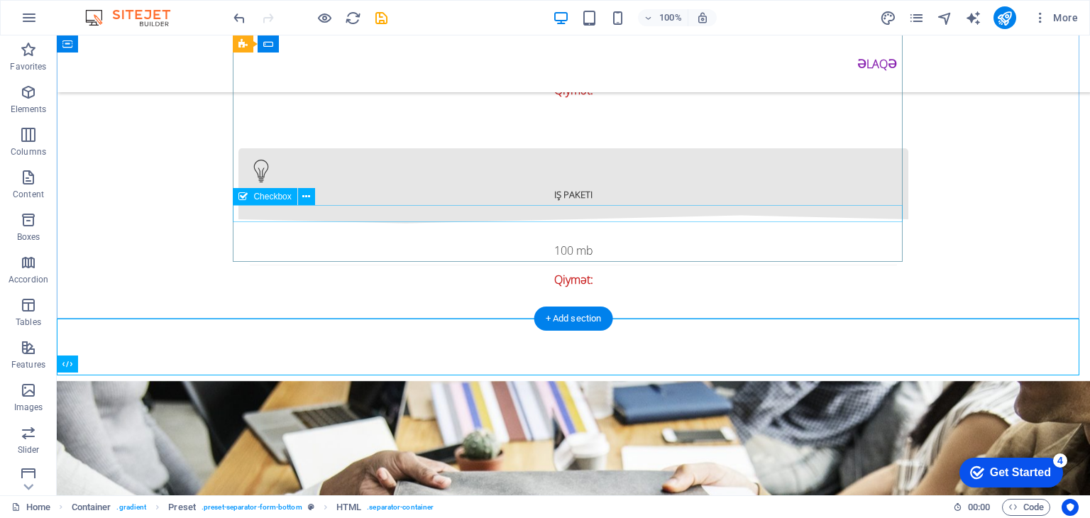
select select "%"
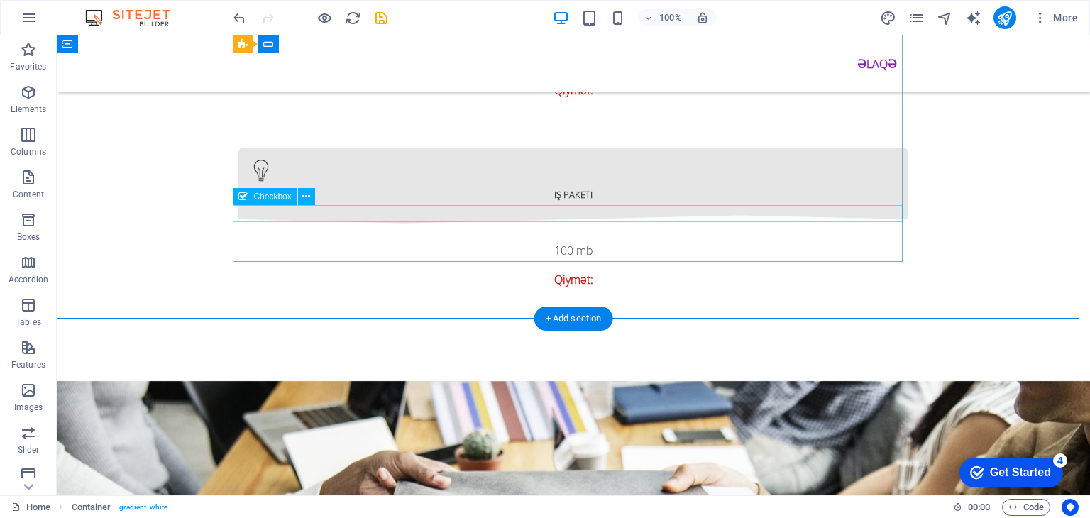
select select "%"
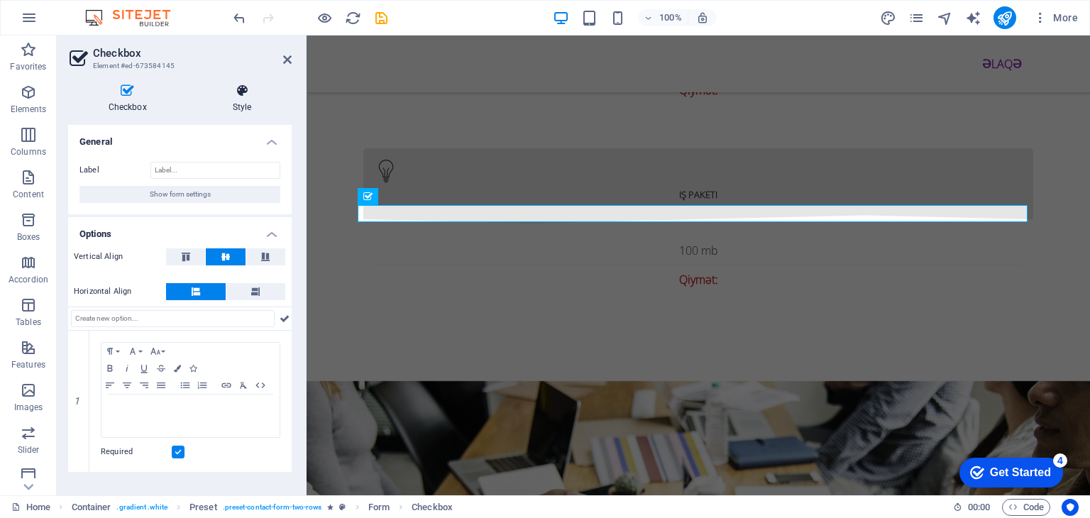
click at [253, 92] on icon at bounding box center [241, 91] width 99 height 14
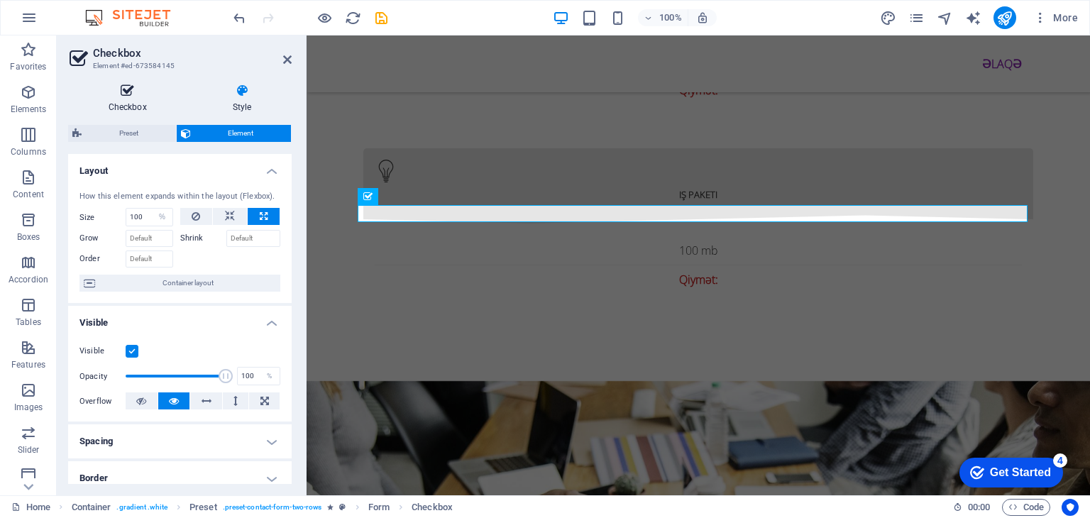
click at [144, 103] on h4 "Checkbox" at bounding box center [130, 99] width 124 height 30
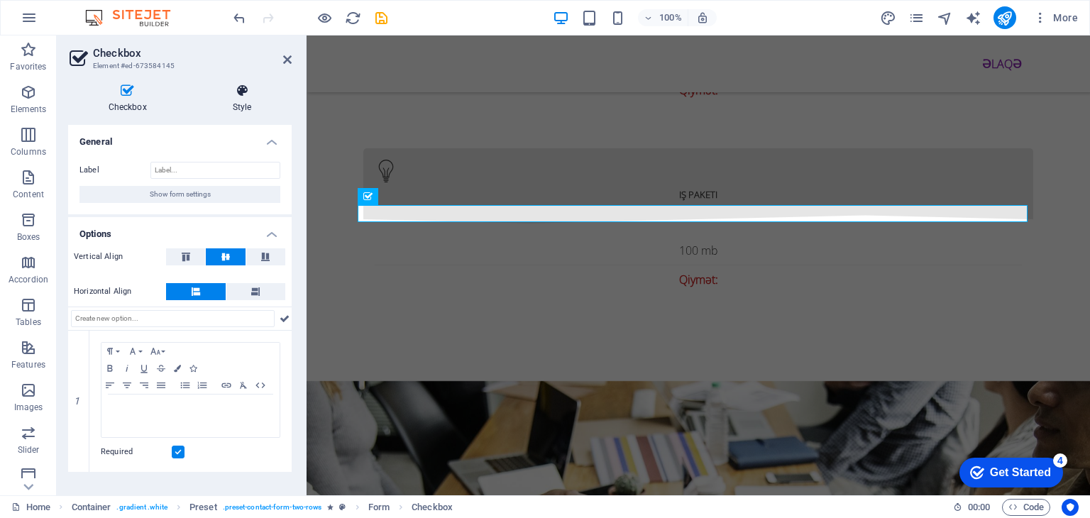
click at [234, 103] on h4 "Style" at bounding box center [241, 99] width 99 height 30
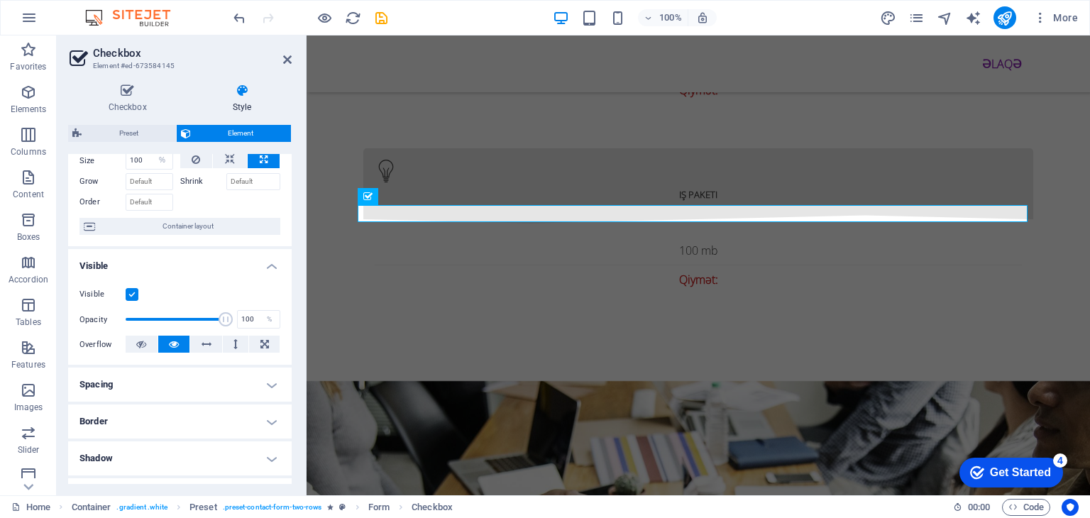
scroll to position [0, 0]
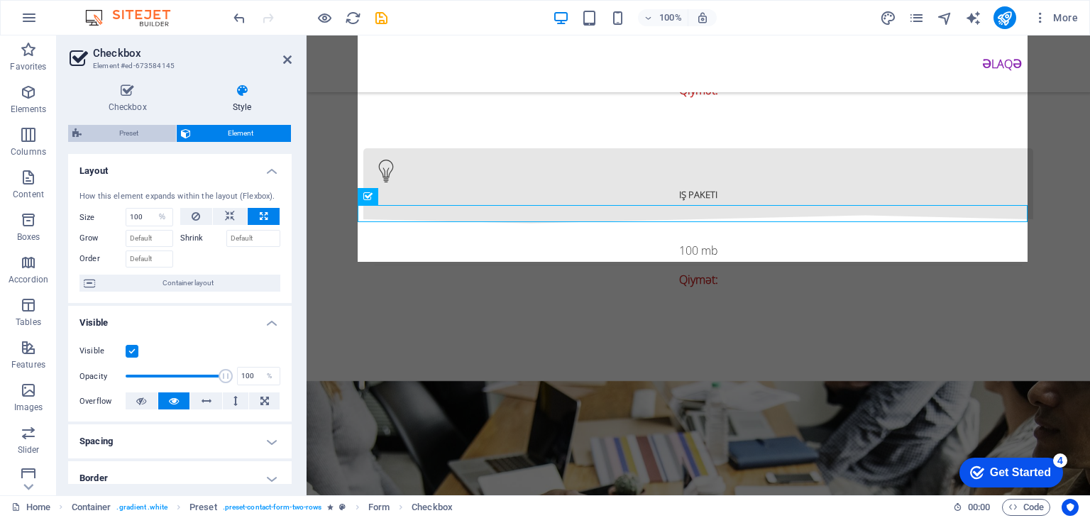
click at [116, 131] on span "Preset" at bounding box center [129, 133] width 86 height 17
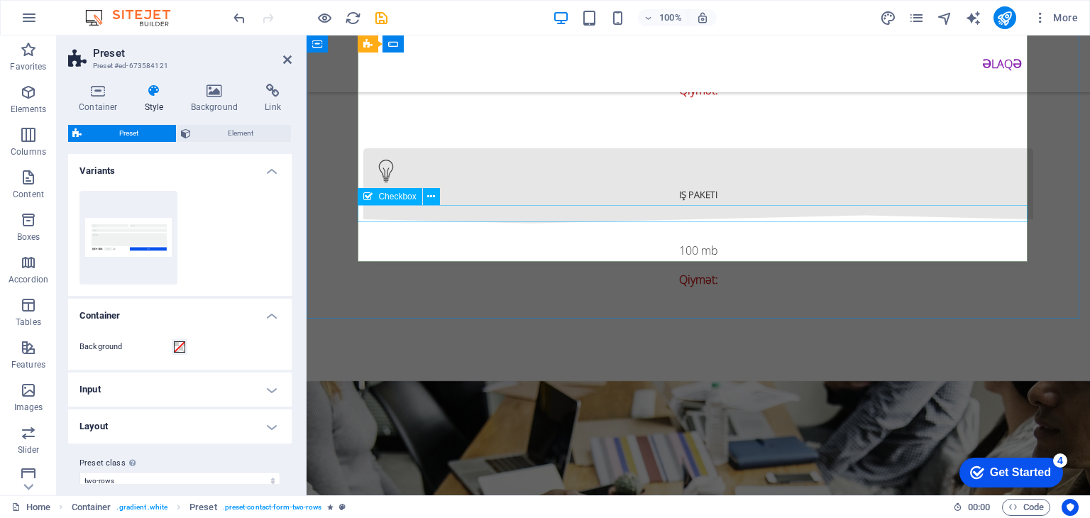
select select "%"
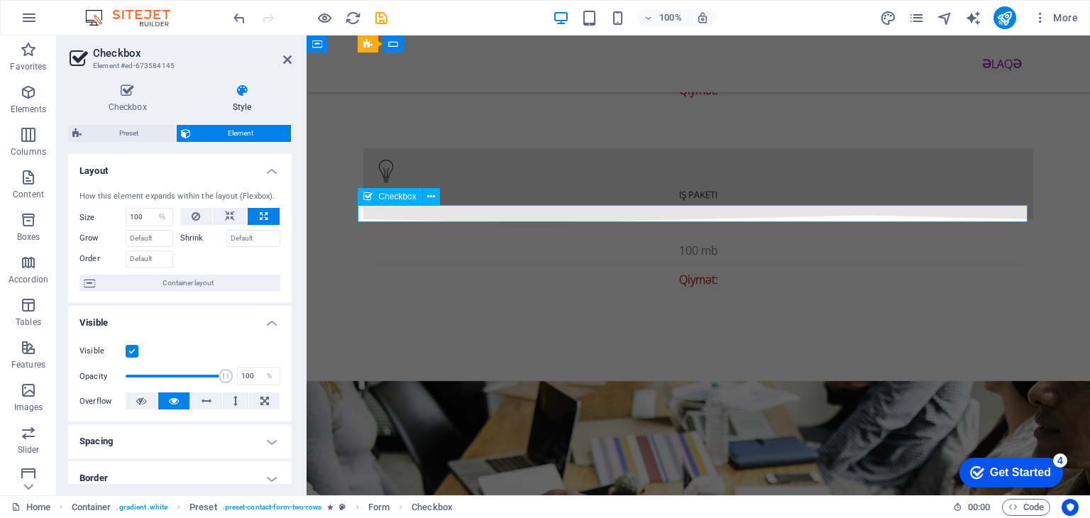
drag, startPoint x: 573, startPoint y: 208, endPoint x: 582, endPoint y: 213, distance: 10.5
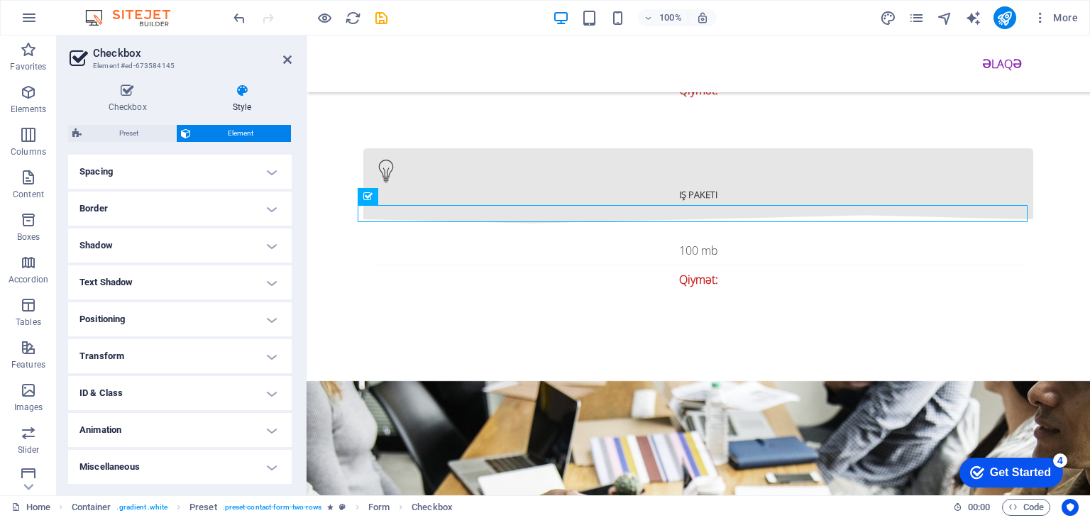
scroll to position [128, 0]
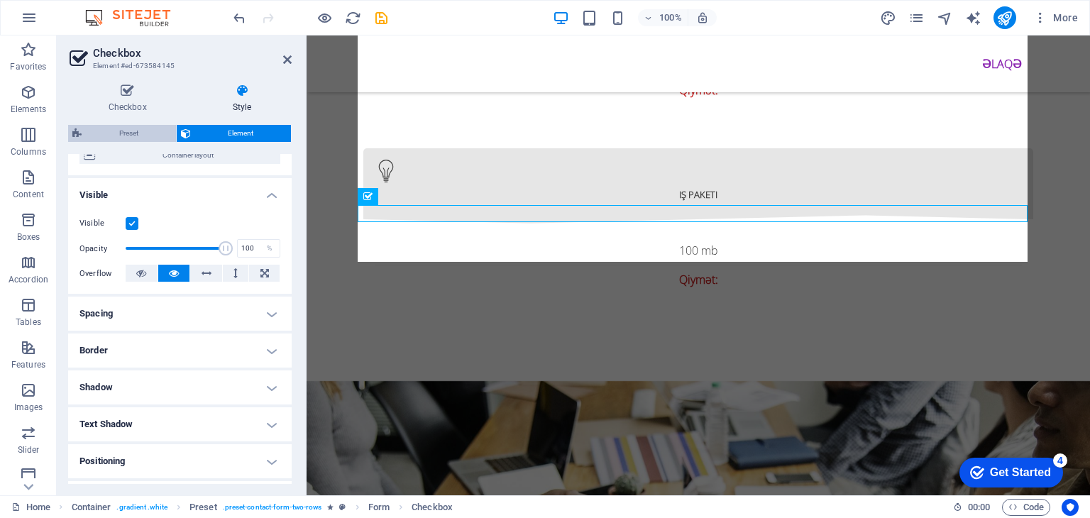
click at [141, 133] on span "Preset" at bounding box center [129, 133] width 86 height 17
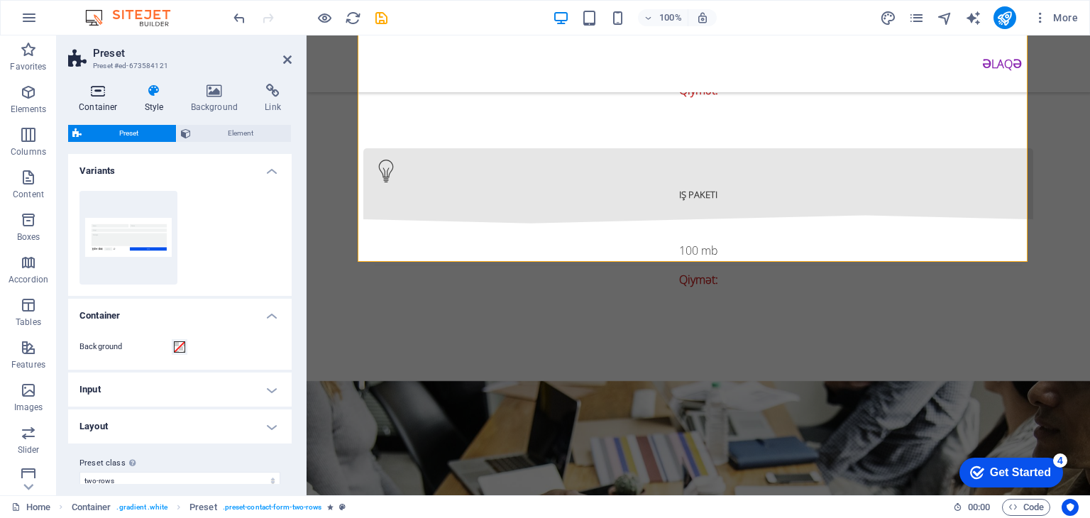
click at [116, 106] on h4 "Container" at bounding box center [101, 99] width 66 height 30
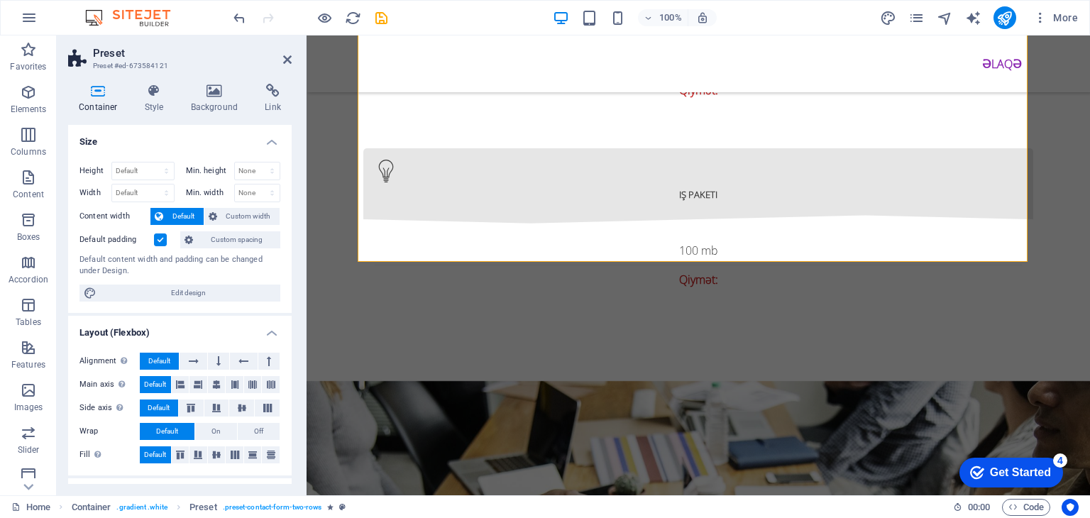
scroll to position [190, 0]
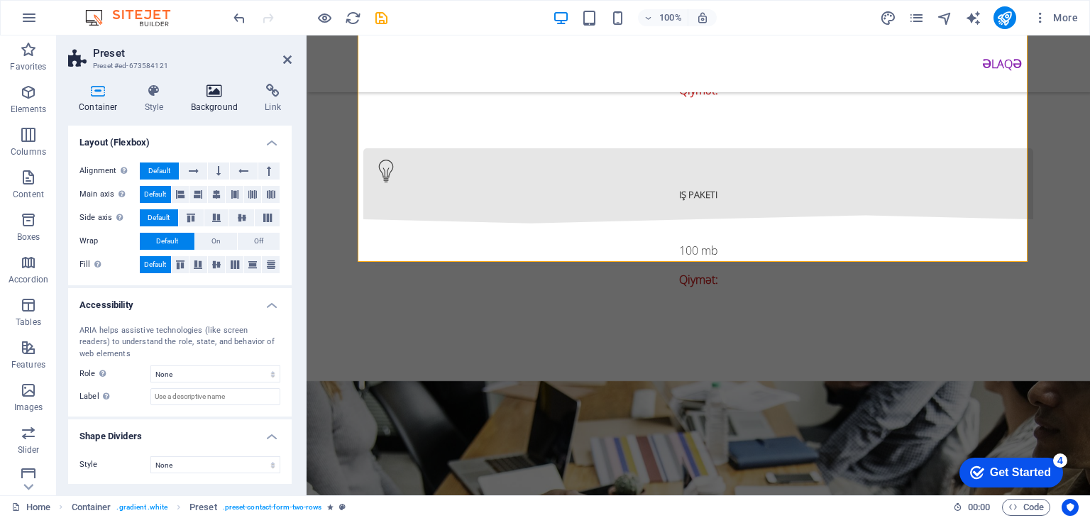
click at [214, 105] on h4 "Background" at bounding box center [217, 99] width 75 height 30
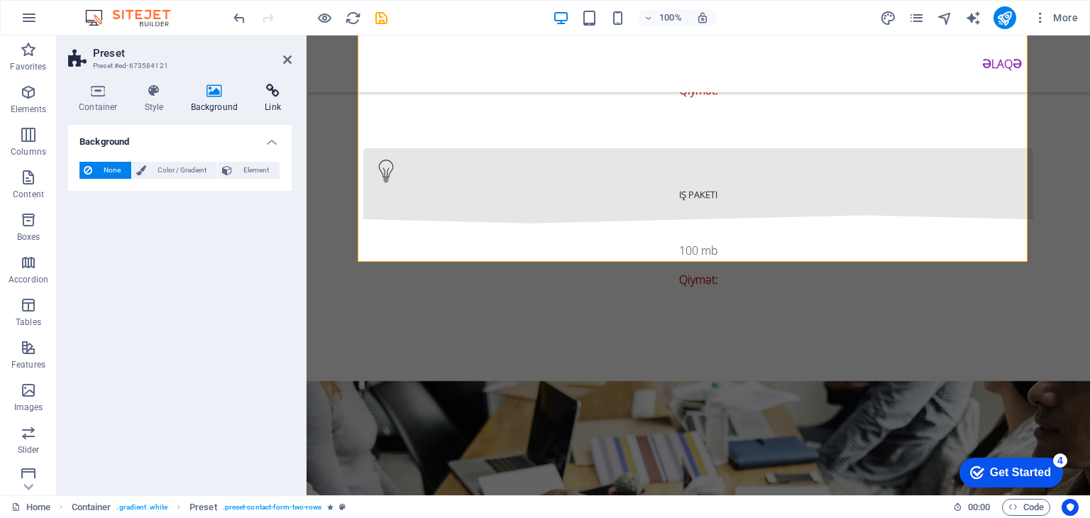
click at [278, 94] on icon at bounding box center [273, 91] width 38 height 14
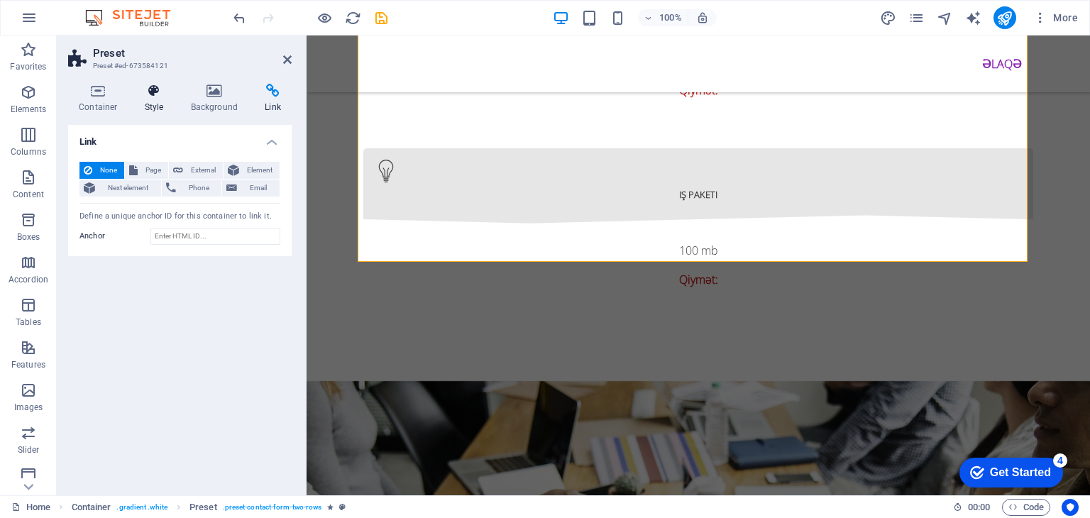
click at [165, 90] on icon at bounding box center [154, 91] width 40 height 14
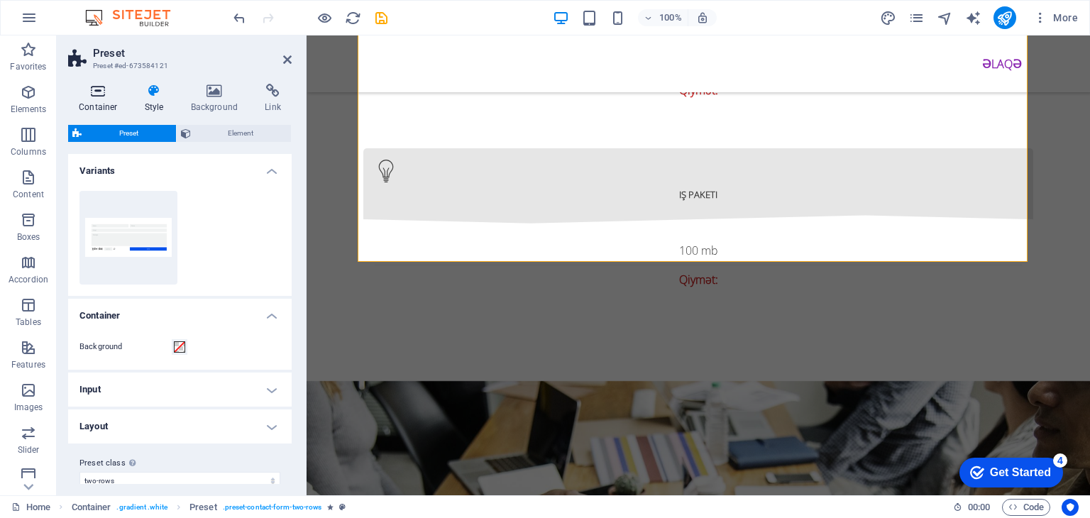
click at [108, 97] on icon at bounding box center [98, 91] width 60 height 14
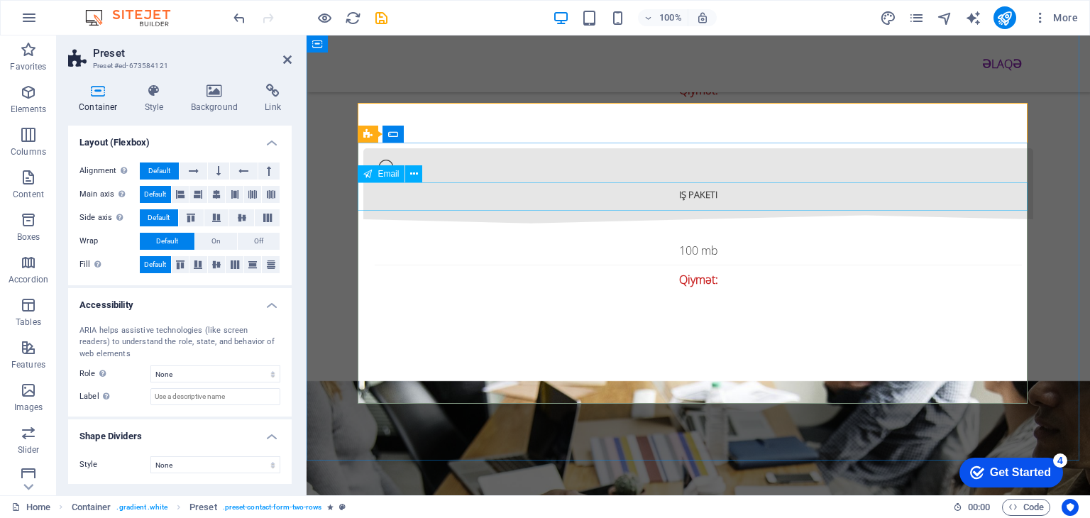
scroll to position [2413, 0]
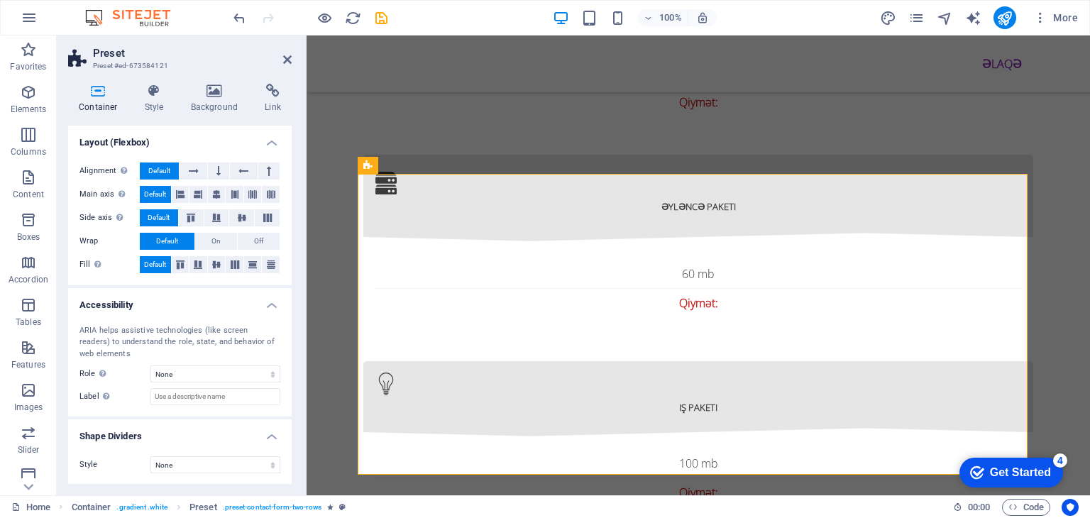
click at [282, 57] on h2 "Preset" at bounding box center [192, 53] width 199 height 13
click at [1013, 18] on icon "publish" at bounding box center [1005, 18] width 16 height 16
